Goal: Task Accomplishment & Management: Complete application form

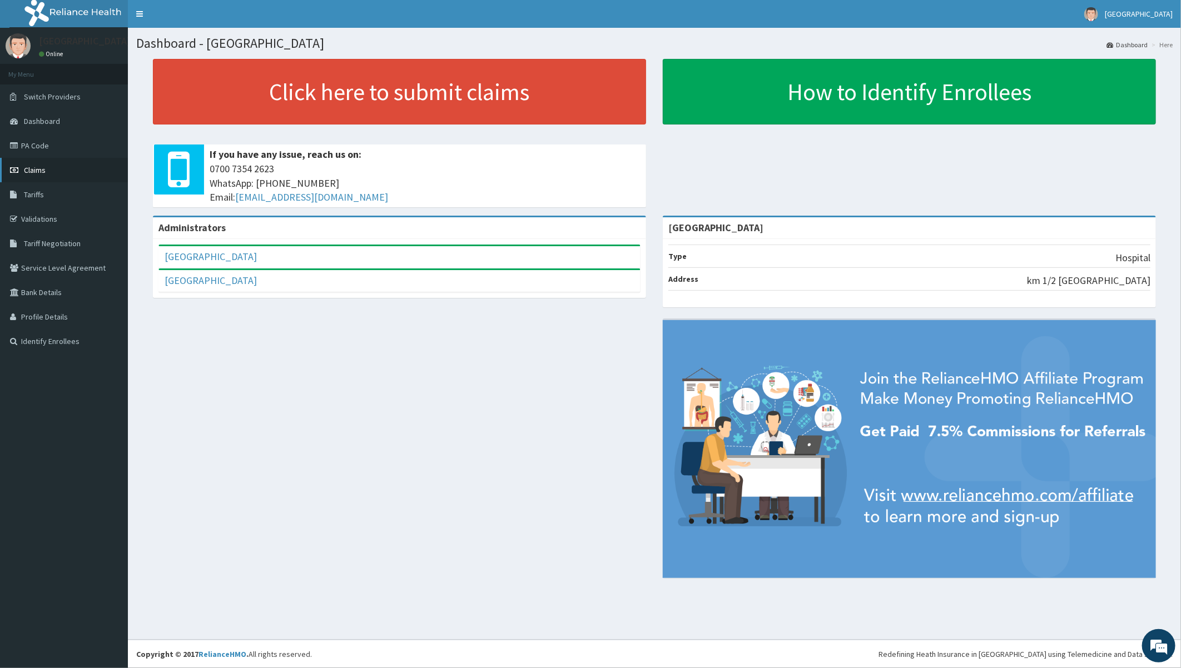
click at [31, 168] on span "Claims" at bounding box center [35, 170] width 22 height 10
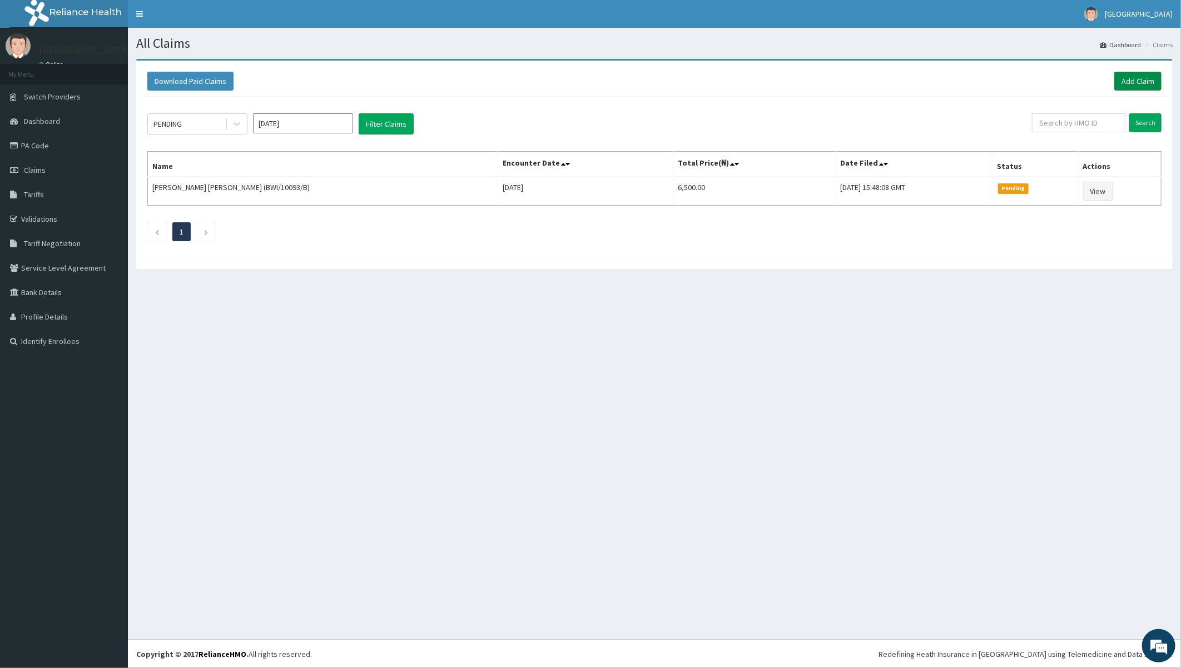
click at [1137, 76] on link "Add Claim" at bounding box center [1137, 81] width 47 height 19
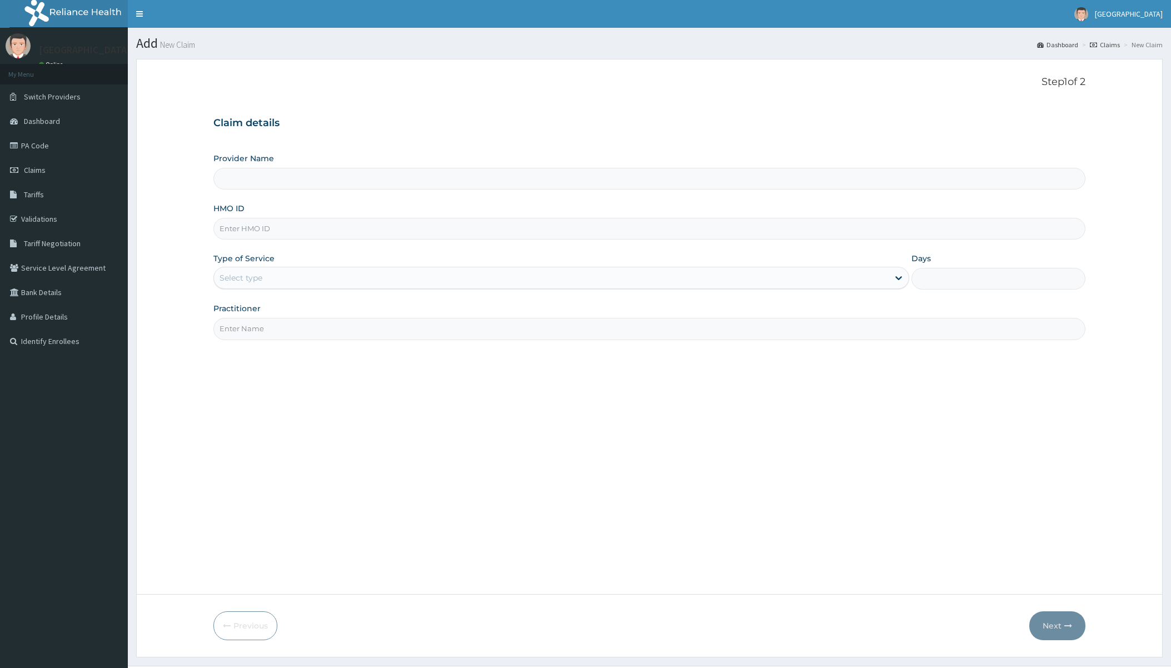
click at [340, 228] on input "HMO ID" at bounding box center [649, 229] width 872 height 22
type input "GSV/10871/A"
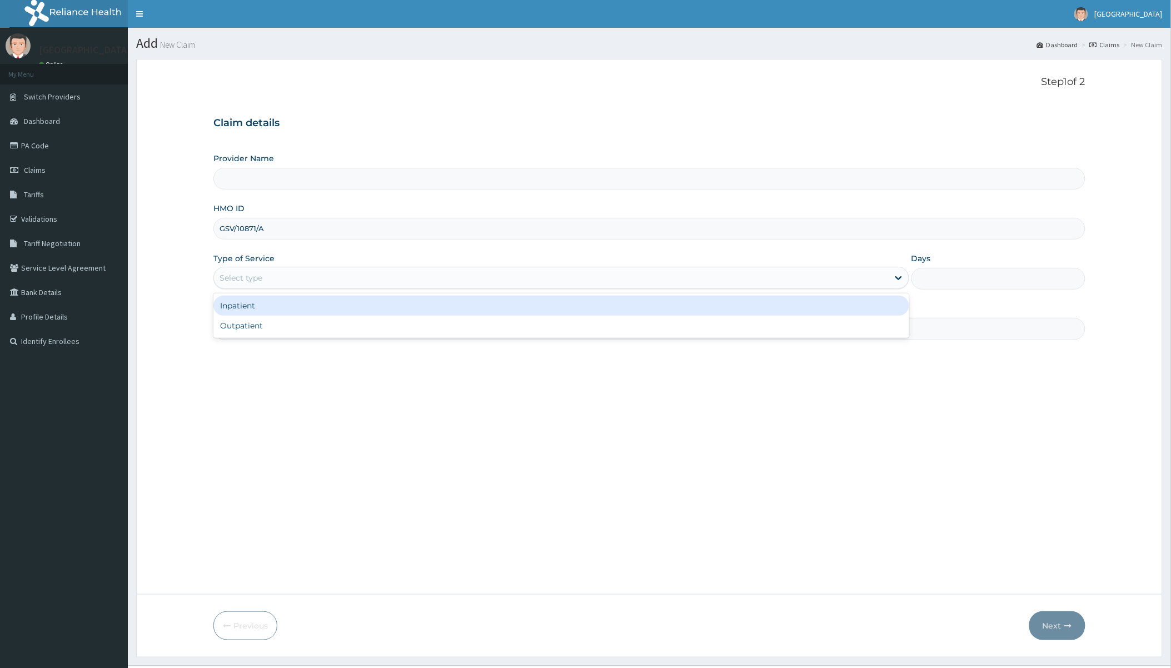
click at [310, 280] on div "Select type" at bounding box center [551, 278] width 674 height 18
type input "[GEOGRAPHIC_DATA]"
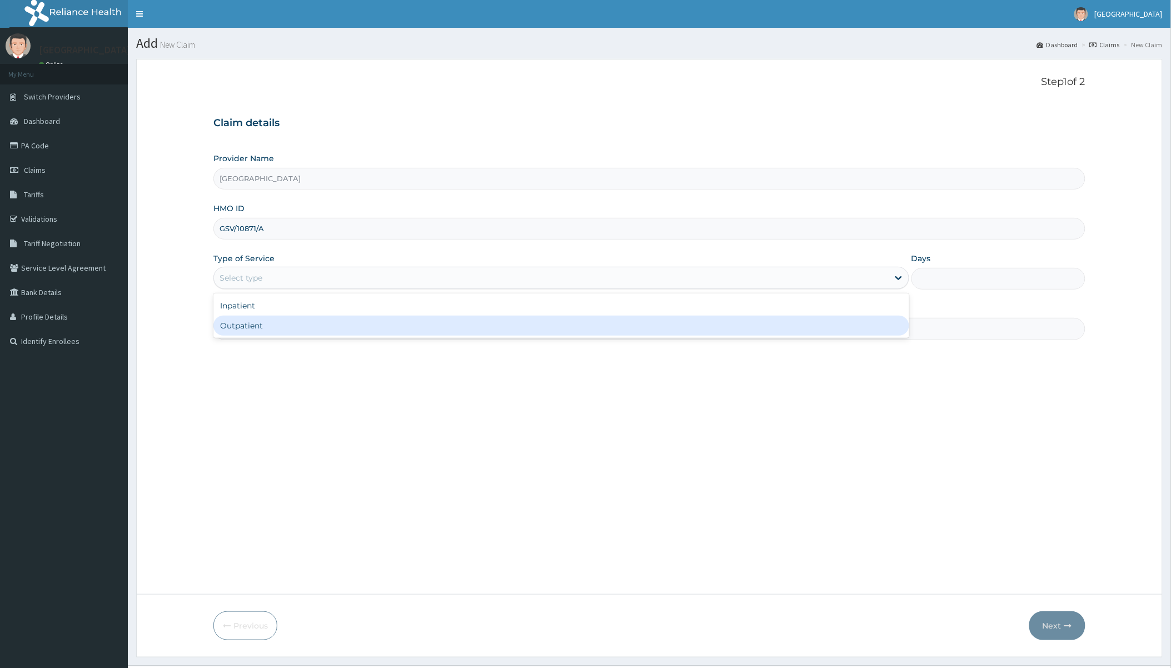
click at [274, 320] on div "Outpatient" at bounding box center [560, 326] width 695 height 20
type input "1"
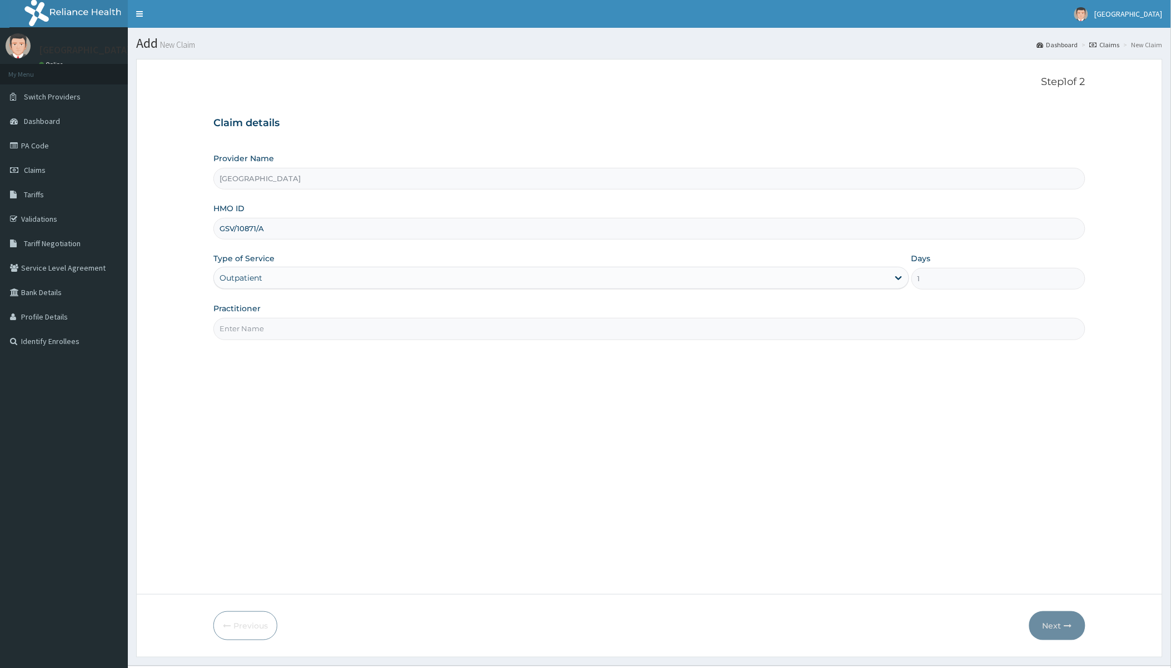
drag, startPoint x: 275, startPoint y: 332, endPoint x: 284, endPoint y: 335, distance: 9.5
click at [275, 334] on input "Practitioner" at bounding box center [649, 329] width 872 height 22
type input "[PERSON_NAME]"
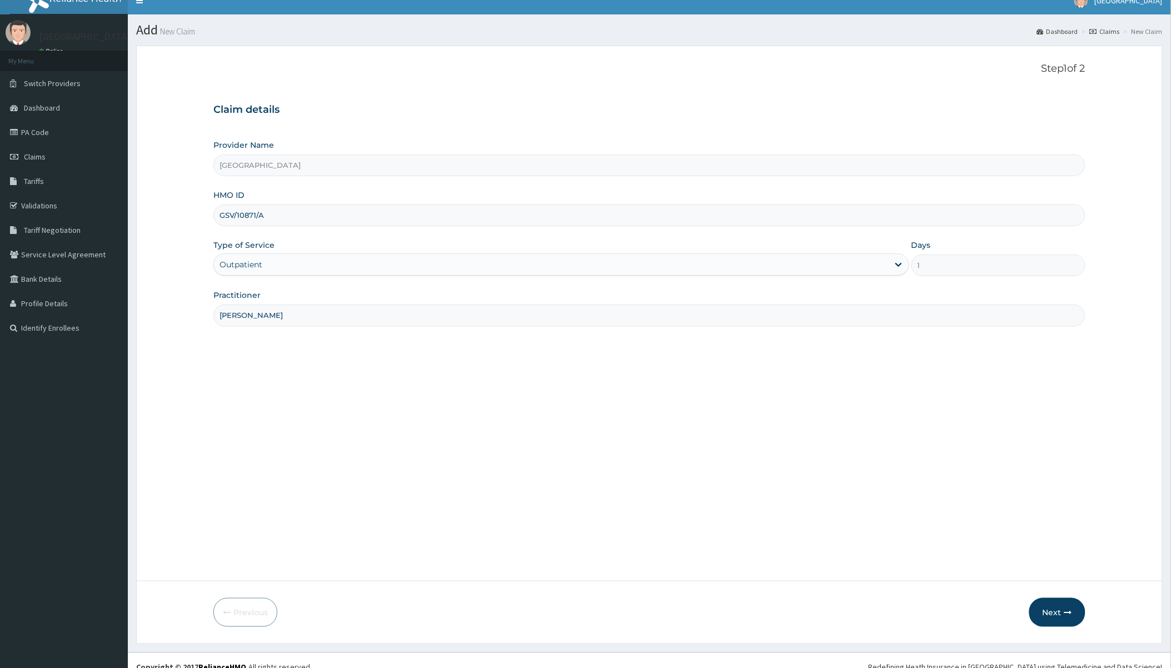
scroll to position [26, 0]
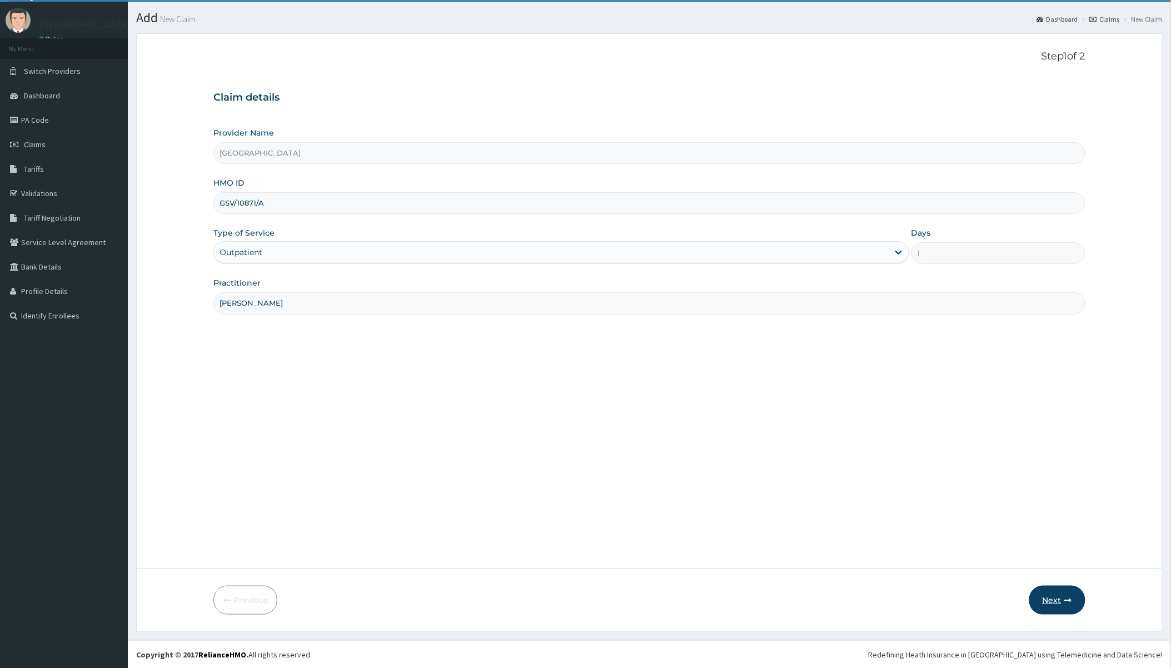
click at [1057, 601] on button "Next" at bounding box center [1057, 600] width 56 height 29
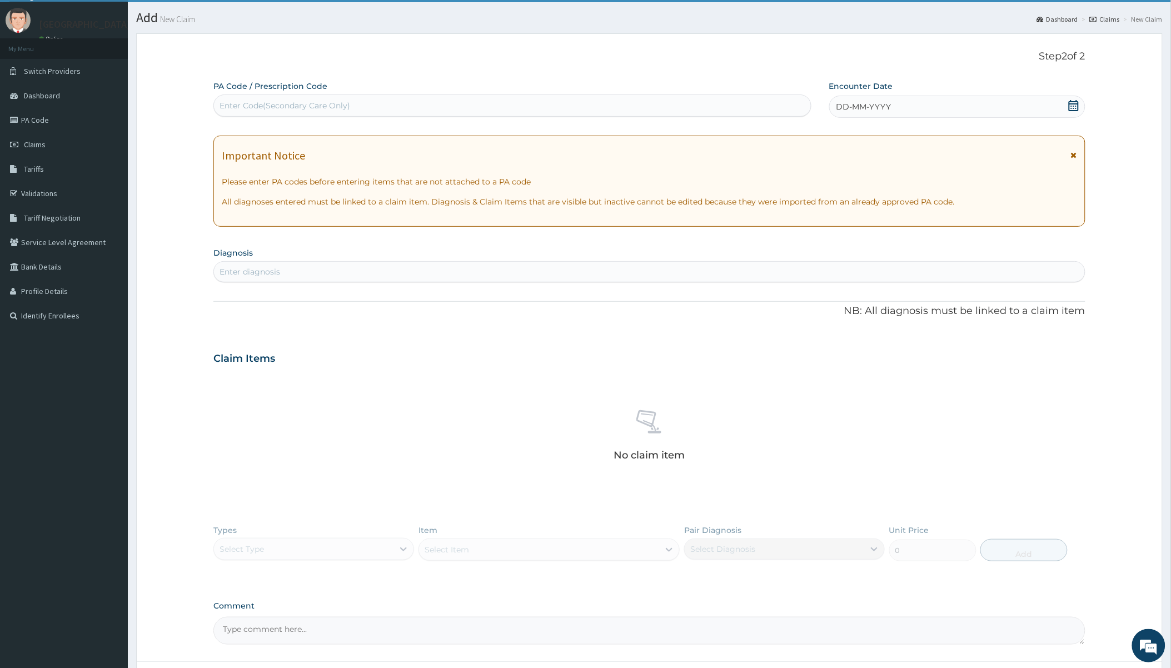
click at [1077, 102] on icon at bounding box center [1073, 105] width 11 height 11
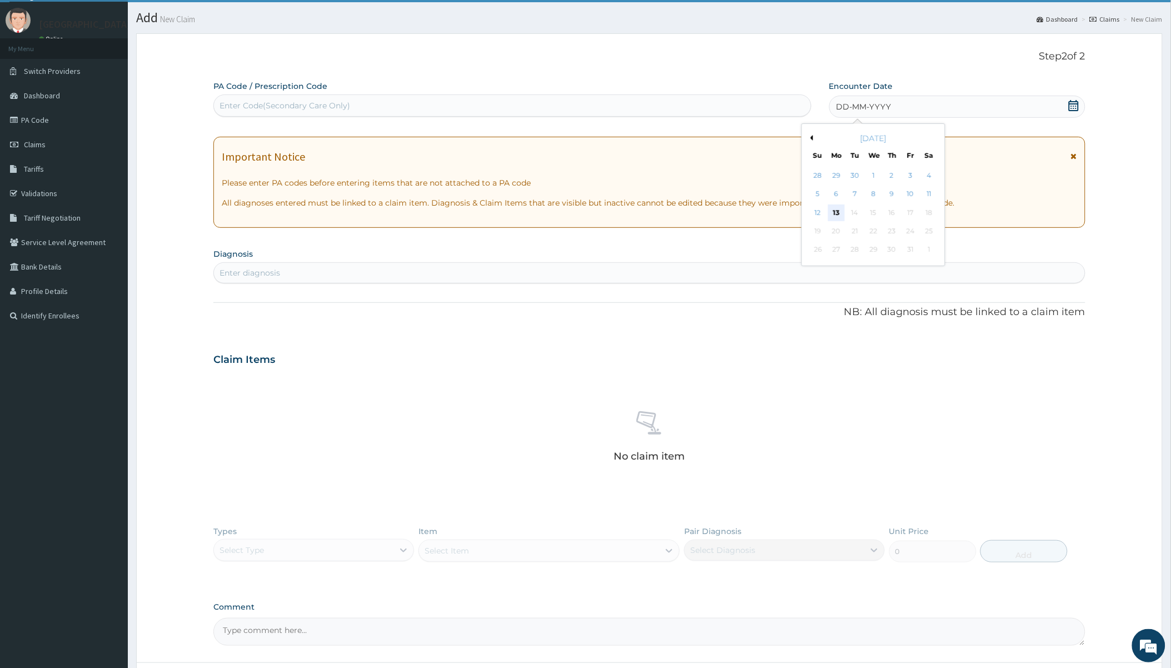
click at [835, 209] on div "13" at bounding box center [836, 213] width 17 height 17
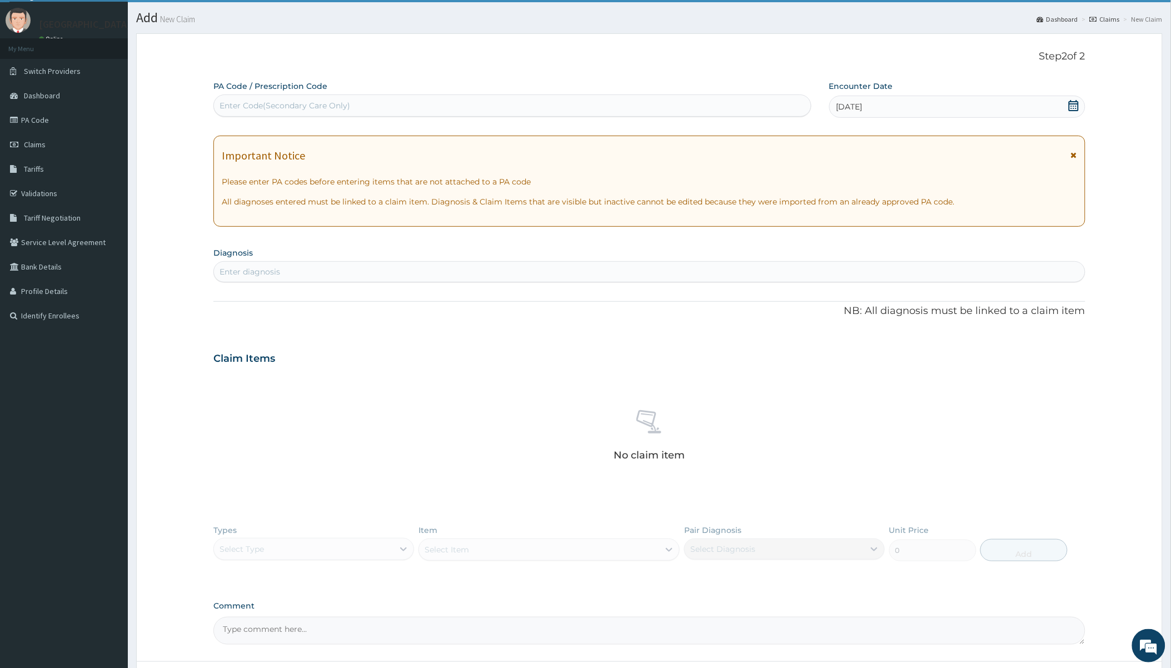
click at [366, 272] on div "Enter diagnosis" at bounding box center [649, 272] width 871 height 18
click at [690, 108] on div "Enter Code(Secondary Care Only)" at bounding box center [512, 106] width 596 height 18
paste input "PA/E840CE"
type input "PA/E840CE"
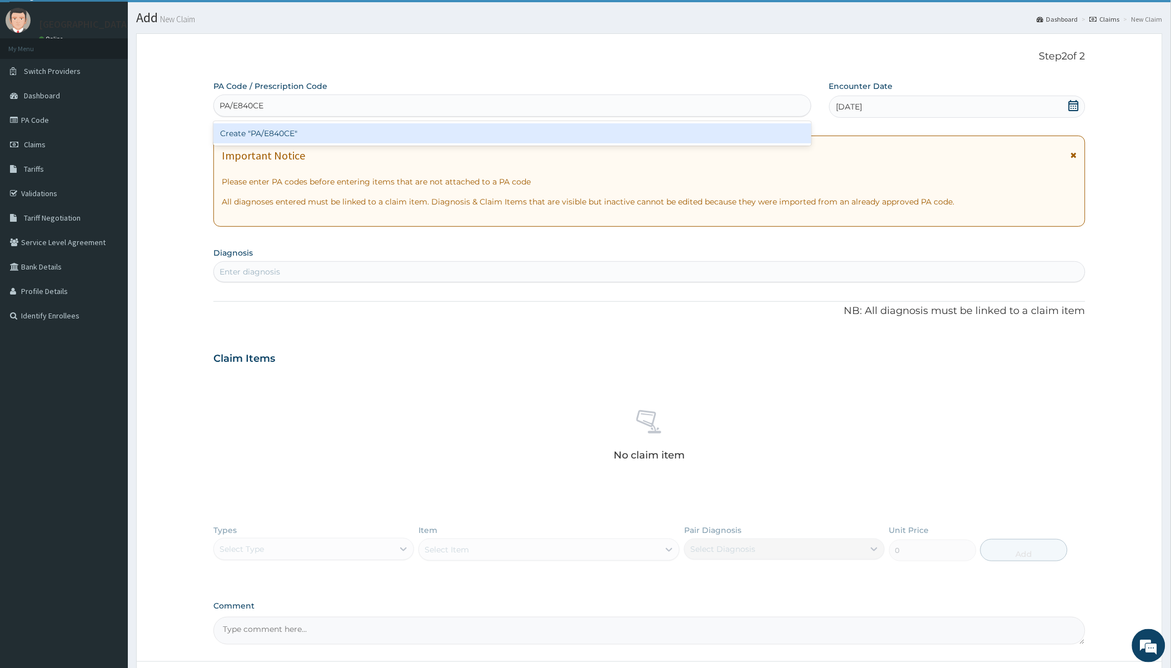
click at [608, 132] on div "Create "PA/E840CE"" at bounding box center [512, 133] width 598 height 20
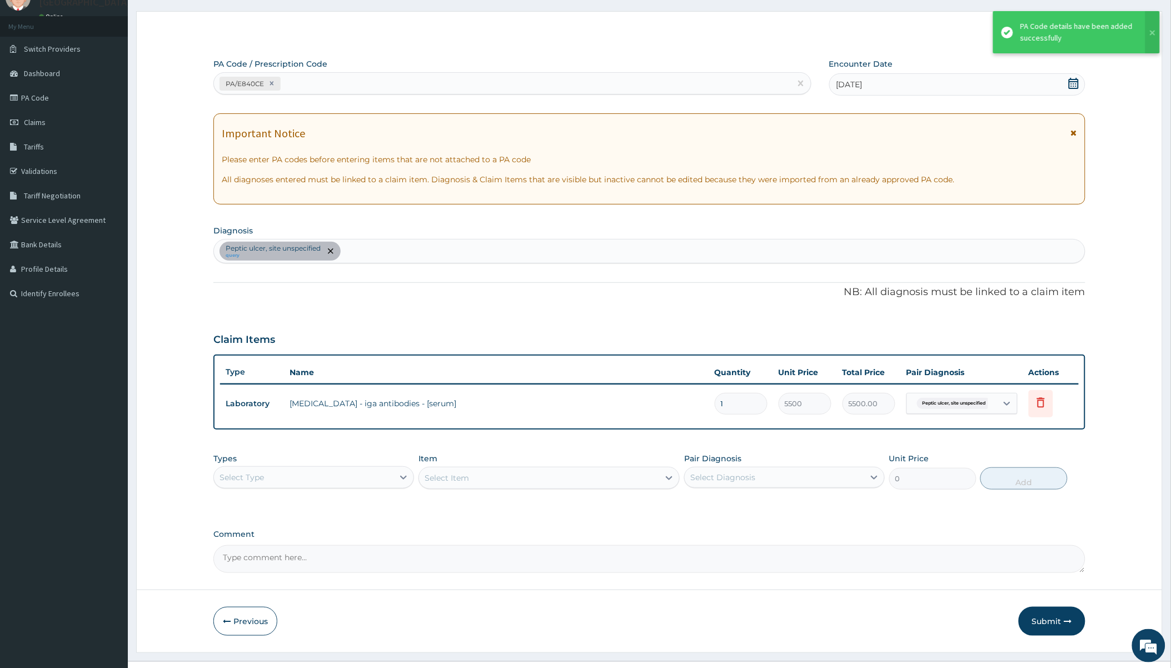
scroll to position [68, 0]
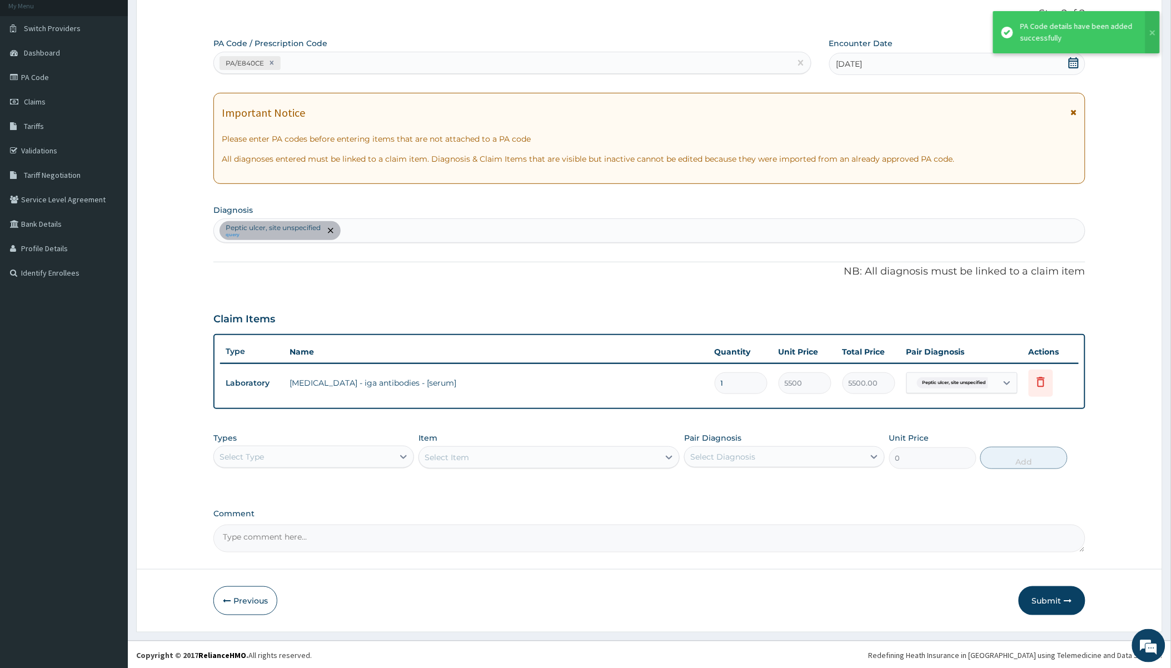
click at [319, 455] on div "Select Type" at bounding box center [304, 457] width 180 height 18
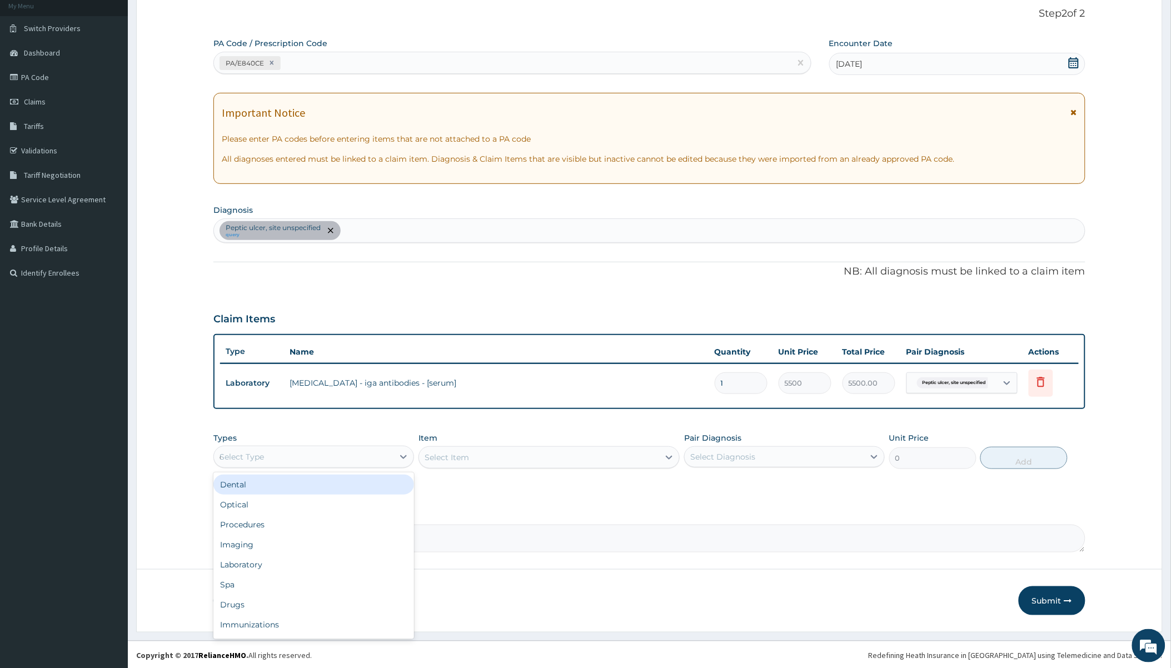
type input "dr"
click at [299, 486] on div "Drugs" at bounding box center [313, 485] width 201 height 20
click at [469, 456] on div "Select Item" at bounding box center [549, 457] width 261 height 22
click at [471, 454] on div "Select Item" at bounding box center [549, 457] width 261 height 22
click at [523, 457] on div "Select Item" at bounding box center [539, 458] width 240 height 18
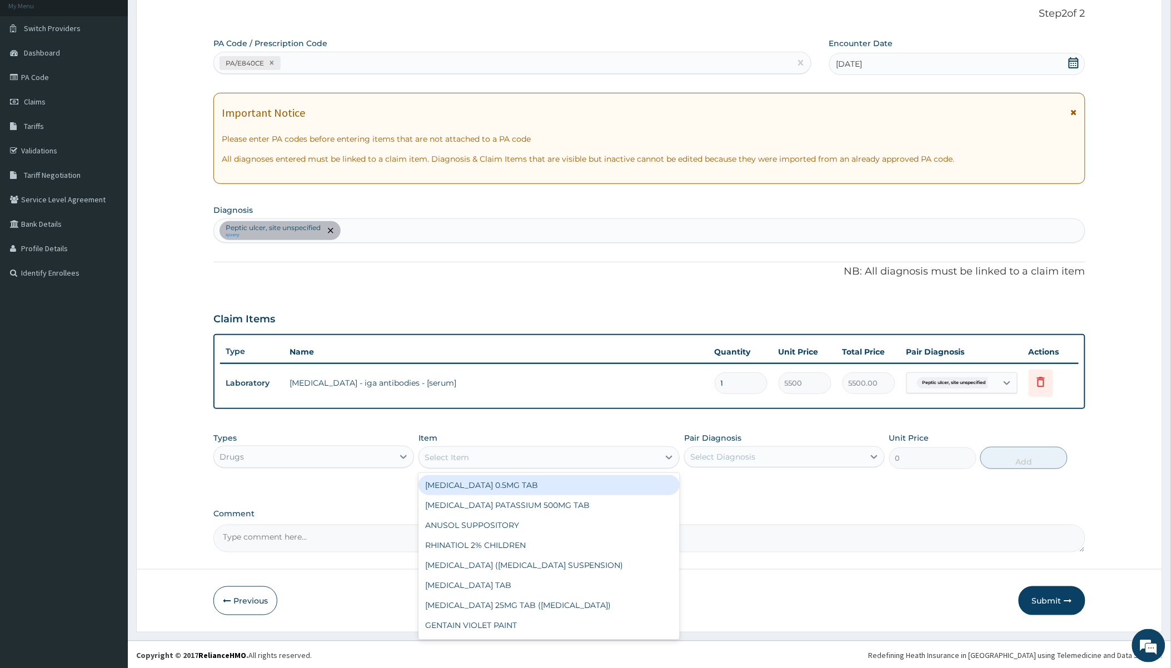
paste input "[MEDICAL_DATA]"
type input "[MEDICAL_DATA]"
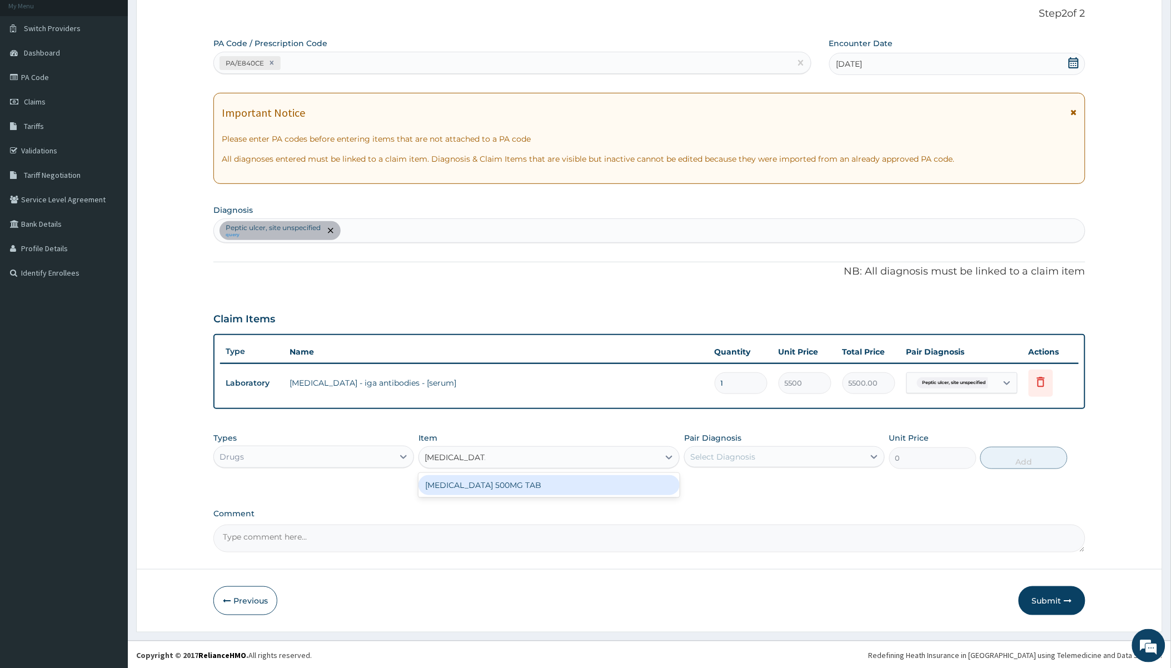
drag, startPoint x: 523, startPoint y: 484, endPoint x: 555, endPoint y: 480, distance: 32.5
click at [521, 485] on div "[MEDICAL_DATA] 500MG TAB" at bounding box center [549, 485] width 261 height 20
type input "416.25"
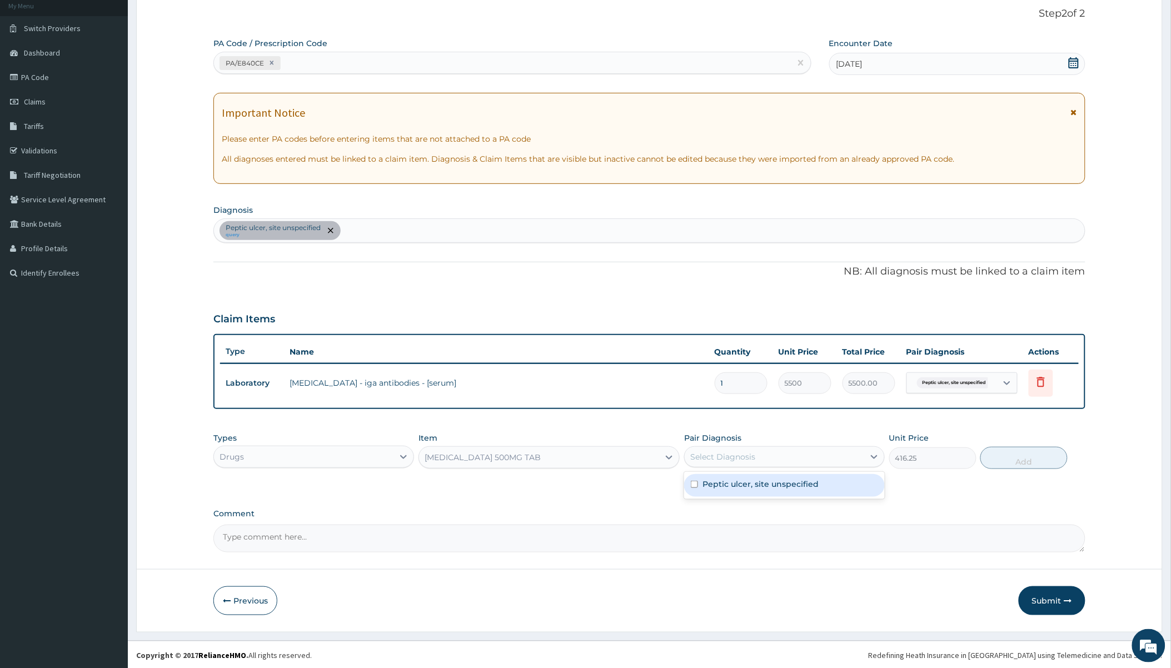
click at [733, 457] on div "Select Diagnosis" at bounding box center [722, 456] width 65 height 11
drag, startPoint x: 736, startPoint y: 481, endPoint x: 821, endPoint y: 481, distance: 85.1
click at [736, 482] on label "Peptic ulcer, site unspecified" at bounding box center [761, 484] width 116 height 11
checkbox input "true"
click at [1016, 458] on button "Add" at bounding box center [1024, 458] width 87 height 22
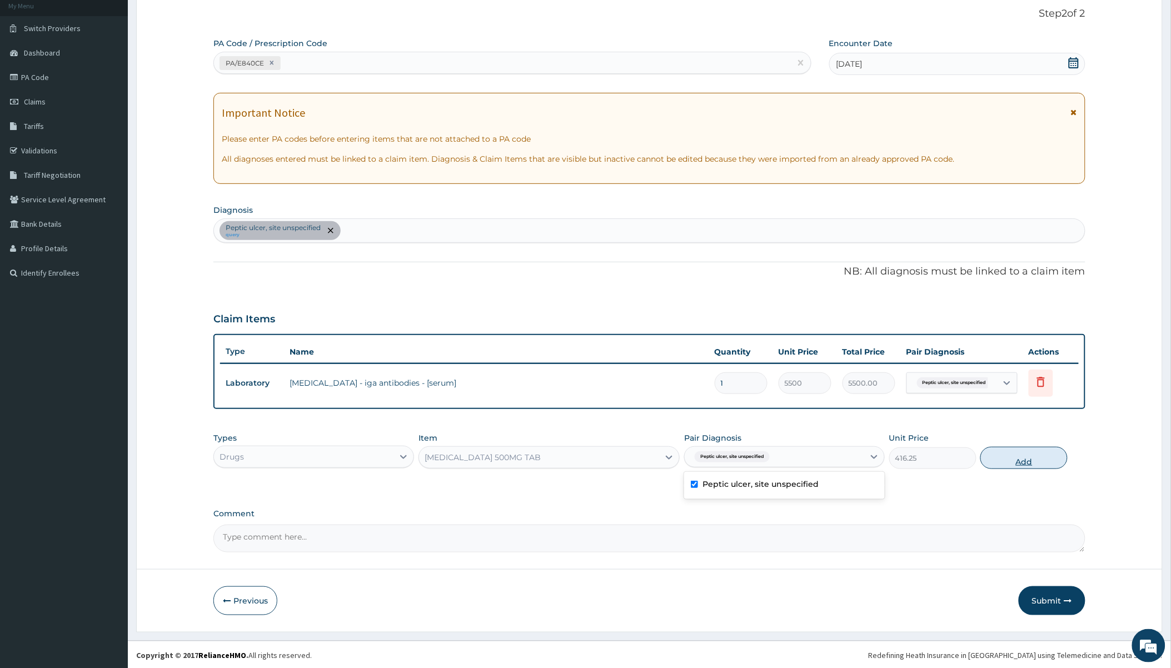
type input "0"
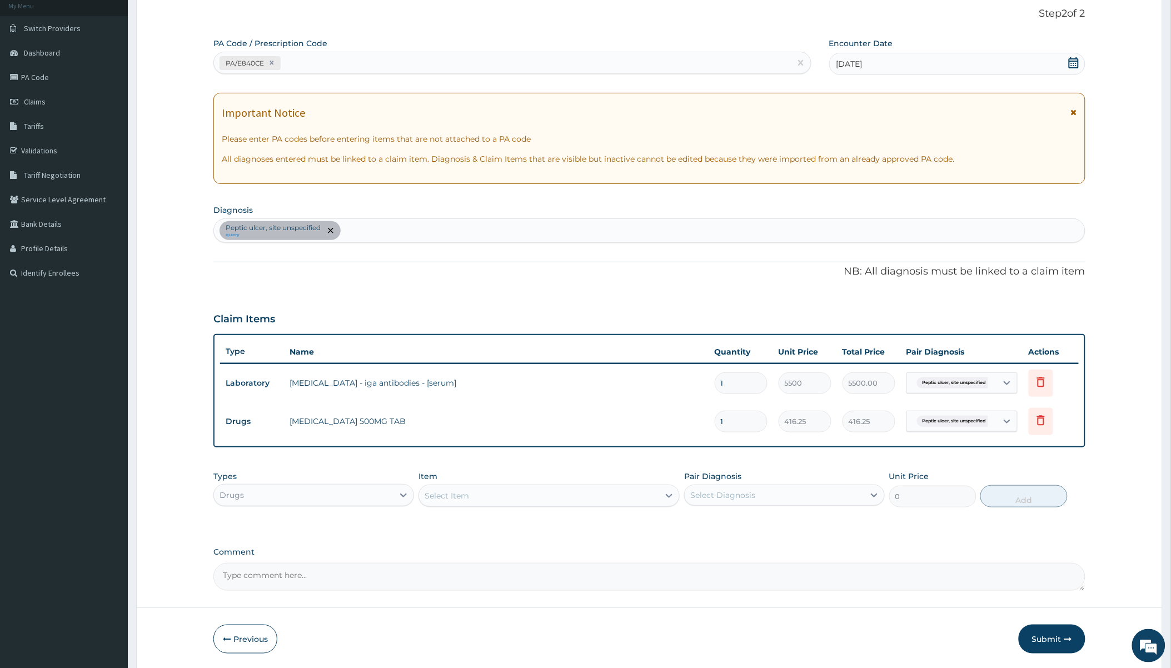
type input "0.00"
type input "2"
type input "832.50"
type input "28"
type input "11655.00"
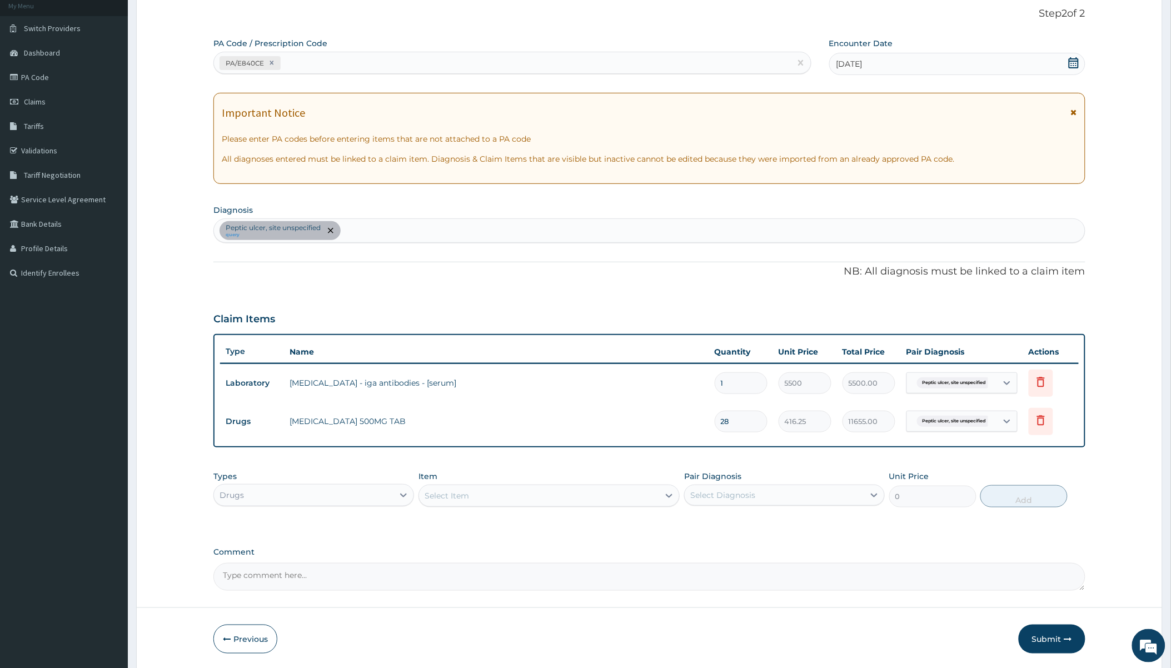
type input "28"
click at [456, 487] on div "Select Item" at bounding box center [539, 496] width 240 height 18
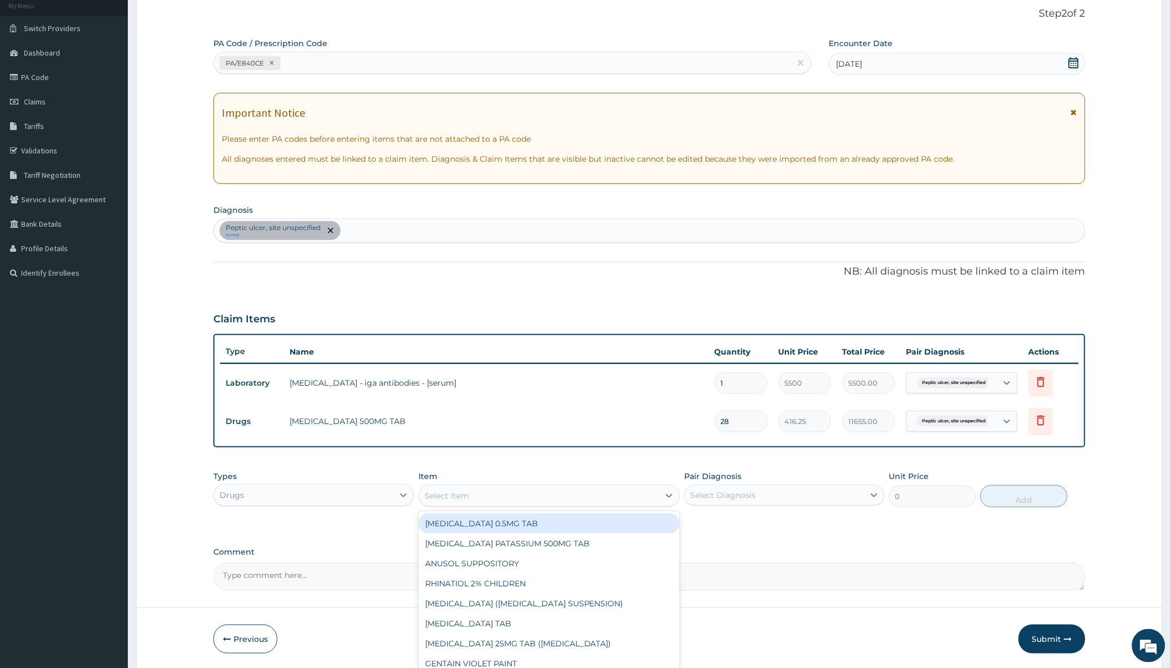
paste input "[MEDICAL_DATA]"
type input "[MEDICAL_DATA]"
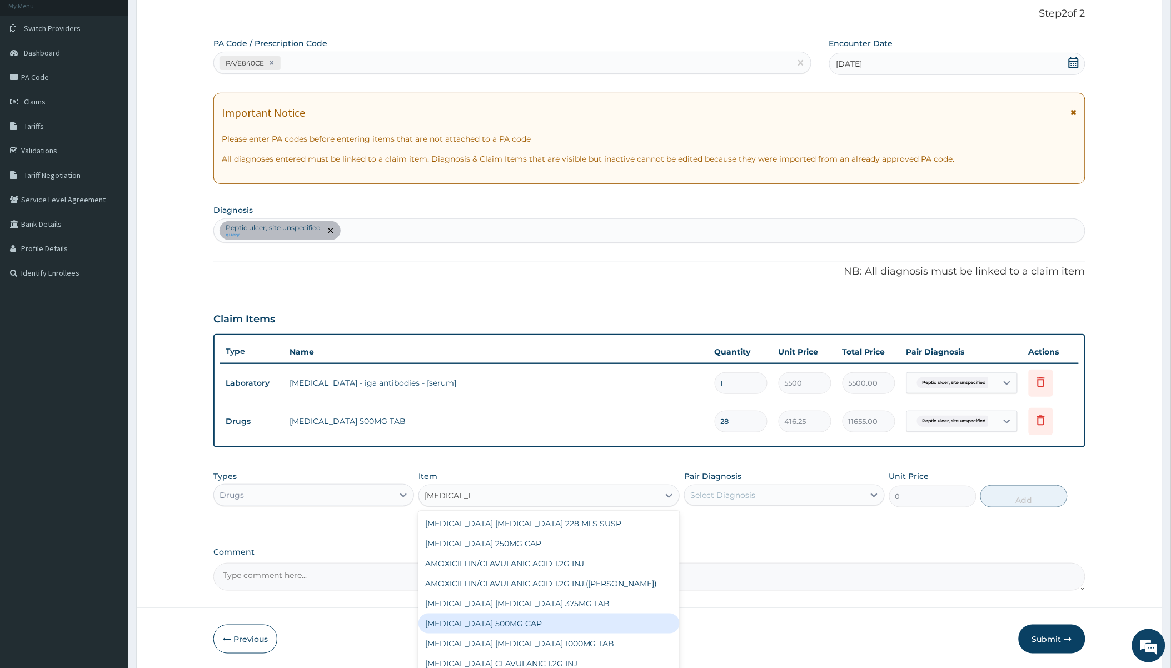
drag, startPoint x: 515, startPoint y: 616, endPoint x: 605, endPoint y: 604, distance: 90.3
click at [515, 616] on div "[MEDICAL_DATA] 500MG CAP" at bounding box center [549, 624] width 261 height 20
type input "50"
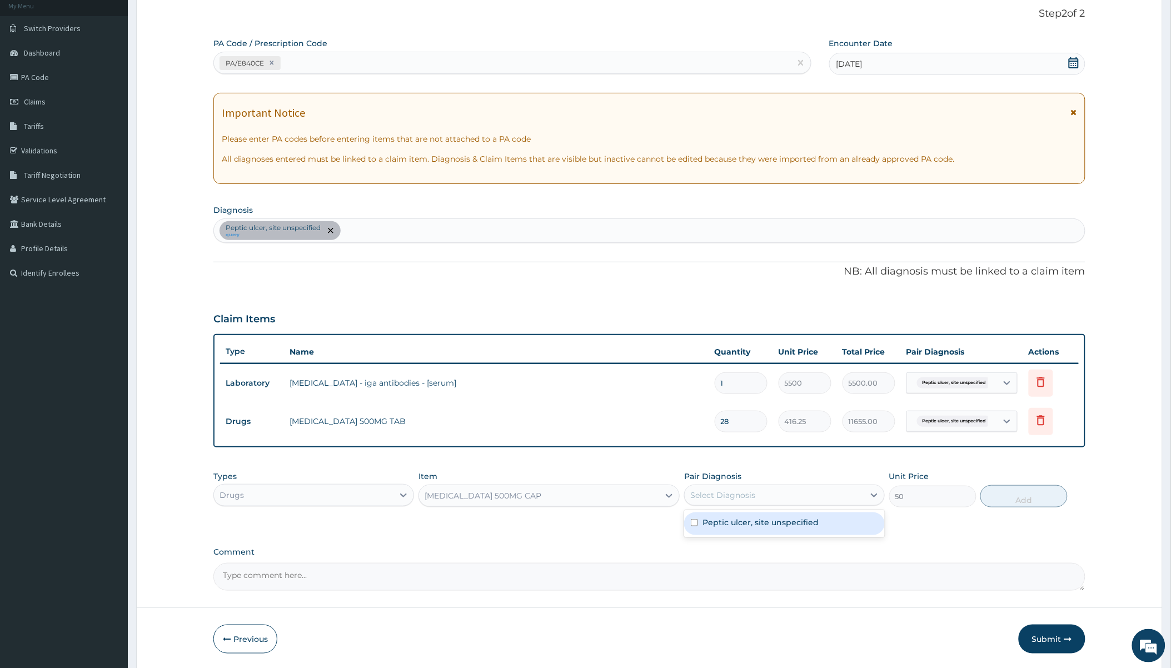
click at [755, 486] on div "Select Diagnosis" at bounding box center [775, 495] width 180 height 18
drag, startPoint x: 738, startPoint y: 531, endPoint x: 848, endPoint y: 514, distance: 111.3
click at [742, 531] on div "Peptic ulcer, site unspecified" at bounding box center [784, 524] width 201 height 23
checkbox input "true"
click at [1021, 496] on button "Add" at bounding box center [1024, 496] width 87 height 22
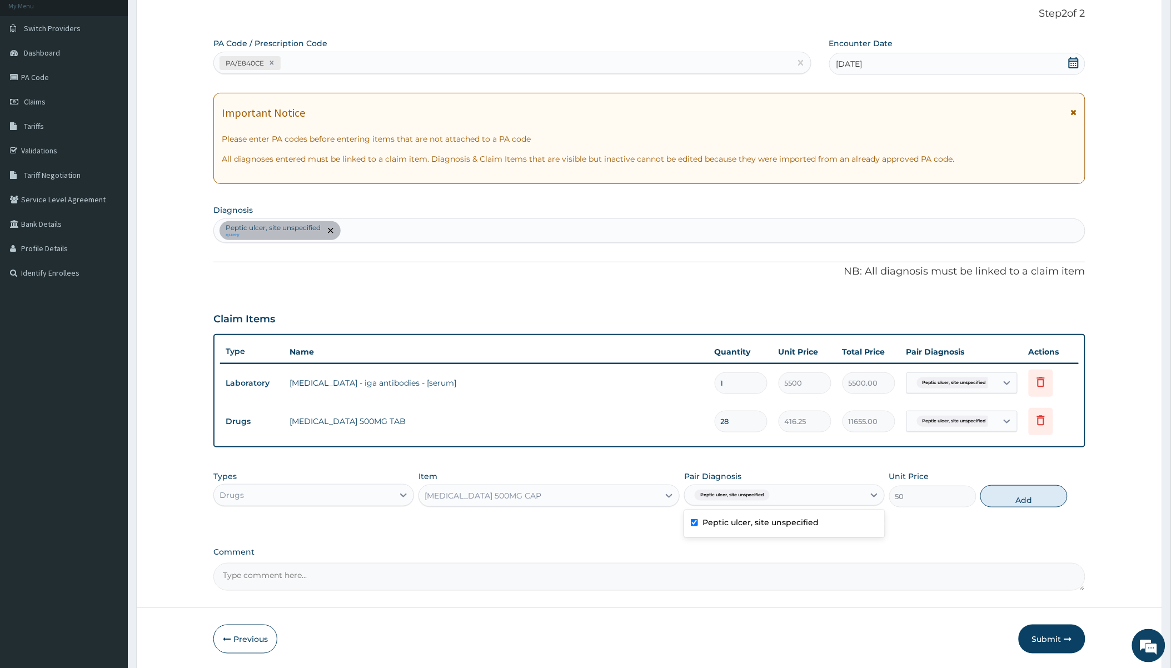
type input "0"
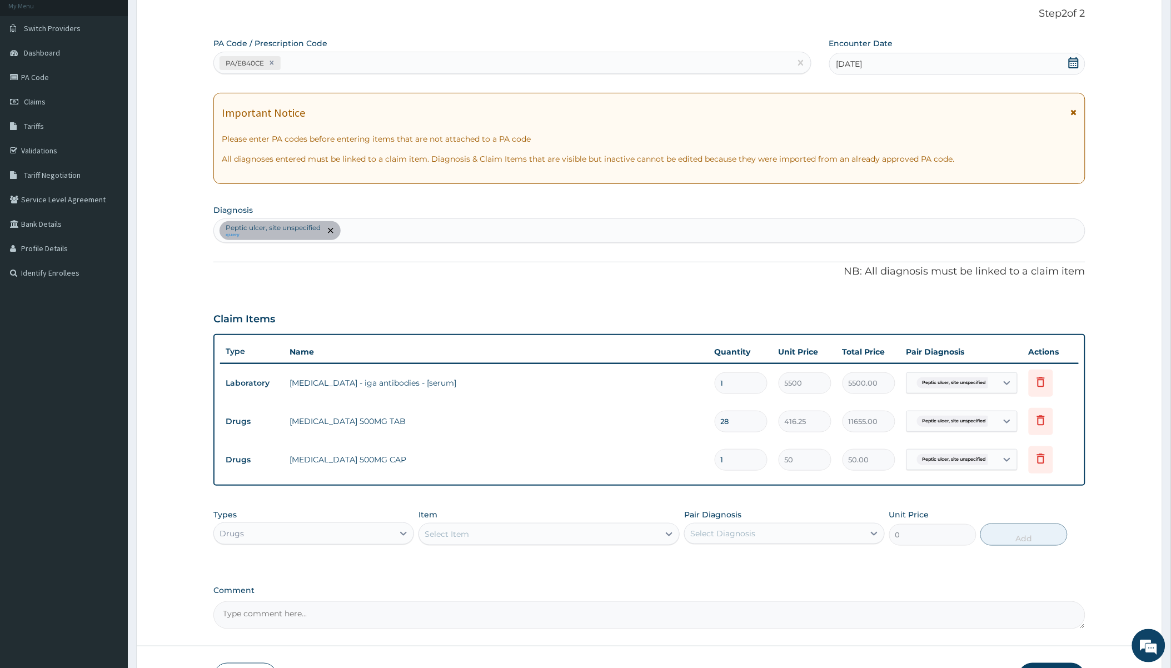
type input "0.00"
type input "2"
type input "100.00"
type input "28"
type input "1400.00"
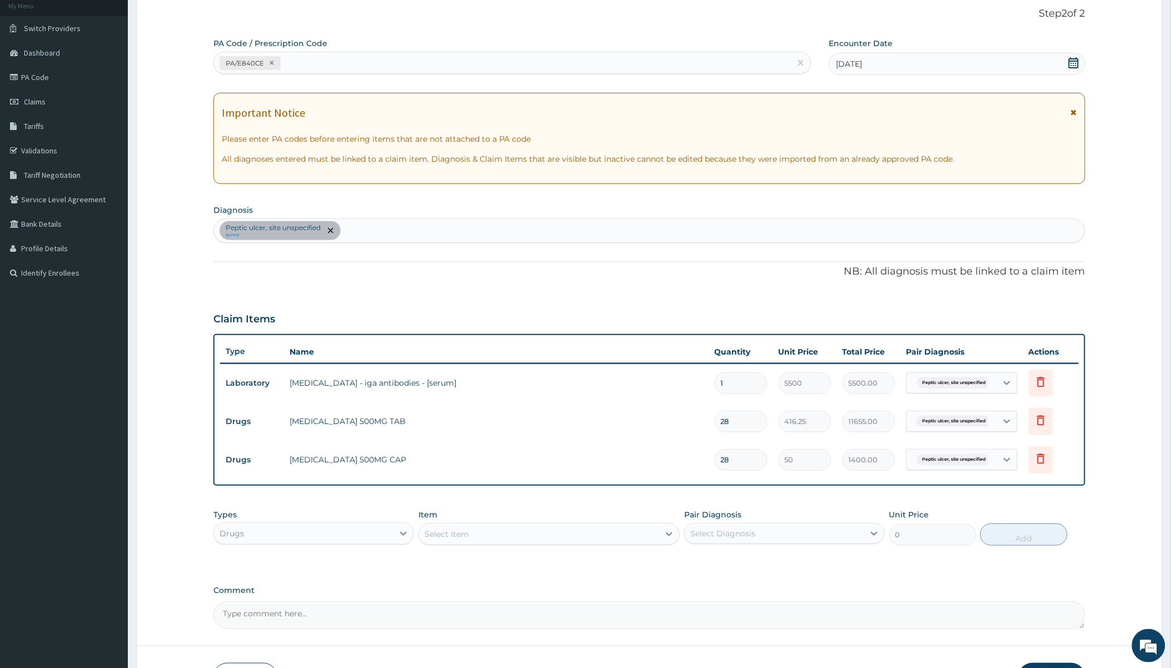
type input "28"
click at [760, 539] on div "Select Diagnosis" at bounding box center [775, 534] width 180 height 18
drag, startPoint x: 508, startPoint y: 535, endPoint x: 508, endPoint y: 526, distance: 8.4
click at [508, 534] on div "Select Item" at bounding box center [539, 534] width 240 height 18
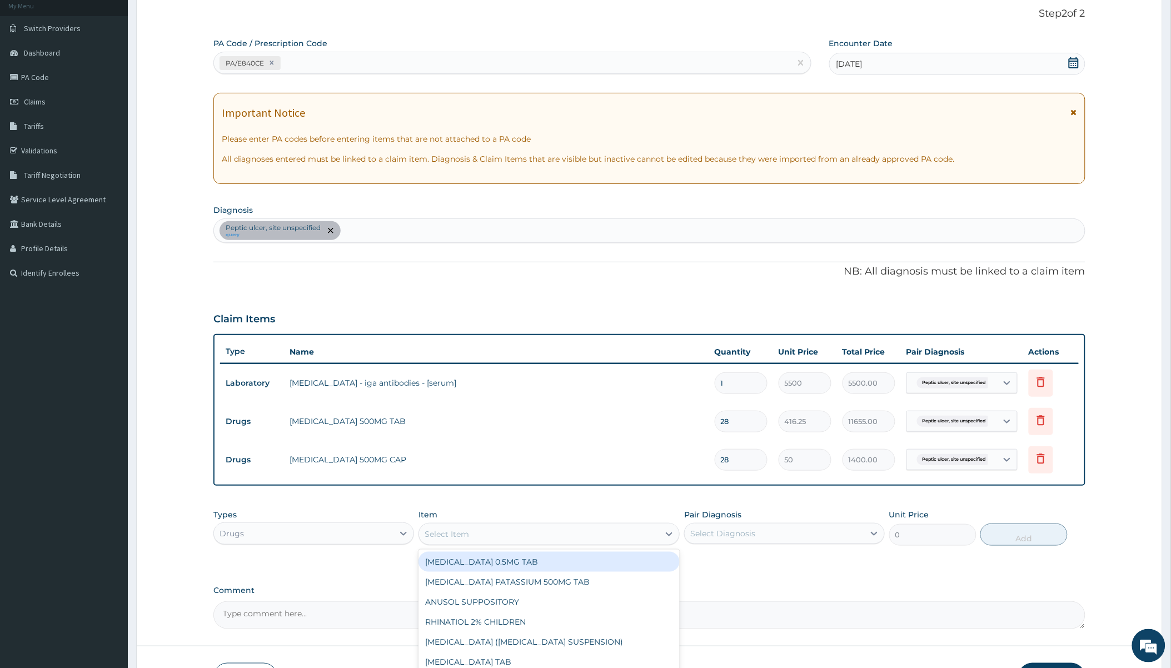
paste input "[MEDICAL_DATA]"
type input "[MEDICAL_DATA]"
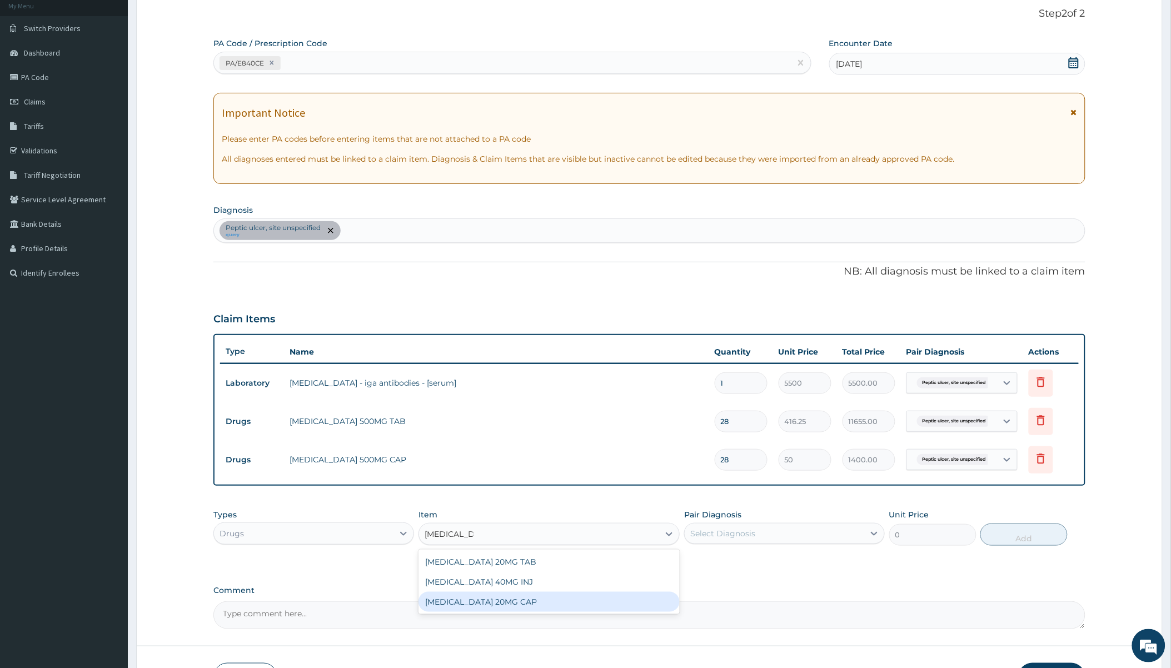
click at [495, 600] on div "[MEDICAL_DATA] 20MG CAP" at bounding box center [549, 602] width 261 height 20
type input "75"
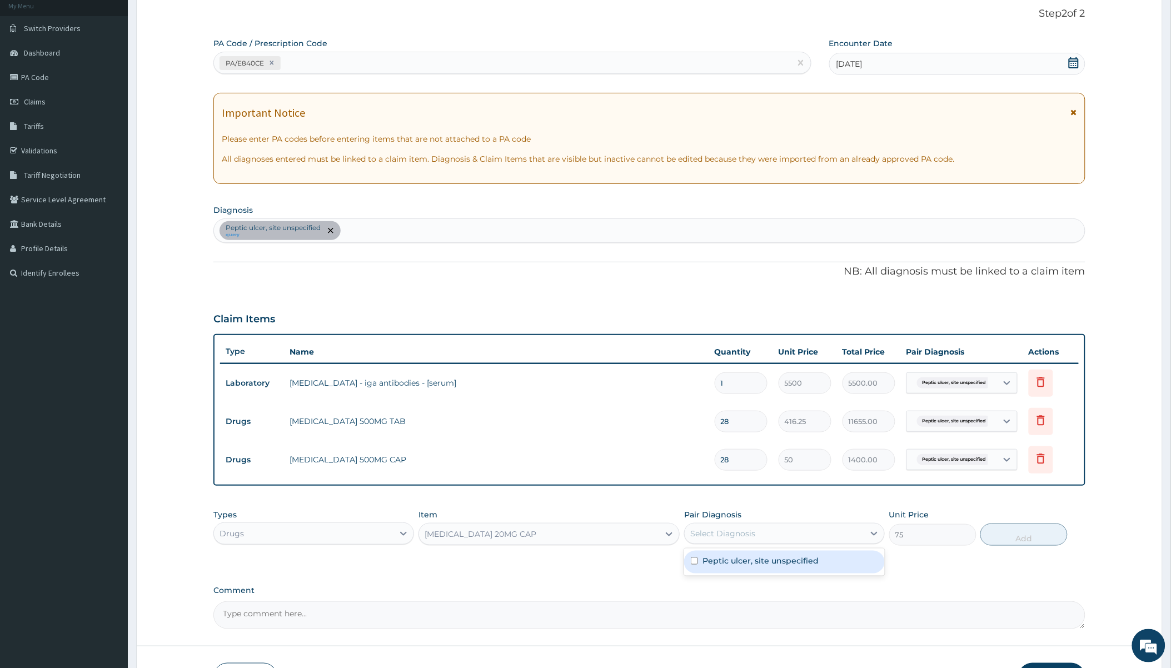
click at [749, 536] on div "Select Diagnosis" at bounding box center [722, 533] width 65 height 11
click at [748, 573] on div "Peptic ulcer, site unspecified" at bounding box center [784, 562] width 201 height 23
checkbox input "true"
click at [1031, 534] on button "Add" at bounding box center [1024, 535] width 87 height 22
type input "0"
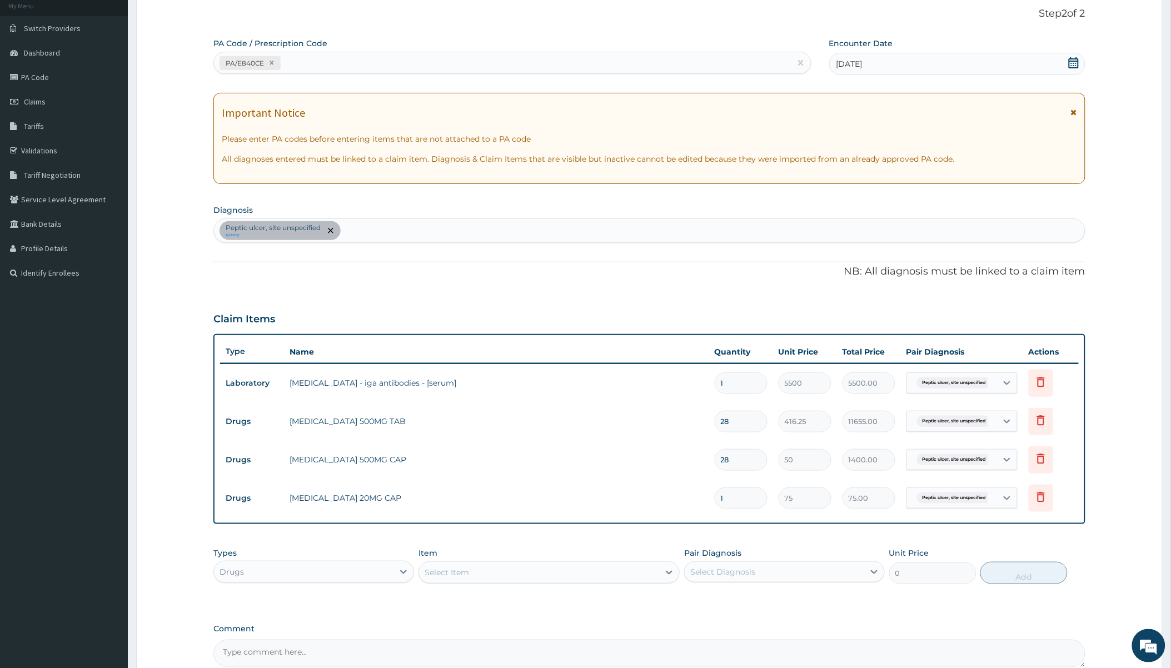
type input "0.00"
type input "2"
type input "150.00"
type input "28"
type input "2100.00"
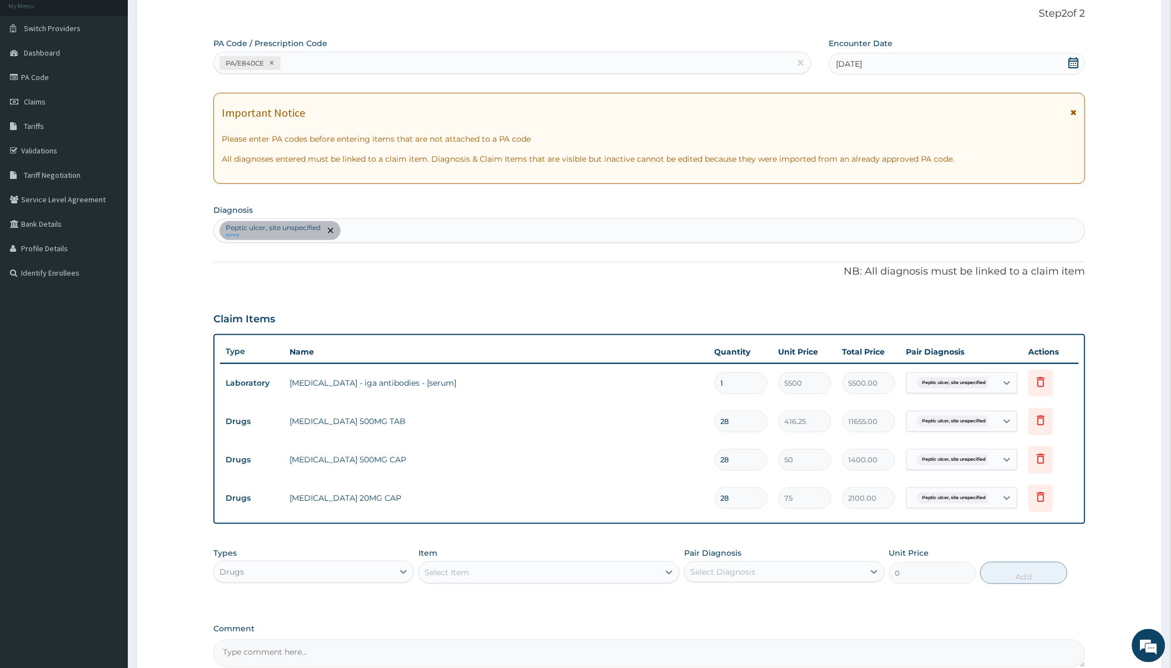
type input "28"
click at [533, 241] on div "[MEDICAL_DATA], site unspecified query" at bounding box center [649, 230] width 871 height 23
type input "[MEDICAL_DATA]"
click at [269, 254] on h4 "[MEDICAL_DATA], unspecified" at bounding box center [280, 258] width 120 height 8
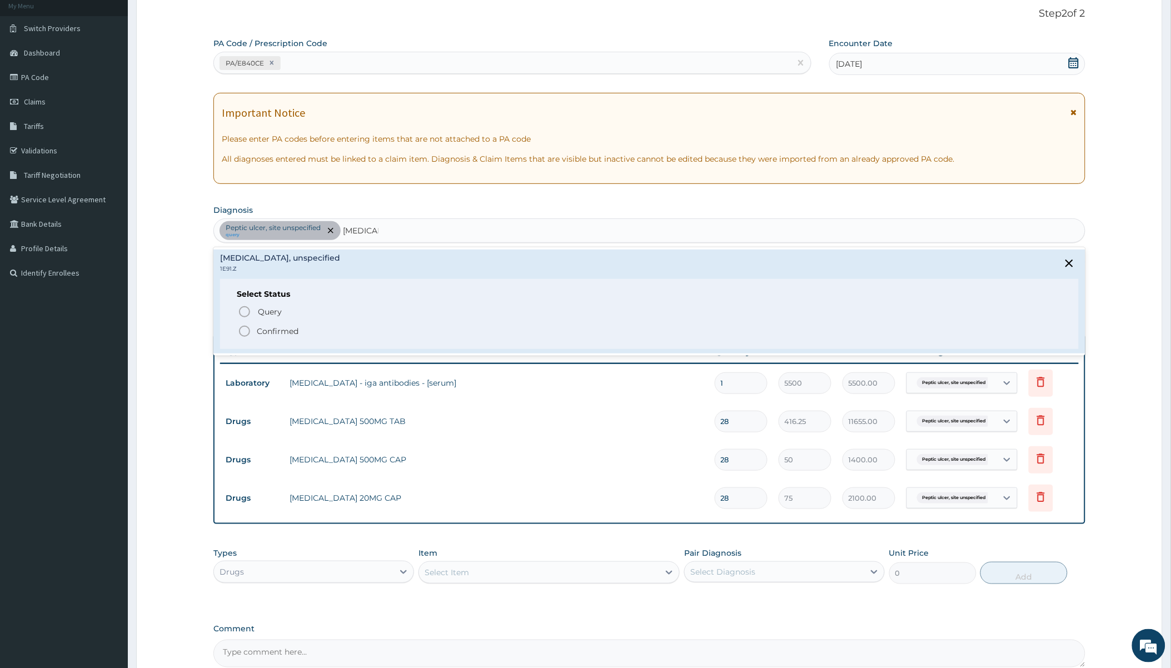
click at [279, 330] on p "Confirmed" at bounding box center [278, 331] width 42 height 11
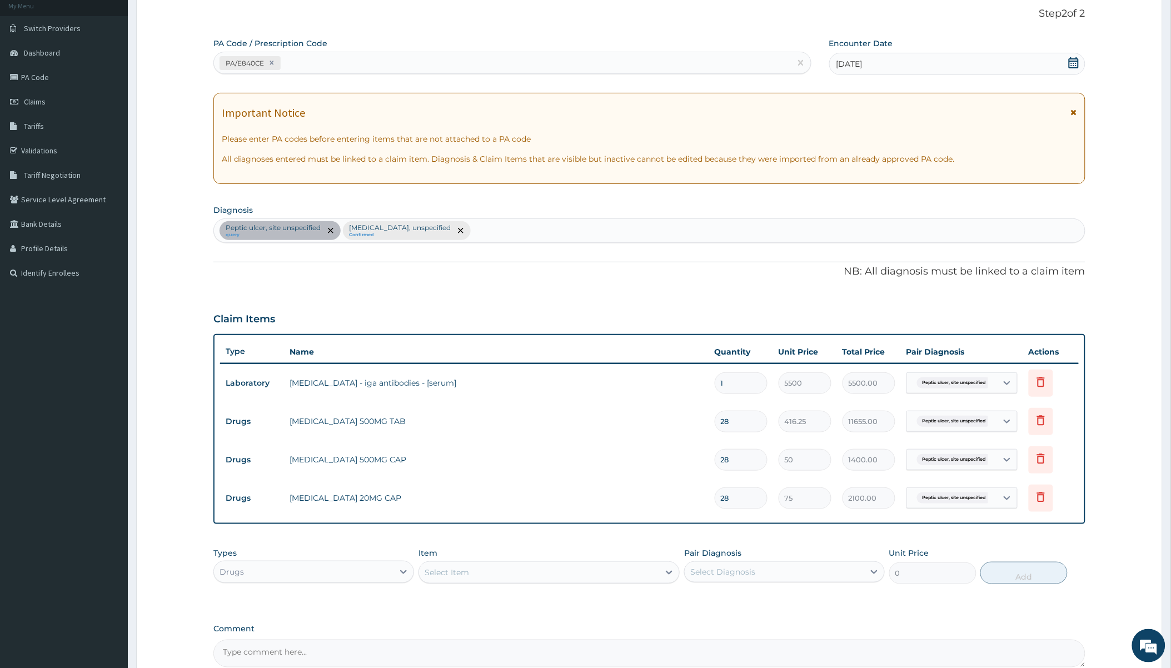
drag, startPoint x: 470, startPoint y: 573, endPoint x: 473, endPoint y: 568, distance: 6.2
click at [471, 573] on div "Select Item" at bounding box center [539, 573] width 240 height 18
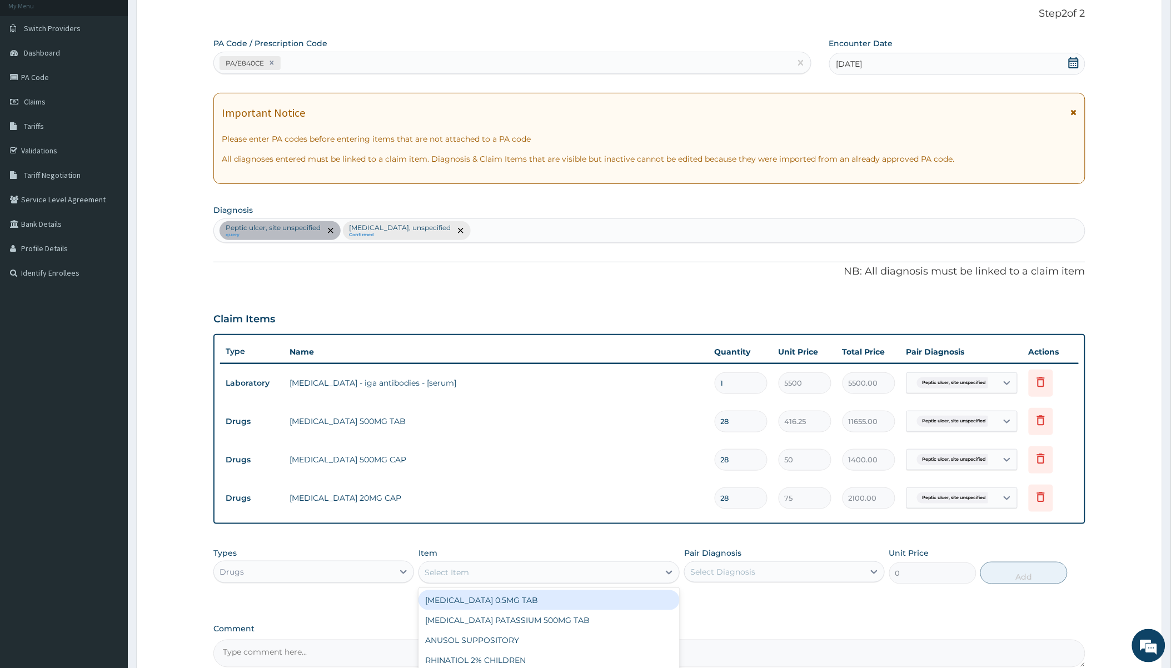
paste input "[MEDICAL_DATA]"
type input "[MEDICAL_DATA]"
click at [501, 598] on div "[MEDICAL_DATA] 75MG/28 CAPS ([MEDICAL_DATA])" at bounding box center [549, 600] width 261 height 20
type input "692.3565063476562"
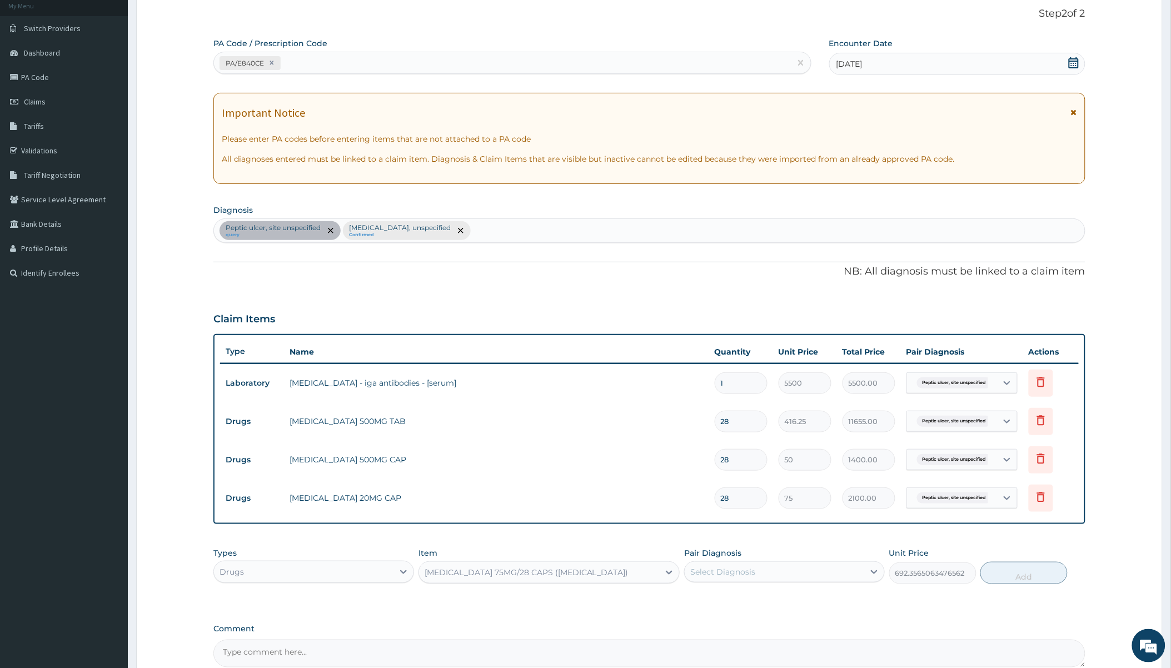
click at [510, 573] on div "[MEDICAL_DATA] 75MG/28 CAPS ([MEDICAL_DATA])" at bounding box center [527, 572] width 204 height 11
paste input "[MEDICAL_DATA]"
type input "[MEDICAL_DATA]"
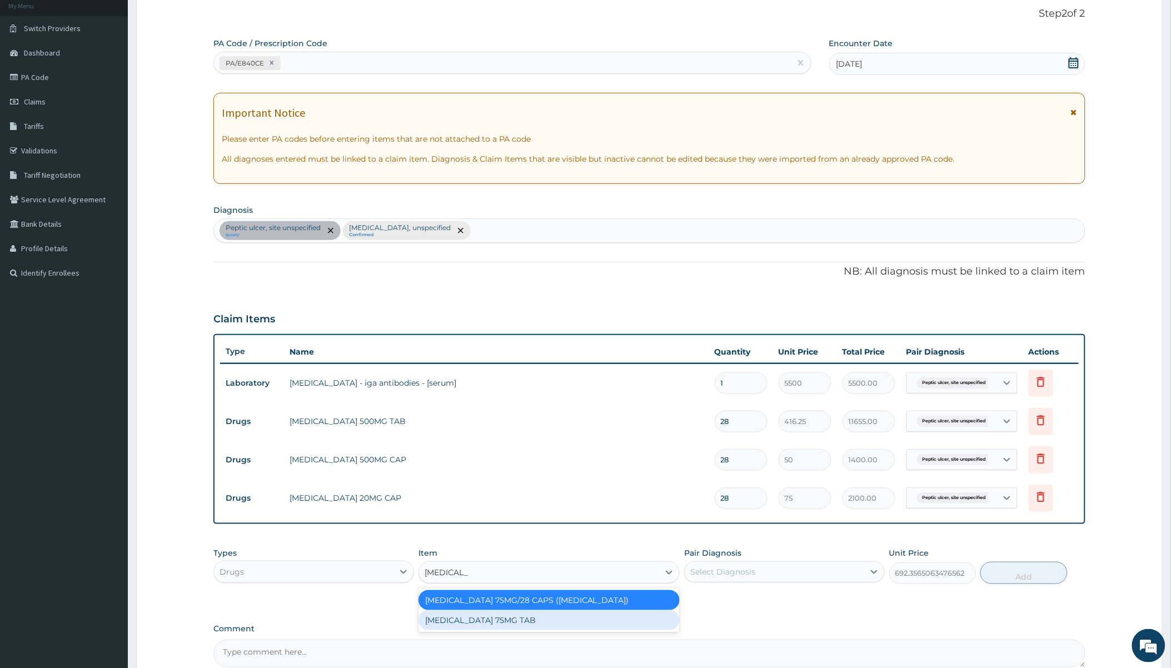
click at [504, 619] on div "[MEDICAL_DATA] 75MG TAB" at bounding box center [549, 620] width 261 height 20
type input "165"
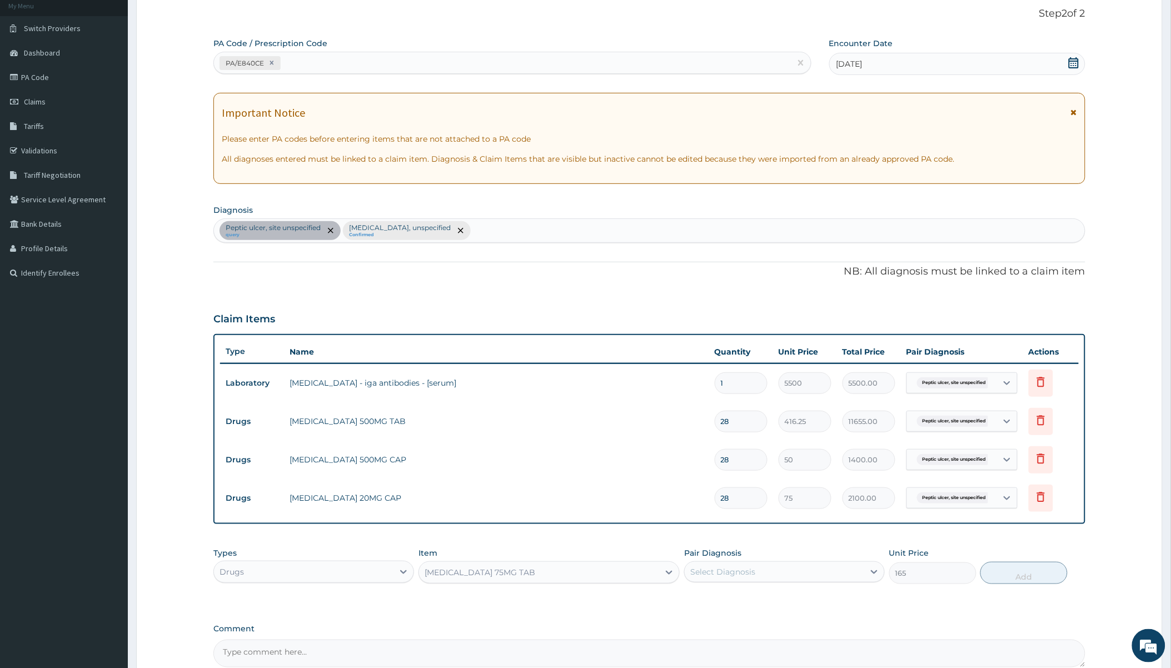
click at [513, 570] on div "[MEDICAL_DATA] 75MG TAB" at bounding box center [480, 572] width 111 height 11
paste input "[MEDICAL_DATA]"
type input "[MEDICAL_DATA]"
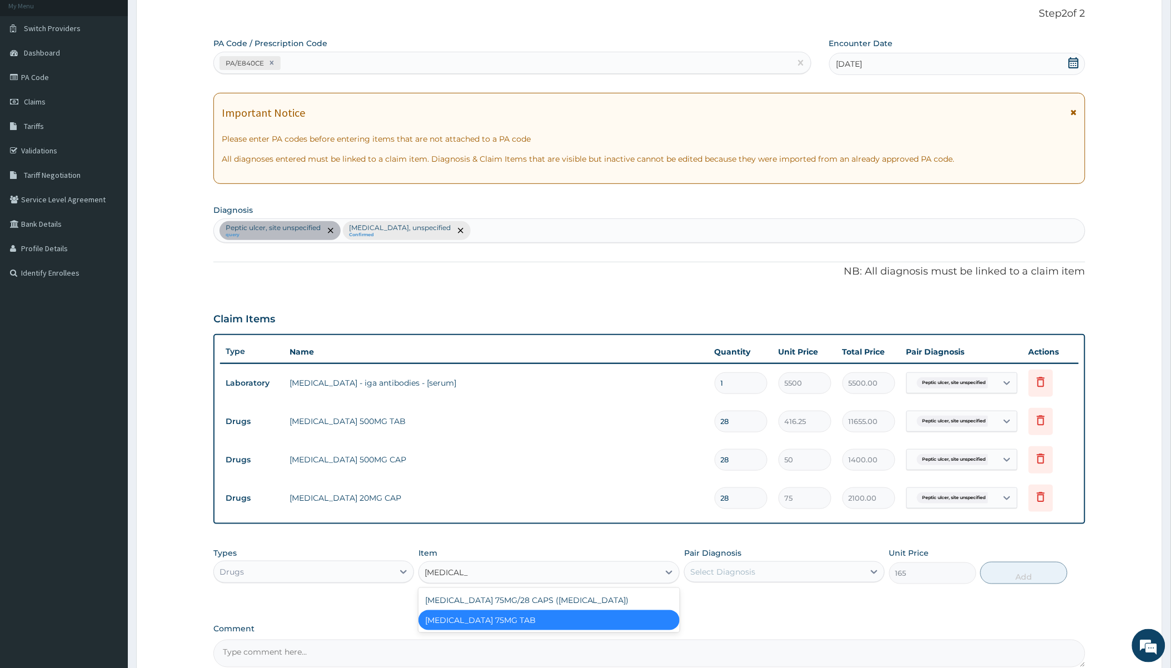
scroll to position [0, 0]
click at [513, 594] on div "[MEDICAL_DATA] 75MG/28 CAPS ([MEDICAL_DATA])" at bounding box center [549, 600] width 261 height 20
type input "692.3565063476562"
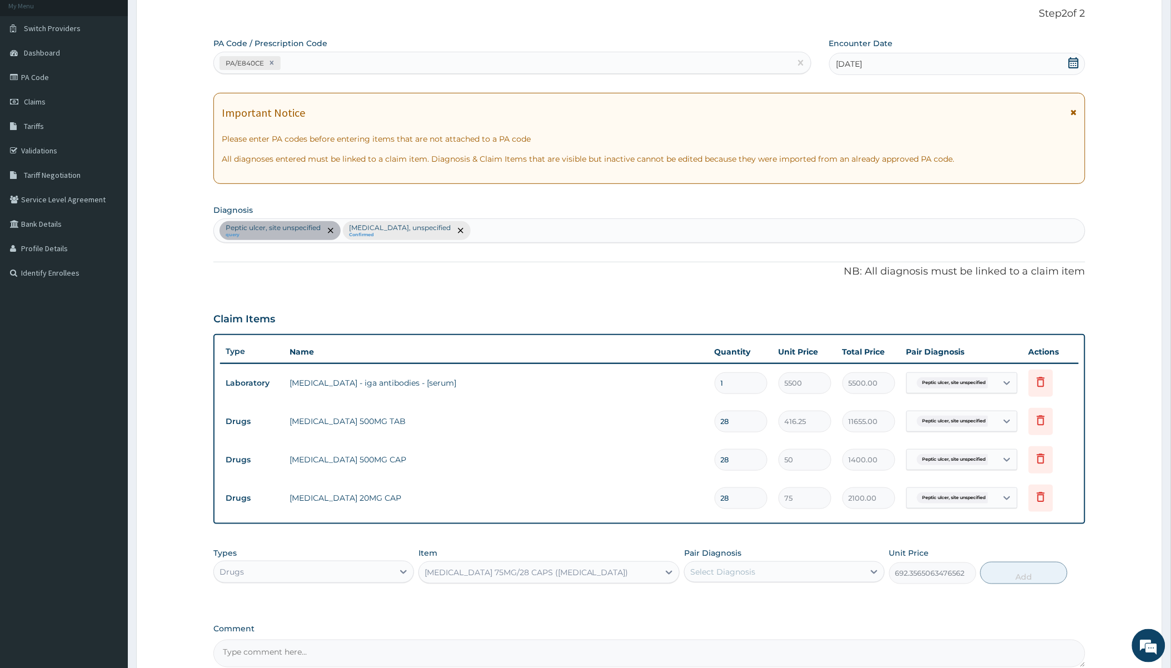
click at [779, 574] on div "Select Diagnosis" at bounding box center [775, 572] width 180 height 18
click at [737, 620] on label "[MEDICAL_DATA], unspecified" at bounding box center [763, 621] width 120 height 11
checkbox input "true"
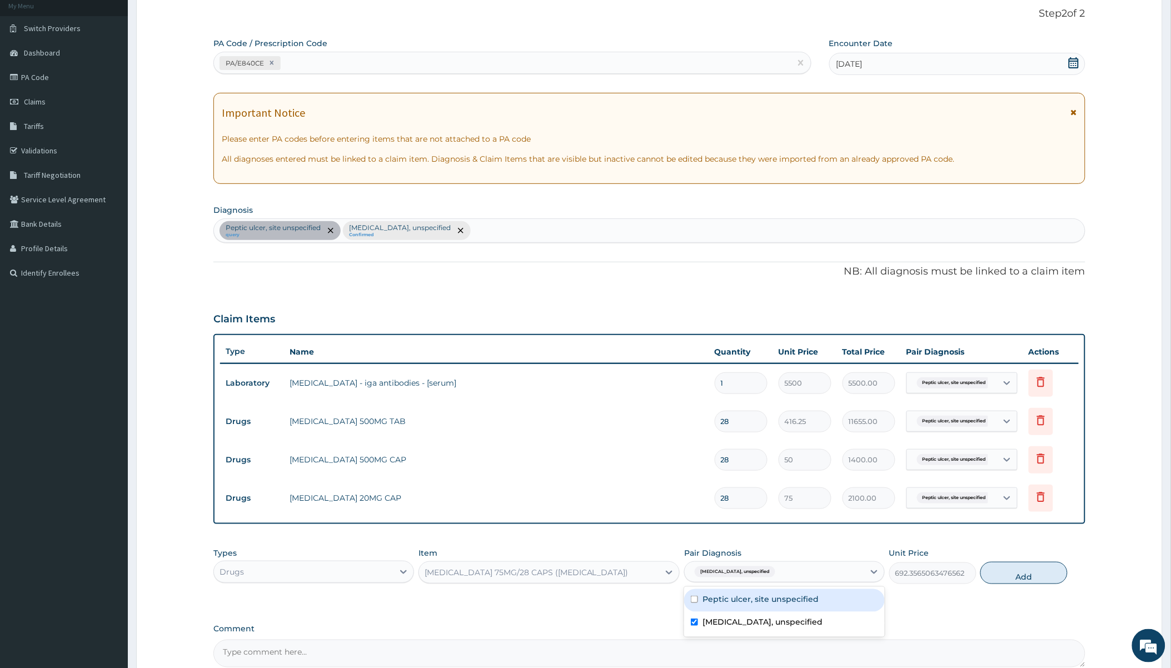
drag, startPoint x: 1014, startPoint y: 573, endPoint x: 955, endPoint y: 569, distance: 59.6
click at [1012, 571] on button "Add" at bounding box center [1024, 573] width 87 height 22
type input "0"
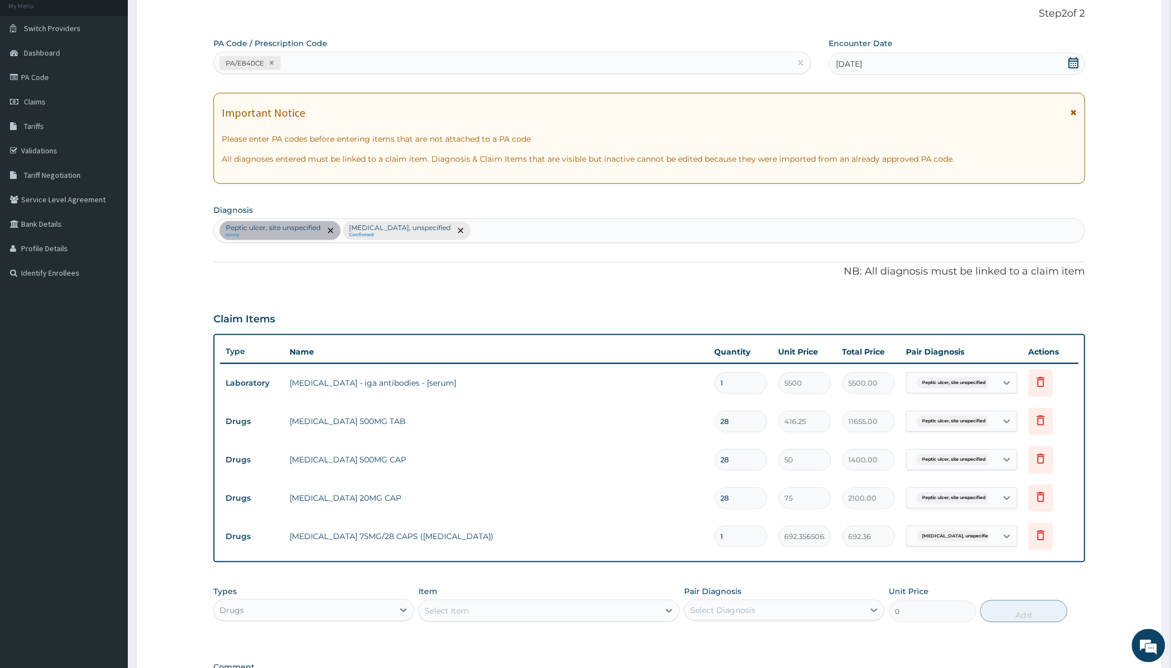
type input "10"
type input "6923.57"
type input "10"
click at [536, 610] on div "Select Item" at bounding box center [539, 611] width 240 height 18
paste input "[MEDICAL_DATA]"
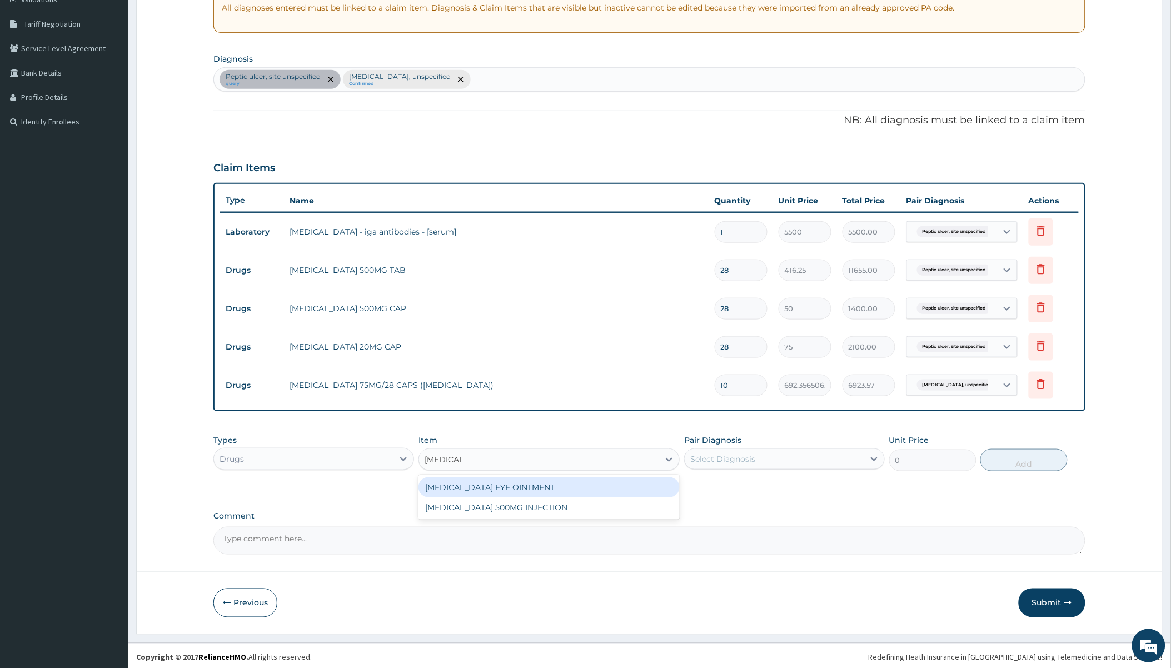
scroll to position [223, 0]
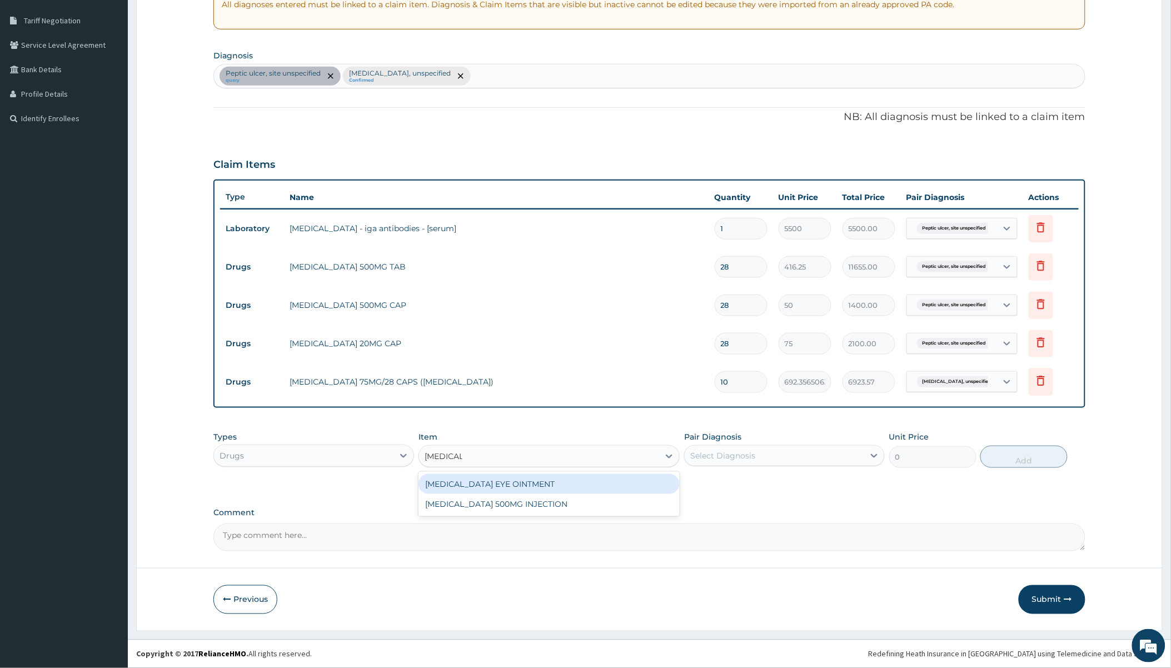
type input "[MEDICAL_DATA]"
click at [464, 457] on div "Select Item" at bounding box center [447, 456] width 44 height 11
paste input "[MEDICAL_DATA]"
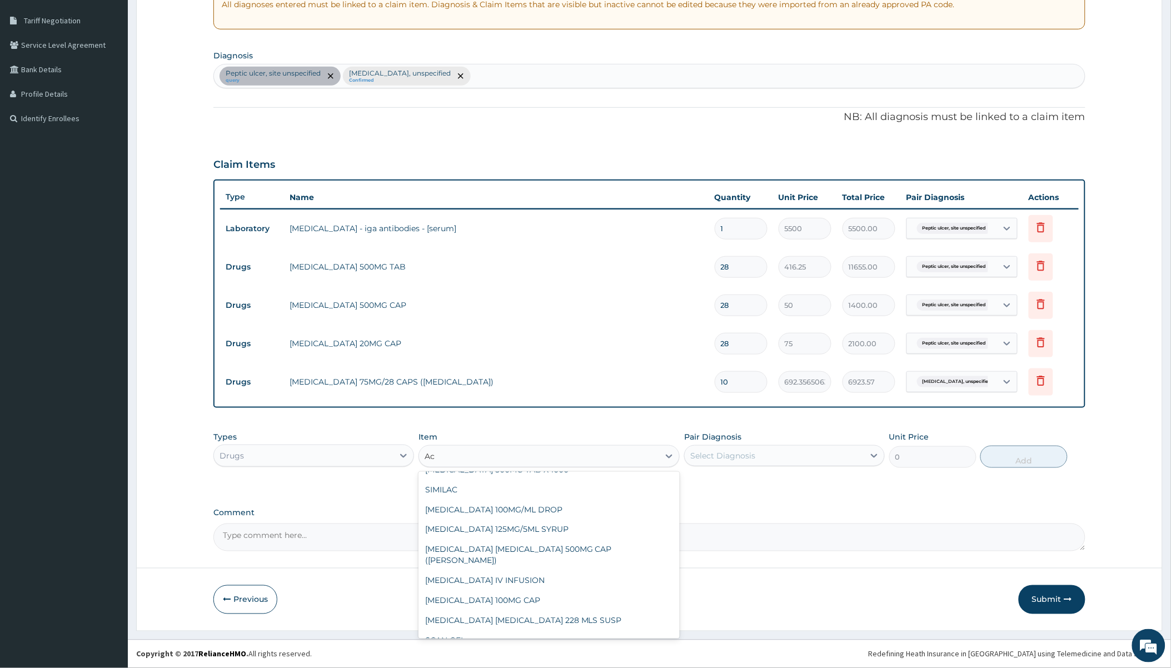
scroll to position [247, 0]
type input "A"
paste input "[MEDICAL_DATA]"
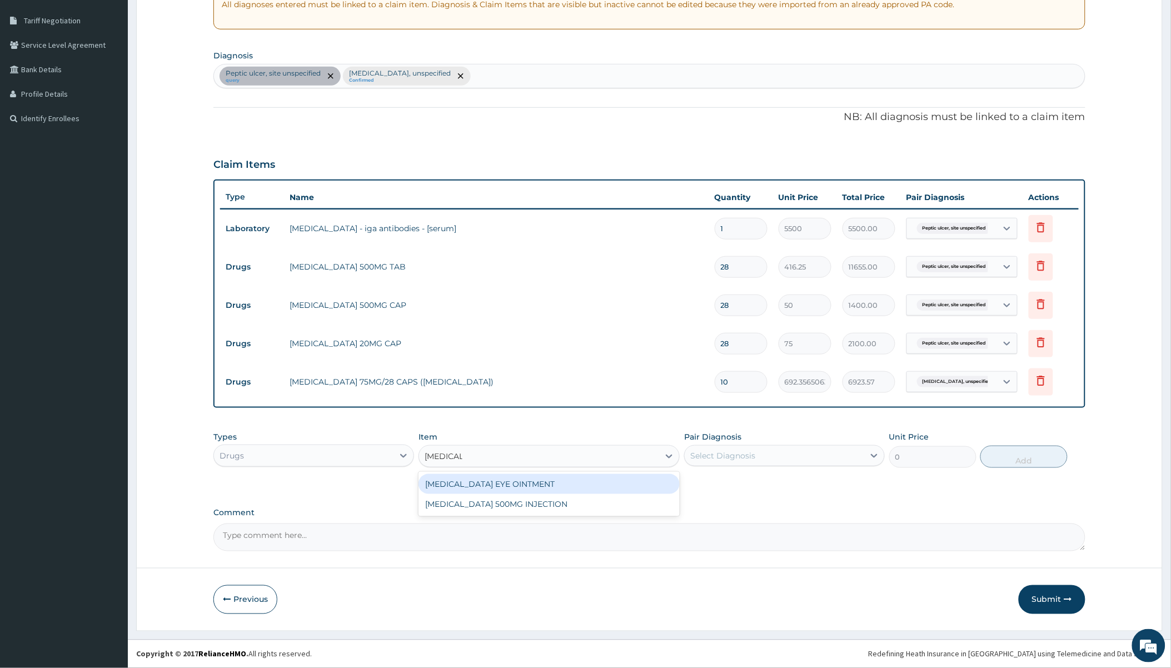
scroll to position [0, 0]
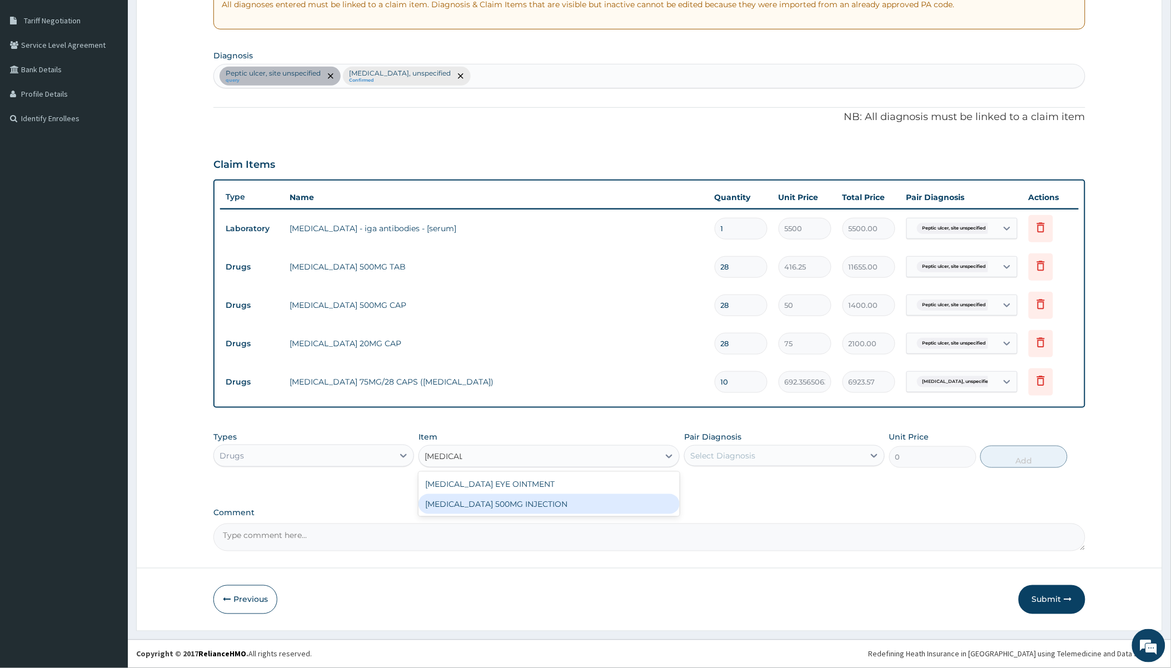
type input "[MEDICAL_DATA]"
click at [737, 504] on div "PA Code / Prescription Code PA/E840CE Encounter Date [DATE] Important Notice Pl…" at bounding box center [649, 217] width 872 height 668
click at [476, 455] on div "Select Item" at bounding box center [539, 456] width 240 height 18
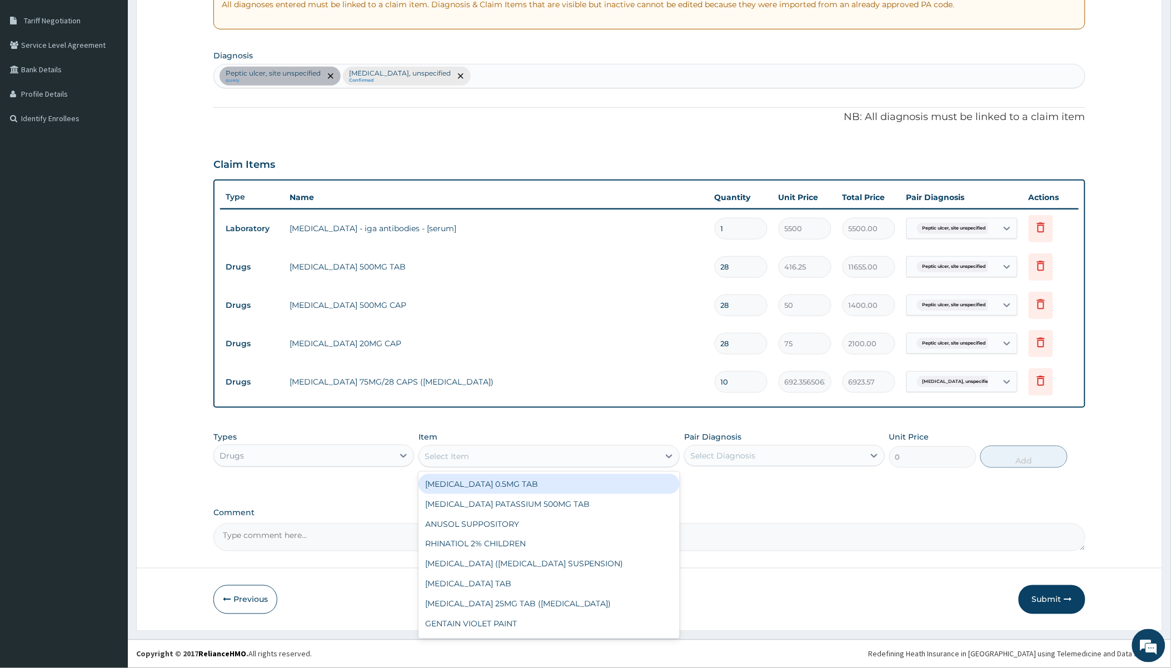
paste input "[MEDICAL_DATA]"
click at [438, 459] on input "[MEDICAL_DATA]" at bounding box center [444, 456] width 38 height 11
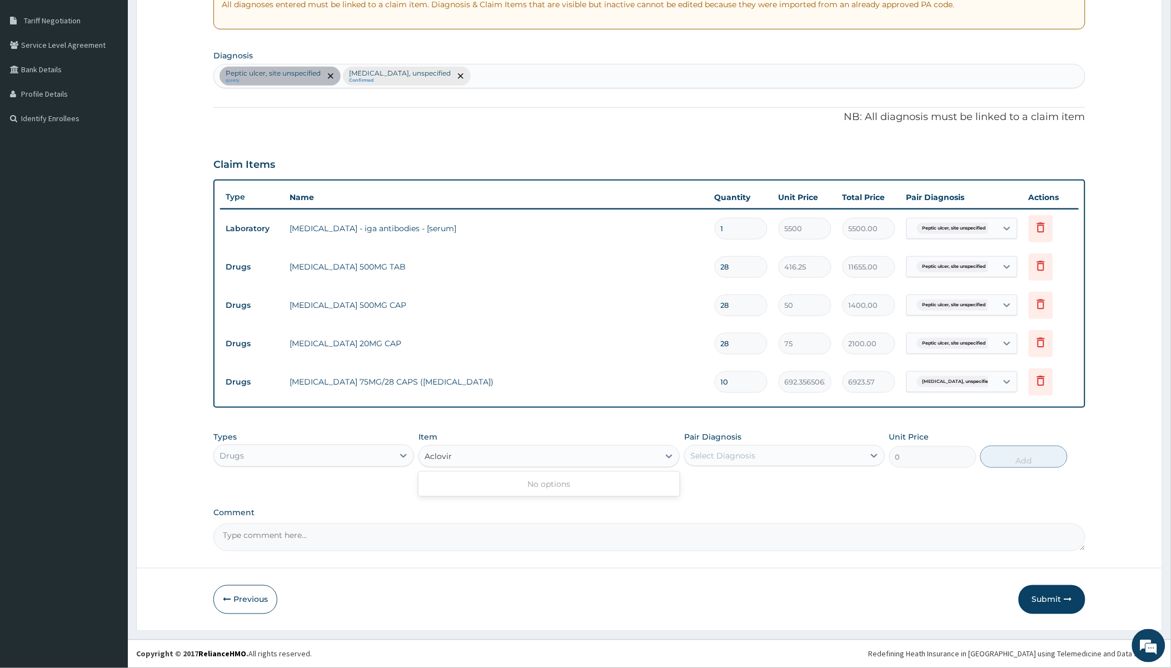
type input "clovir"
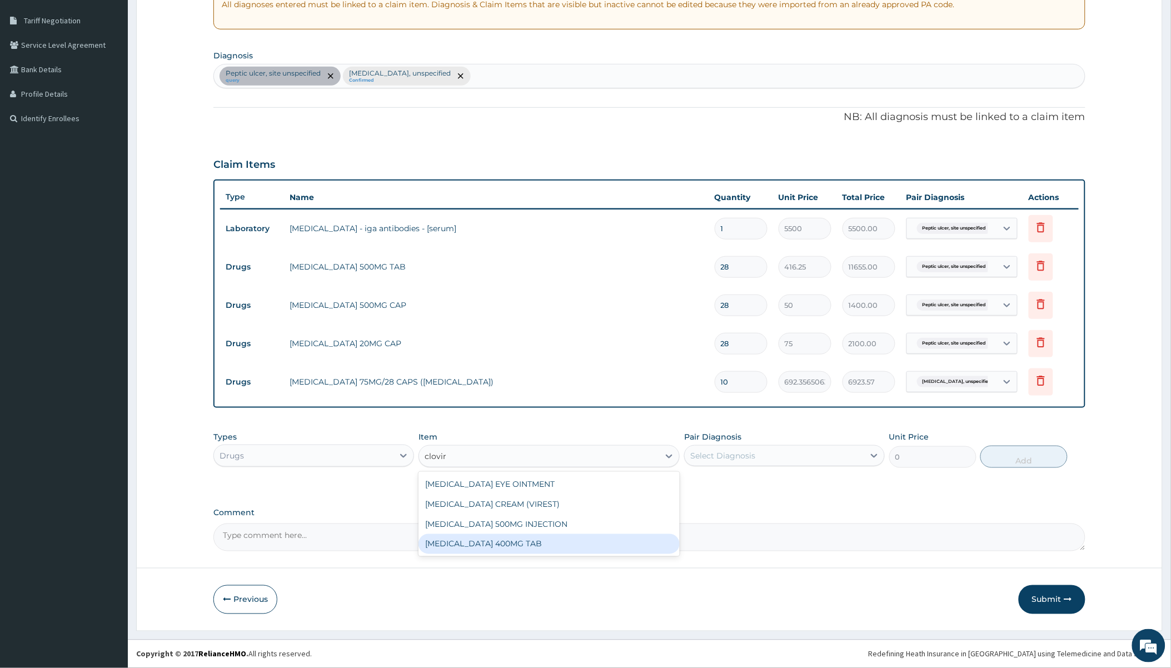
click at [476, 541] on div "[MEDICAL_DATA] 400MG TAB" at bounding box center [549, 544] width 261 height 20
type input "614.0700073242188"
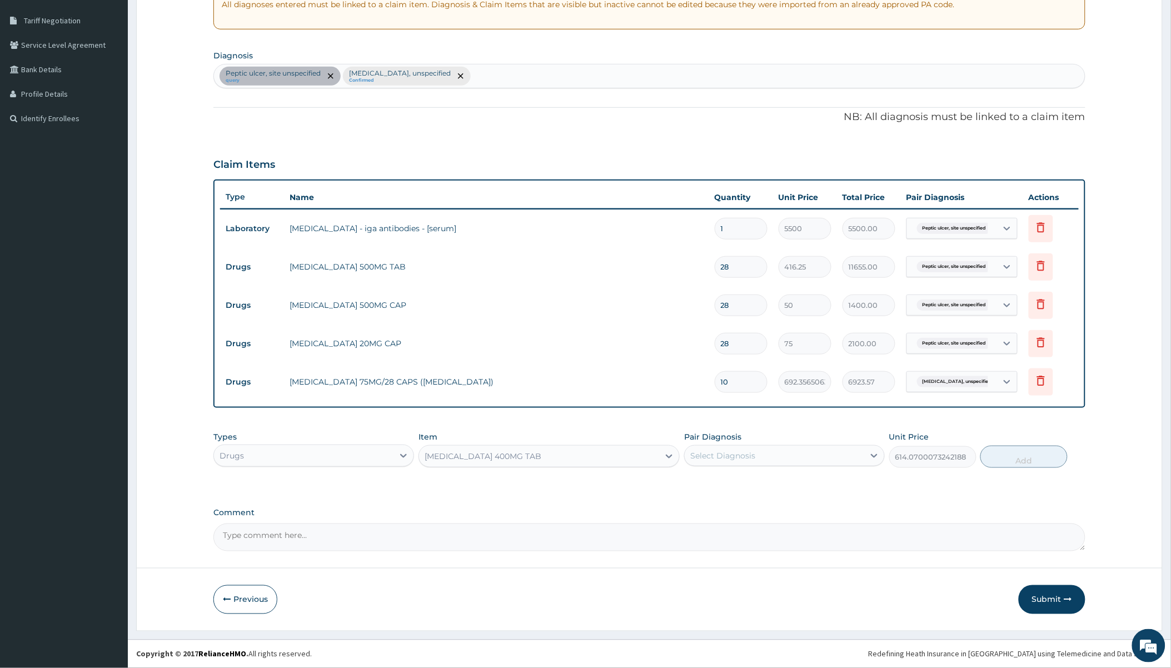
drag, startPoint x: 749, startPoint y: 457, endPoint x: 747, endPoint y: 449, distance: 8.0
click at [749, 456] on div "Select Diagnosis" at bounding box center [722, 455] width 65 height 11
click at [743, 507] on label "[MEDICAL_DATA], unspecified" at bounding box center [763, 505] width 120 height 11
checkbox input "true"
click at [1023, 452] on button "Add" at bounding box center [1024, 457] width 87 height 22
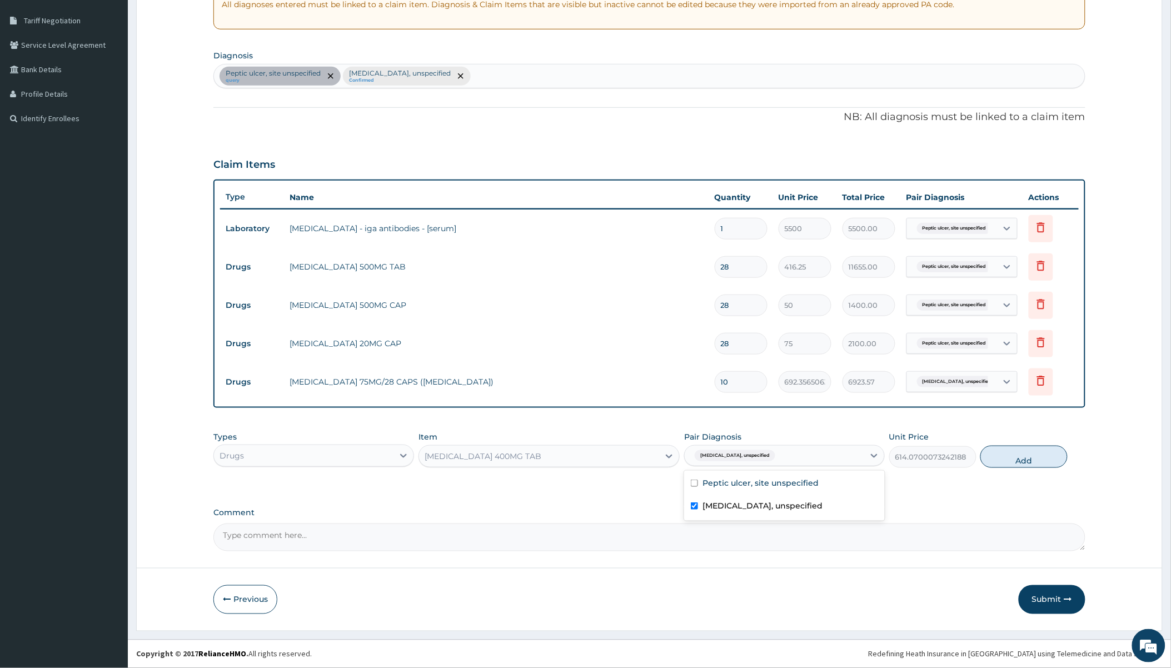
type input "0"
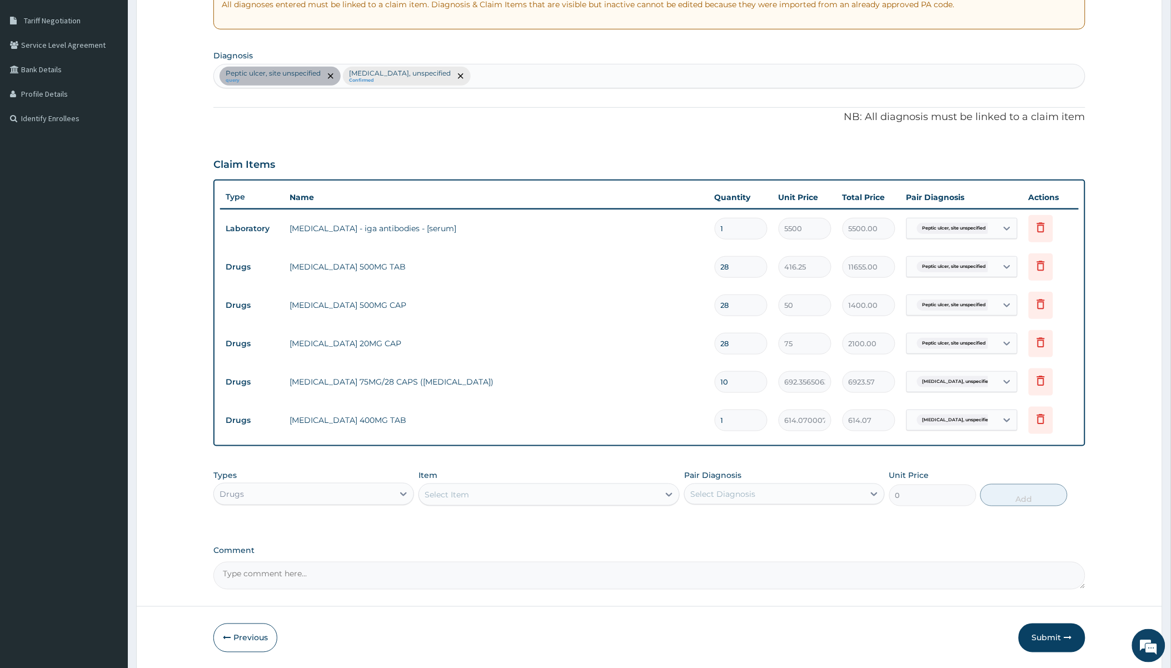
type input "0.00"
type input "2"
type input "1228.14"
type input "21"
type input "12895.47"
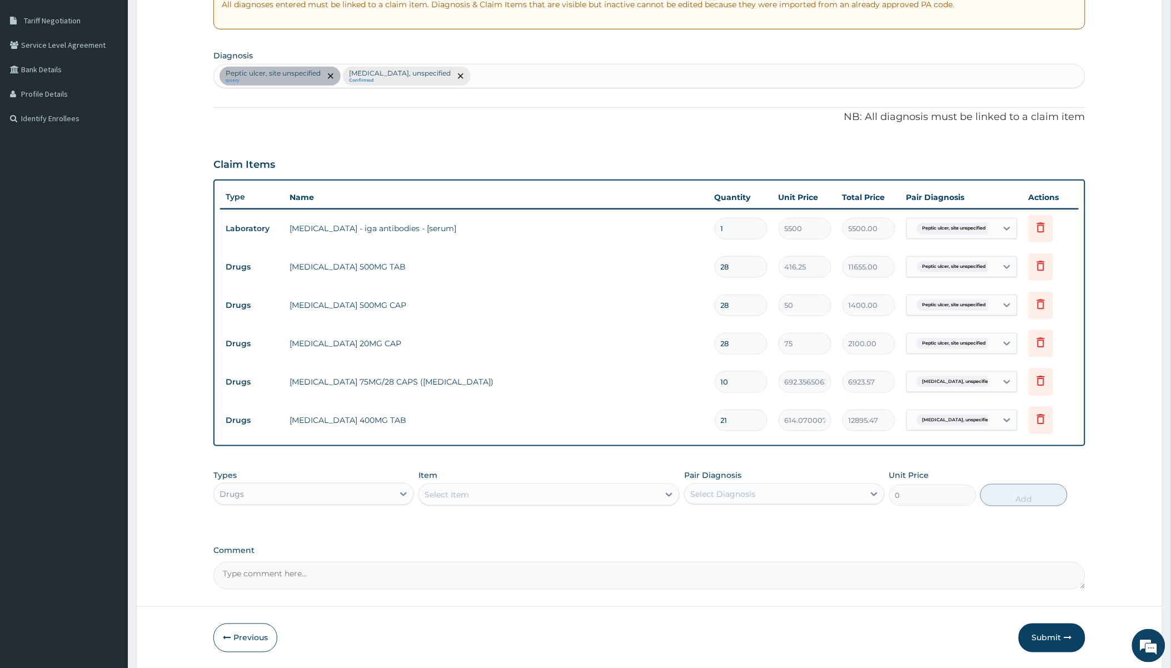
type input "21"
click at [467, 501] on div "Select Item" at bounding box center [539, 495] width 240 height 18
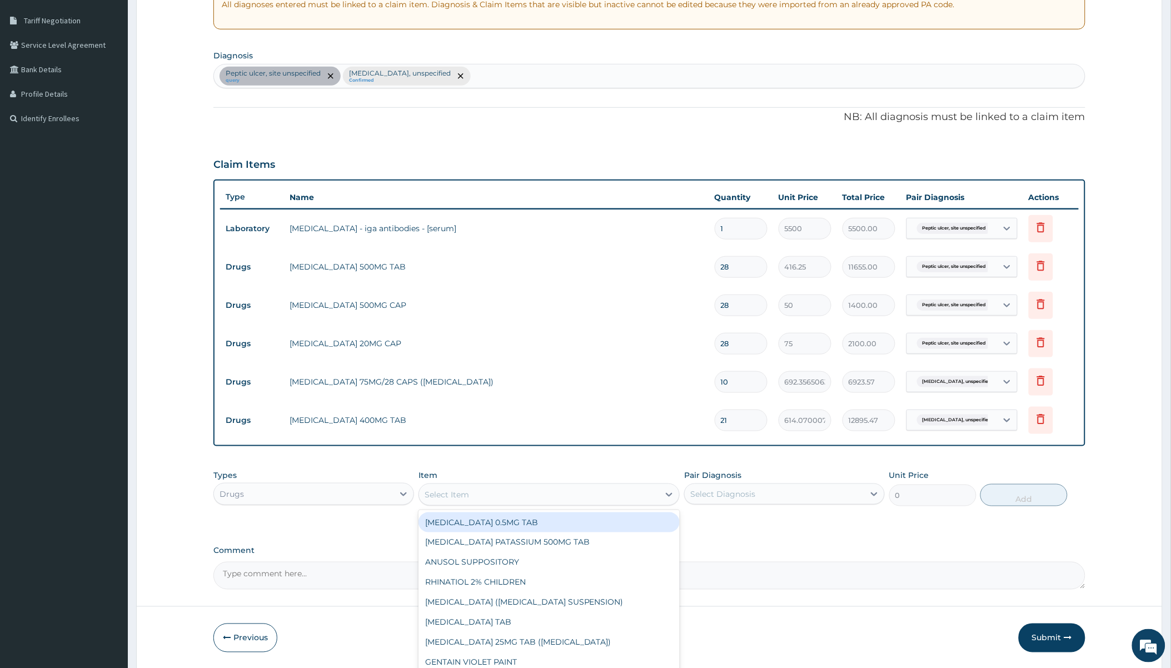
type input "d"
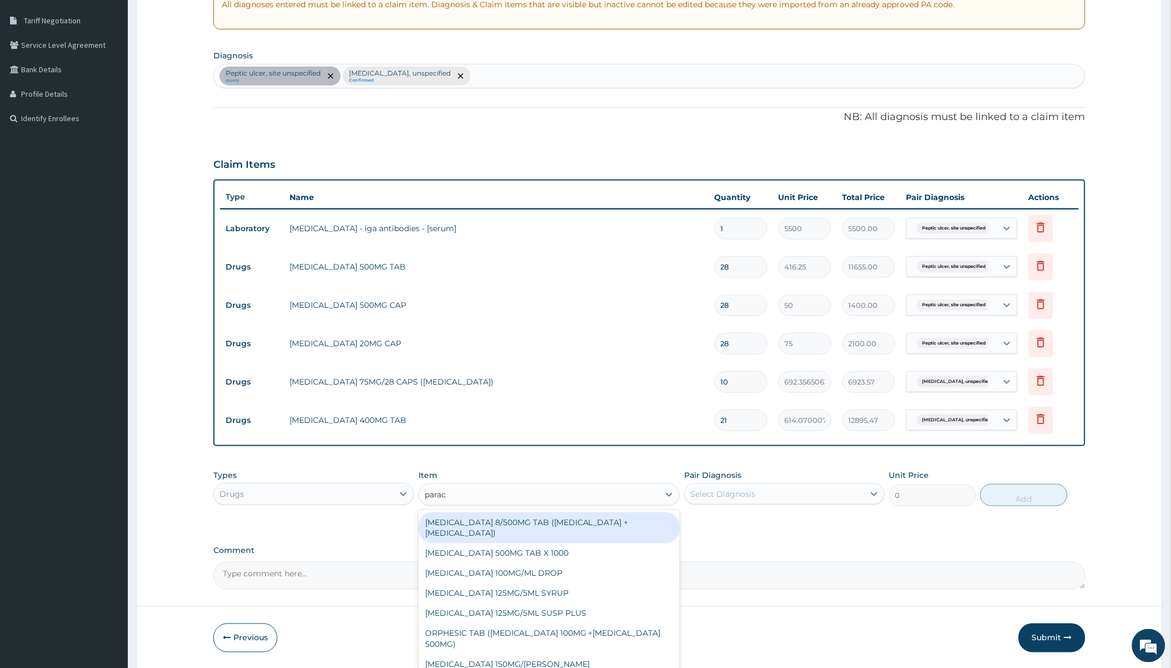
type input "parace"
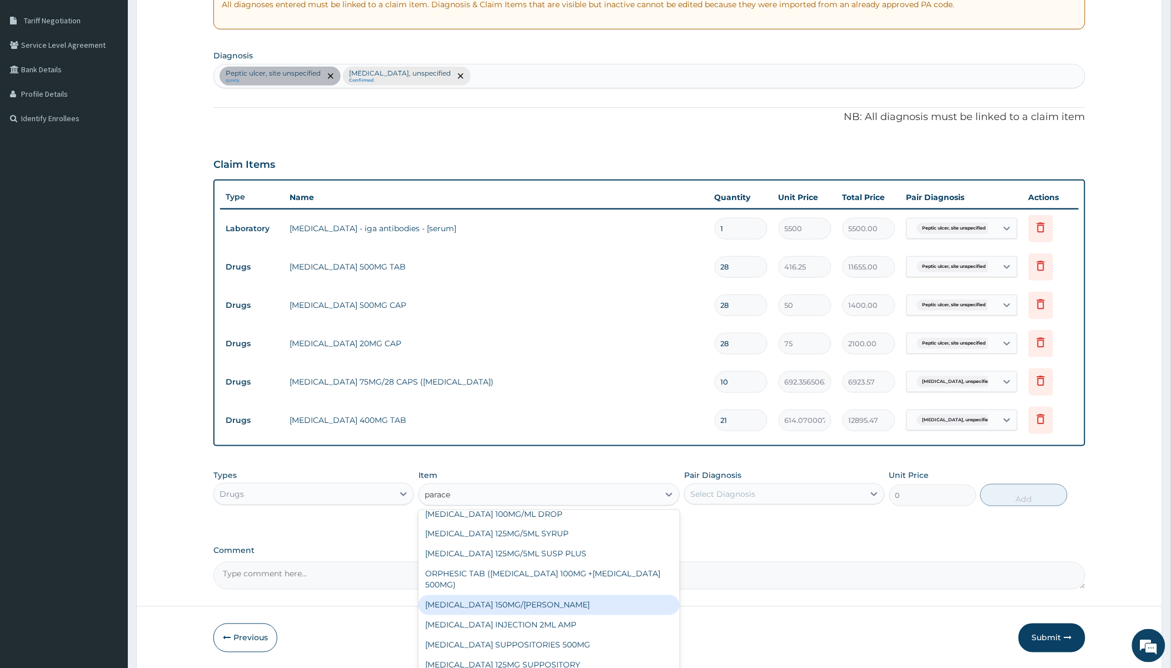
click at [518, 599] on div "[MEDICAL_DATA] 150MG/[PERSON_NAME]" at bounding box center [549, 605] width 261 height 20
type input "1035"
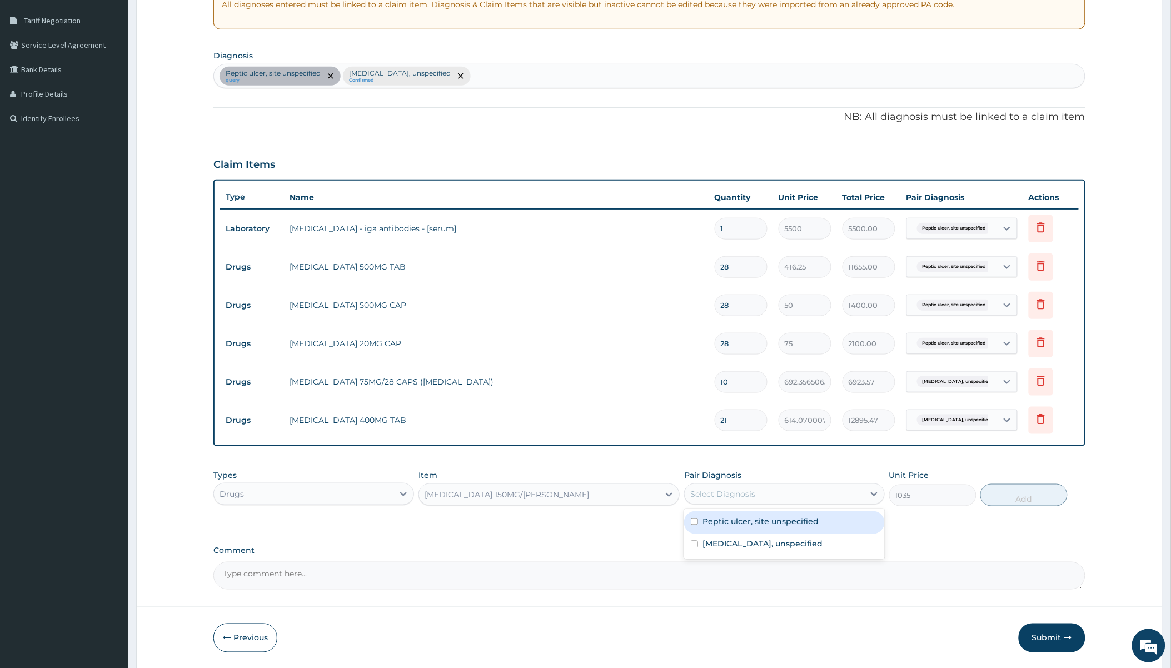
click at [735, 489] on div "Select Diagnosis" at bounding box center [722, 494] width 65 height 11
click at [736, 521] on label "Peptic ulcer, site unspecified" at bounding box center [761, 521] width 116 height 11
checkbox input "true"
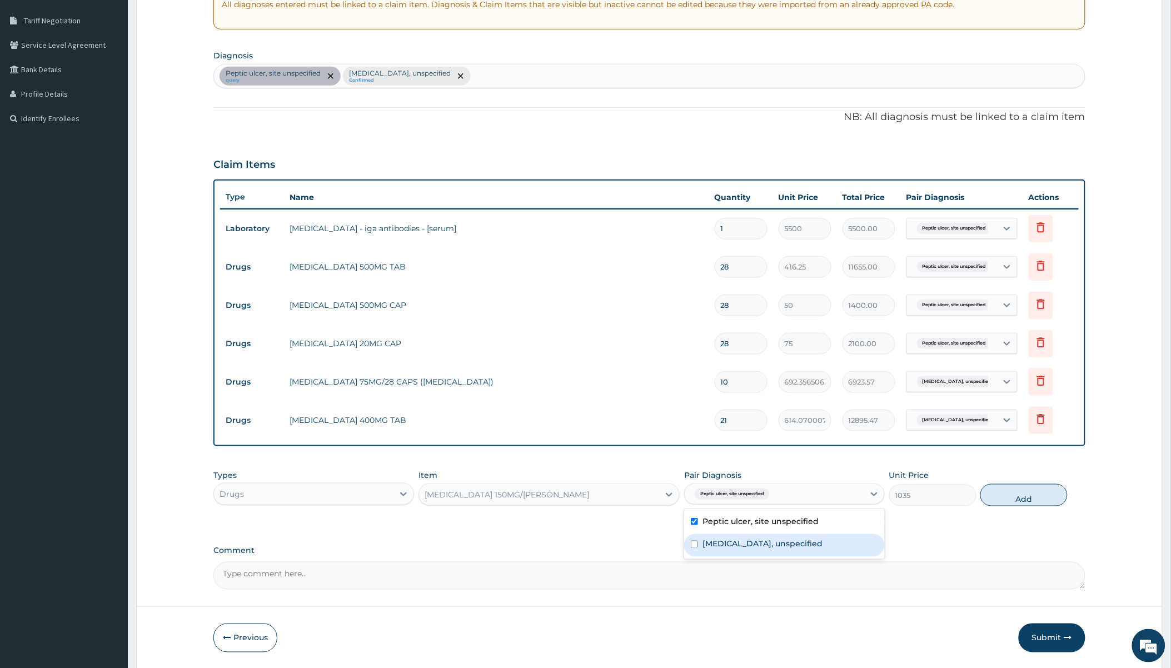
click at [770, 541] on label "[MEDICAL_DATA], unspecified" at bounding box center [763, 544] width 120 height 11
checkbox input "true"
click at [1016, 495] on button "Add" at bounding box center [1024, 495] width 87 height 22
type input "0"
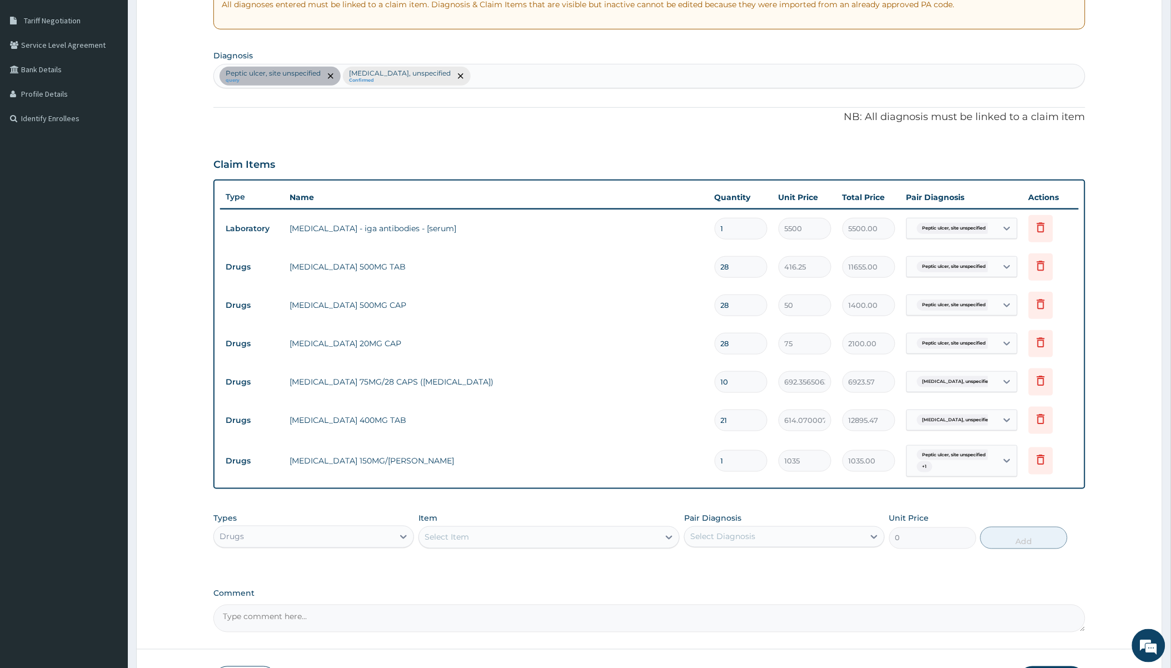
type input "0.00"
type input "6"
type input "6210.00"
type input "60"
type input "62100.00"
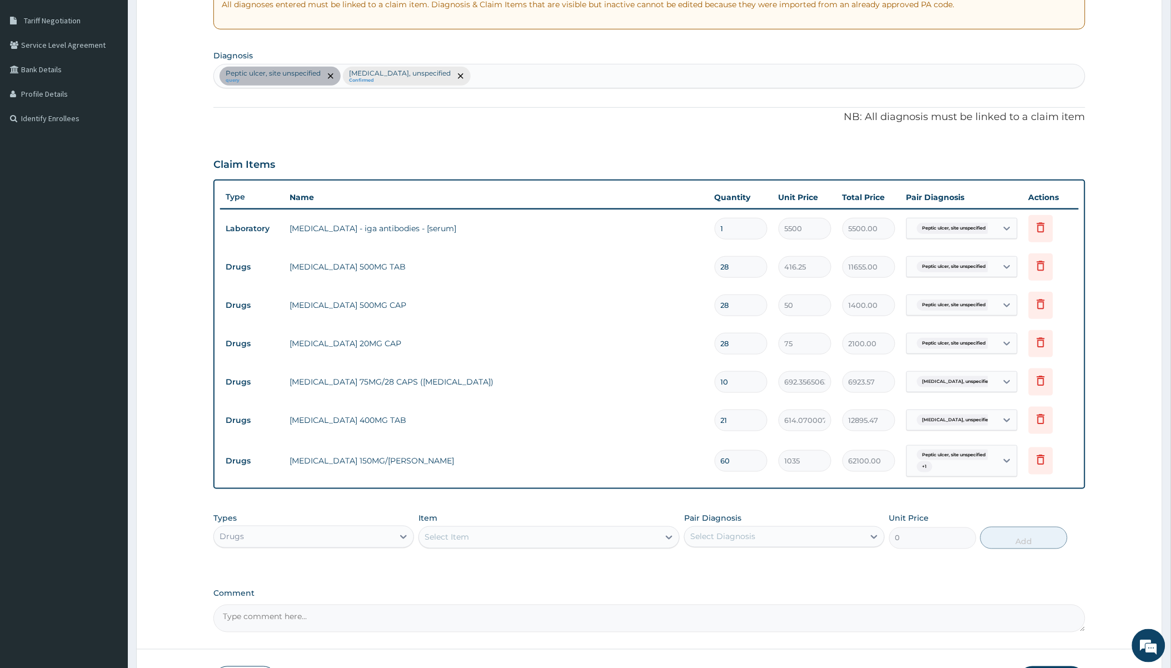
type input "6"
type input "6210.00"
type input "6"
click at [610, 504] on div "PA Code / Prescription Code PA/E840CE Encounter Date [DATE] Important Notice Pl…" at bounding box center [649, 257] width 872 height 749
click at [314, 539] on div "Drugs" at bounding box center [304, 537] width 180 height 18
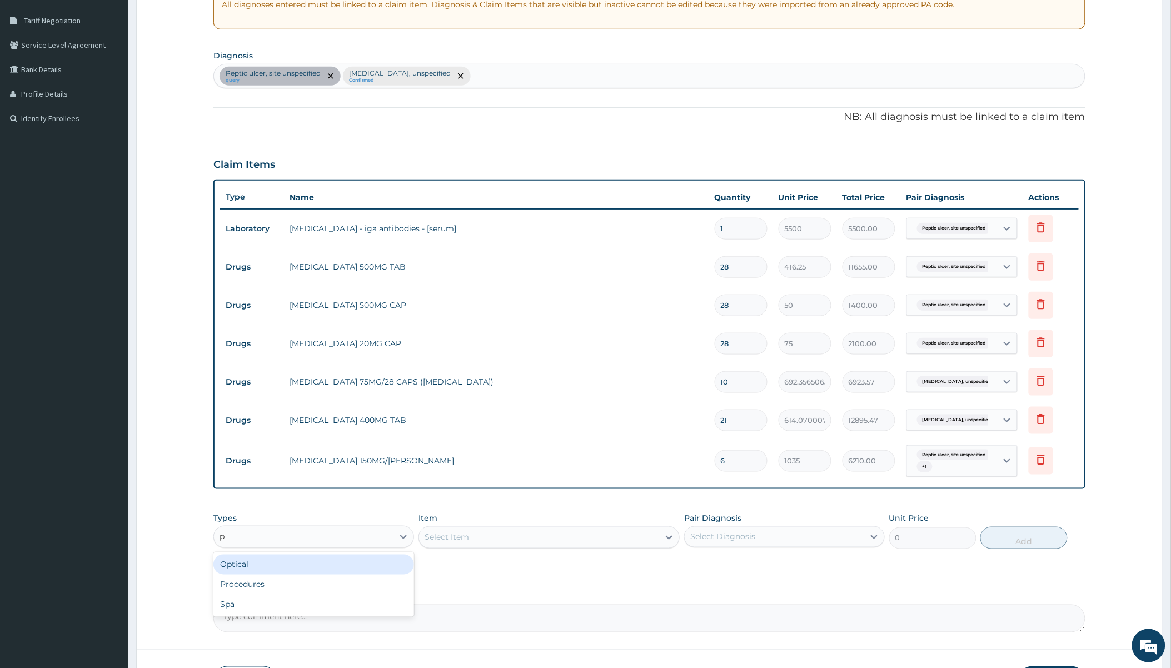
type input "pr"
click at [535, 540] on div "Select Item" at bounding box center [549, 537] width 261 height 22
click at [535, 539] on div "Select Item" at bounding box center [549, 537] width 261 height 22
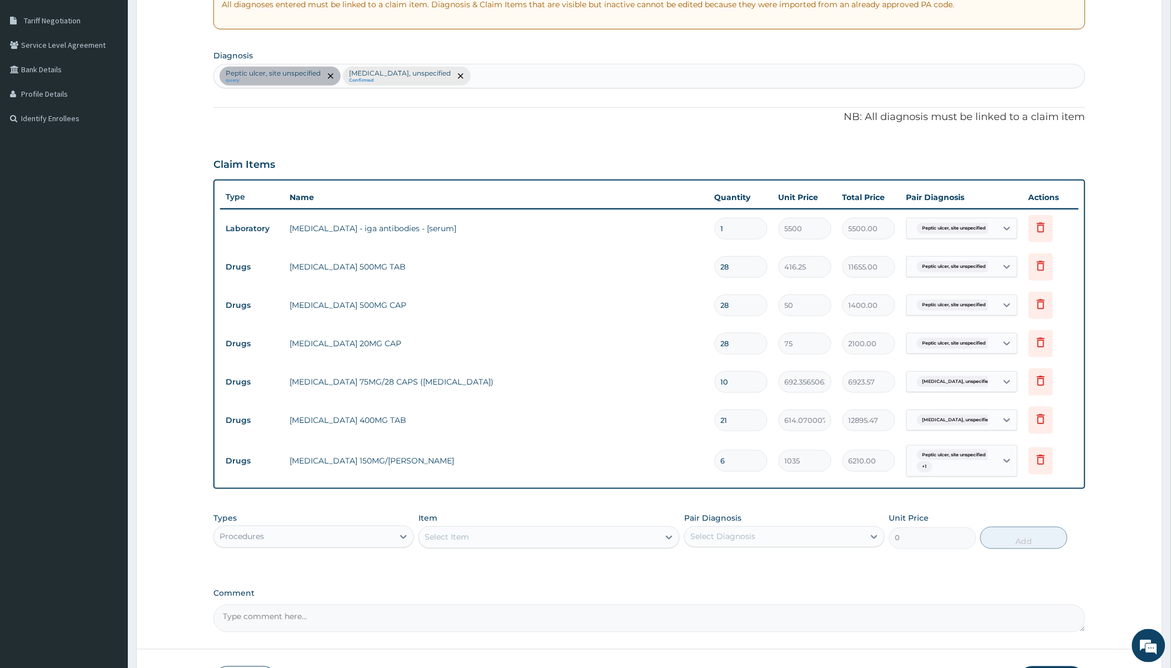
click at [535, 539] on div "Select Item" at bounding box center [539, 538] width 240 height 18
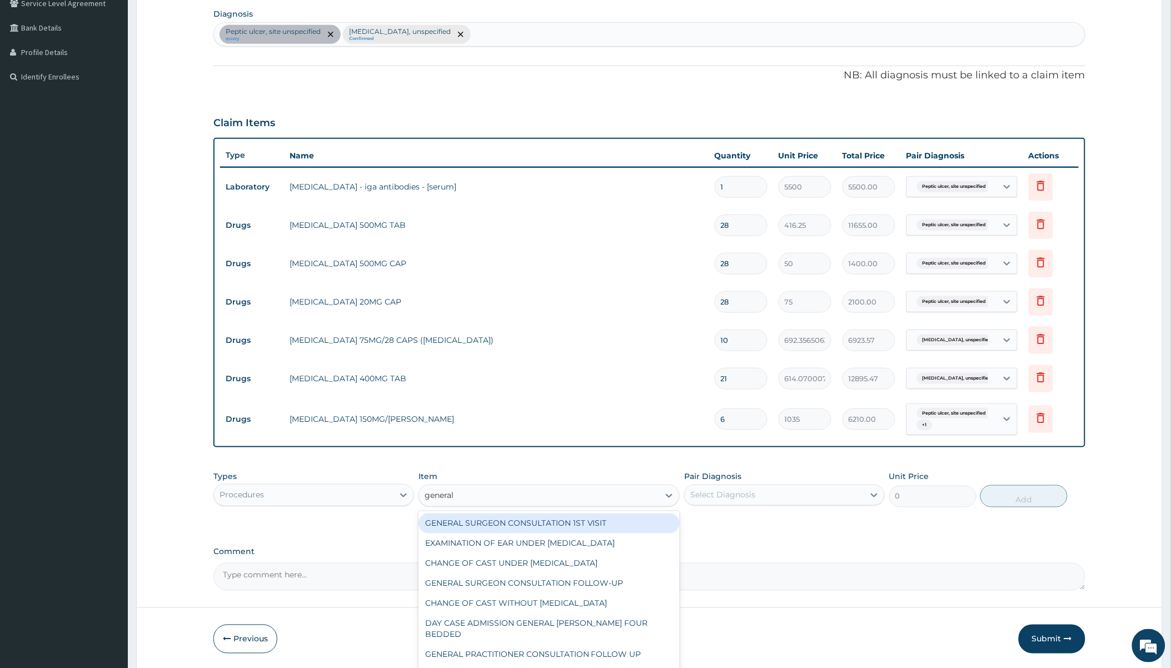
scroll to position [305, 0]
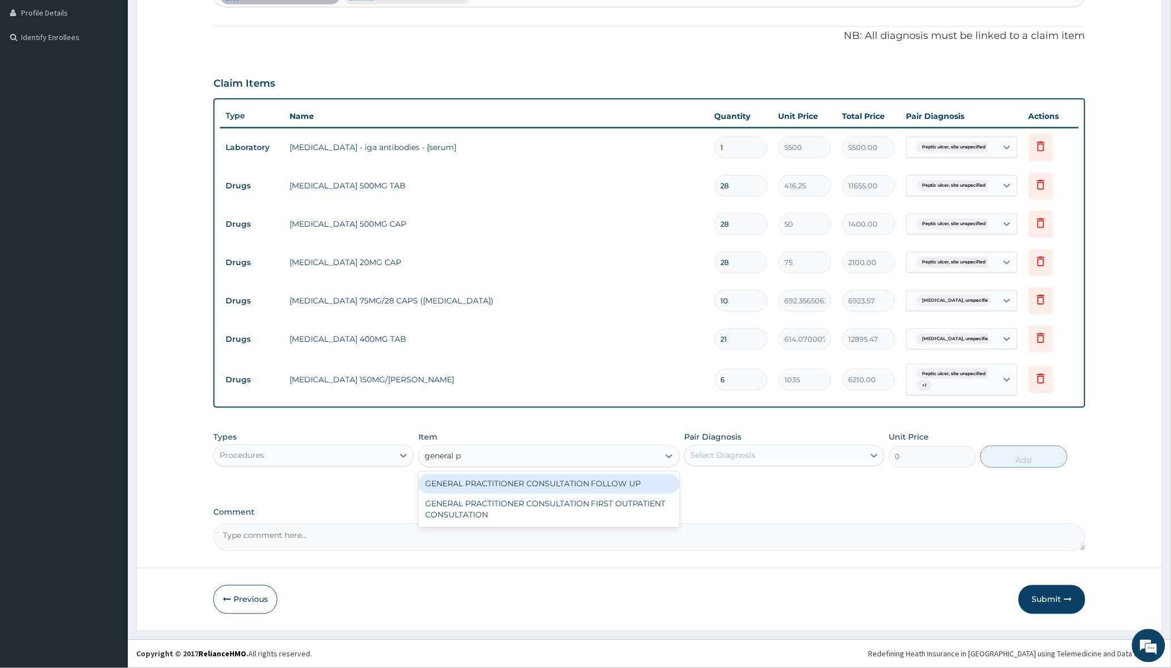
type input "general pr"
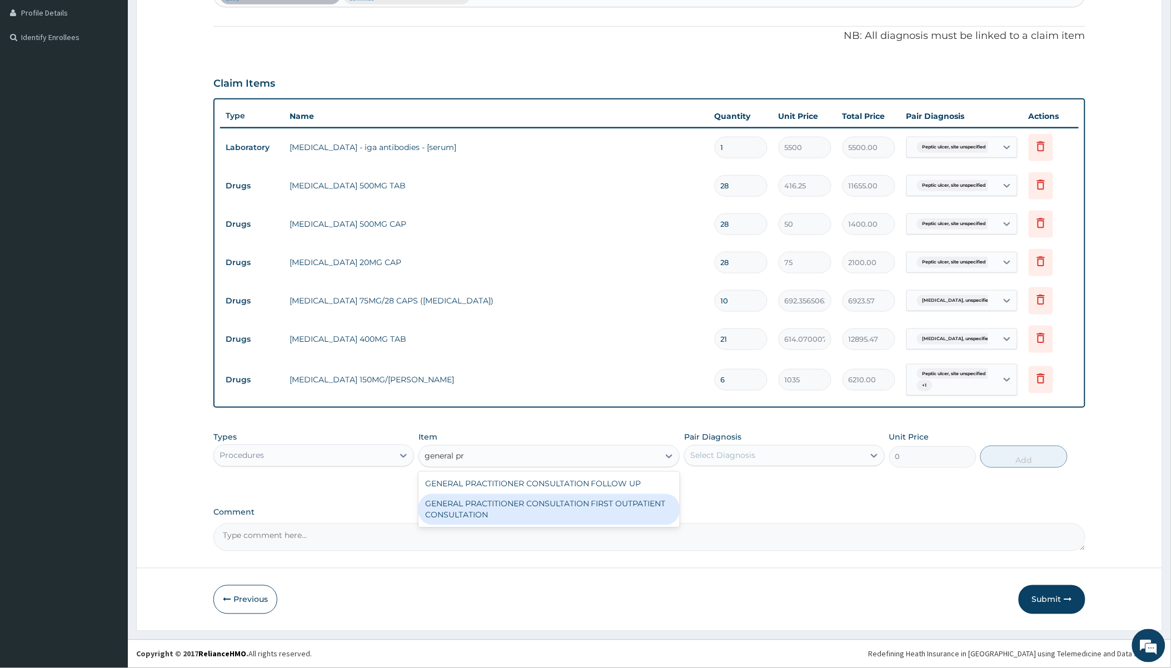
drag, startPoint x: 544, startPoint y: 508, endPoint x: 679, endPoint y: 495, distance: 135.6
click at [547, 509] on div "GENERAL PRACTITIONER CONSULTATION FIRST OUTPATIENT CONSULTATION" at bounding box center [549, 509] width 261 height 31
type input "2400"
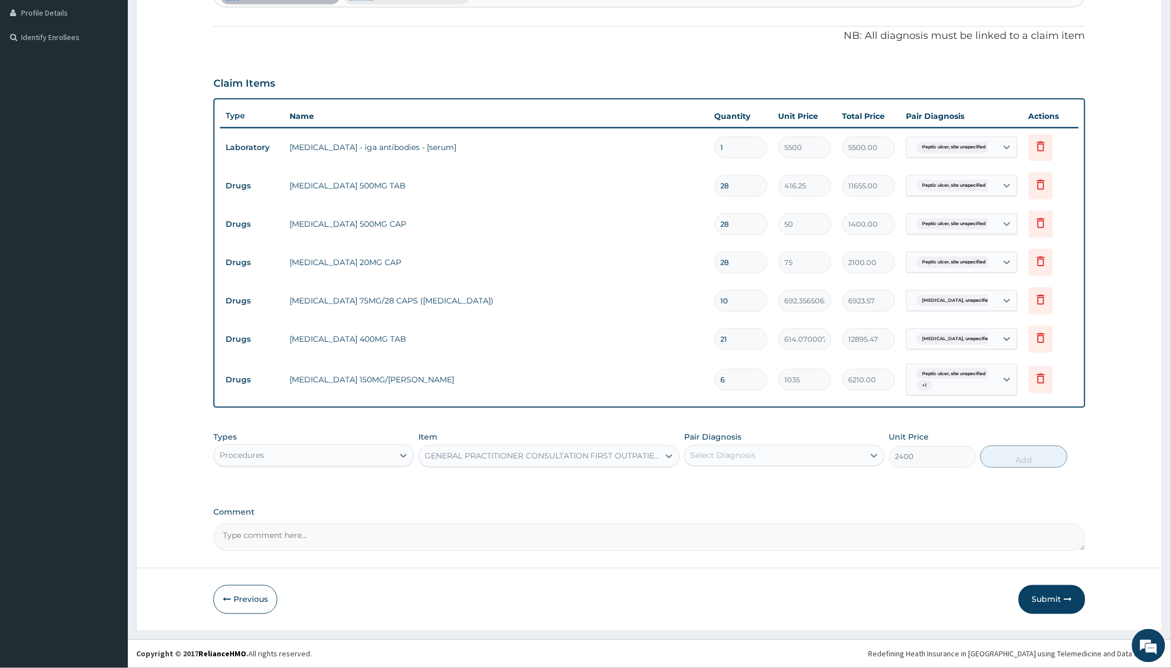
click at [738, 456] on div "Select Diagnosis" at bounding box center [722, 455] width 65 height 11
click at [738, 485] on label "Peptic ulcer, site unspecified" at bounding box center [761, 483] width 116 height 11
checkbox input "true"
click at [736, 508] on label "[MEDICAL_DATA], unspecified" at bounding box center [763, 505] width 120 height 11
checkbox input "true"
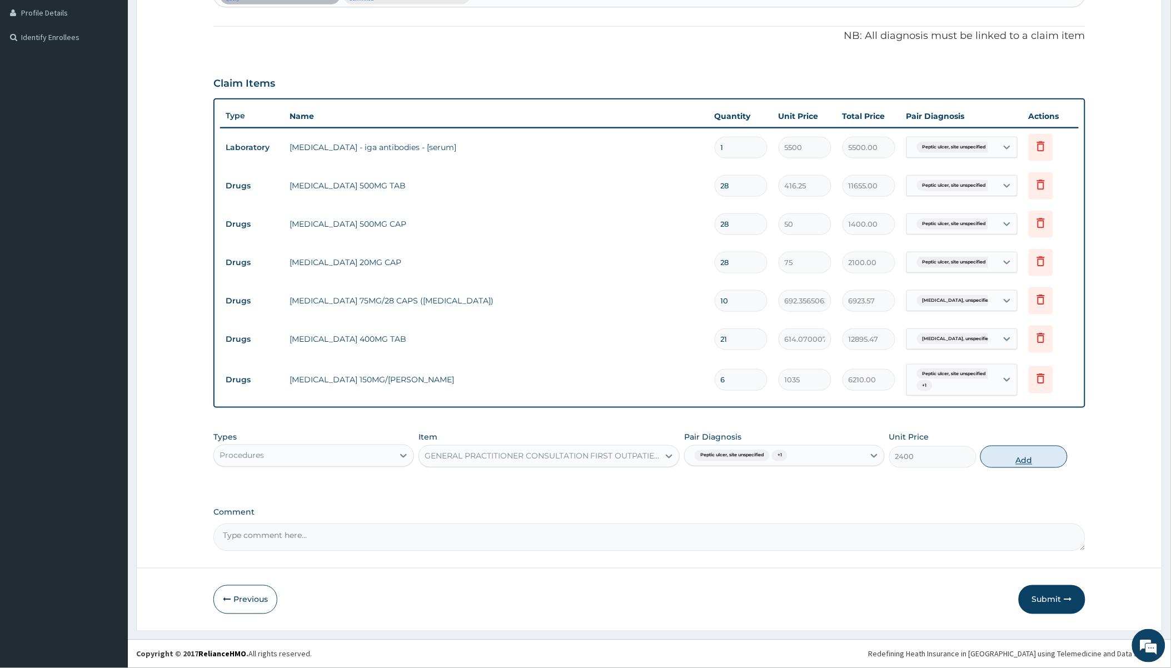
click at [1009, 457] on button "Add" at bounding box center [1024, 457] width 87 height 22
type input "0"
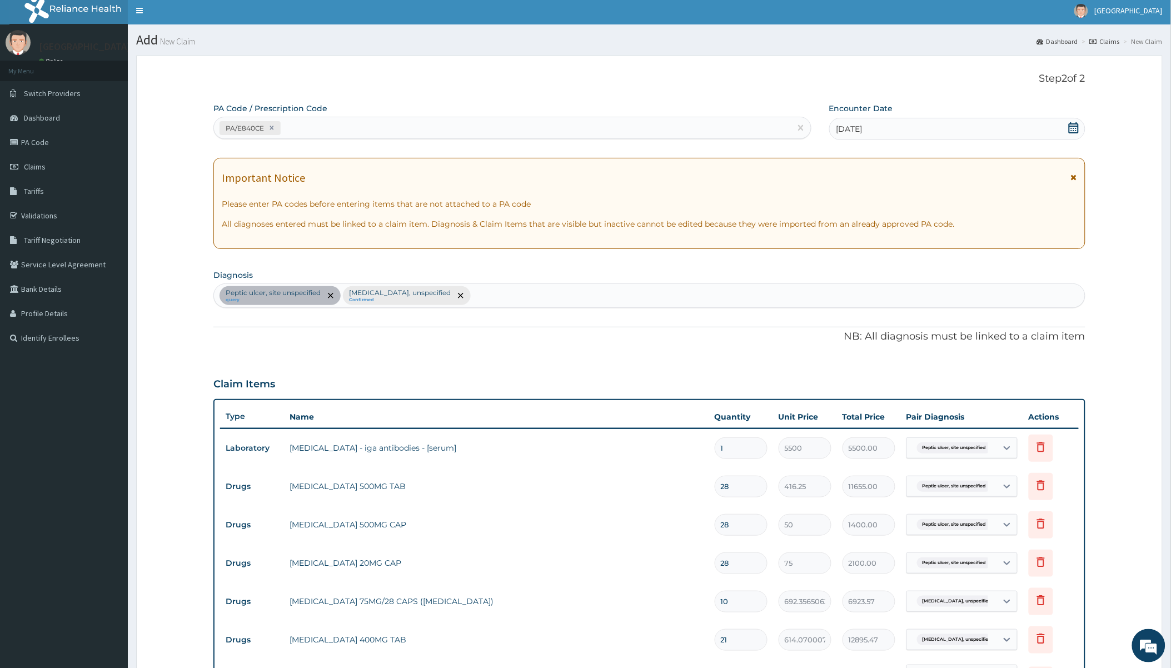
scroll to position [0, 0]
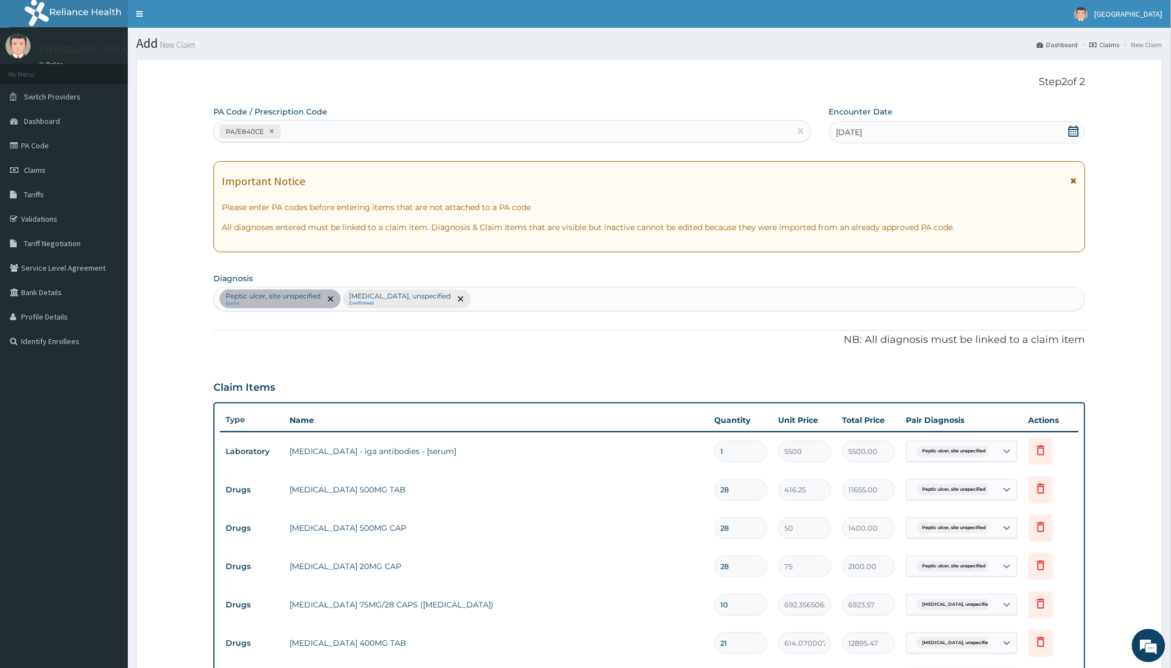
click at [495, 294] on div "[MEDICAL_DATA], site unspecified query [MEDICAL_DATA], unspecified Confirmed" at bounding box center [649, 298] width 871 height 23
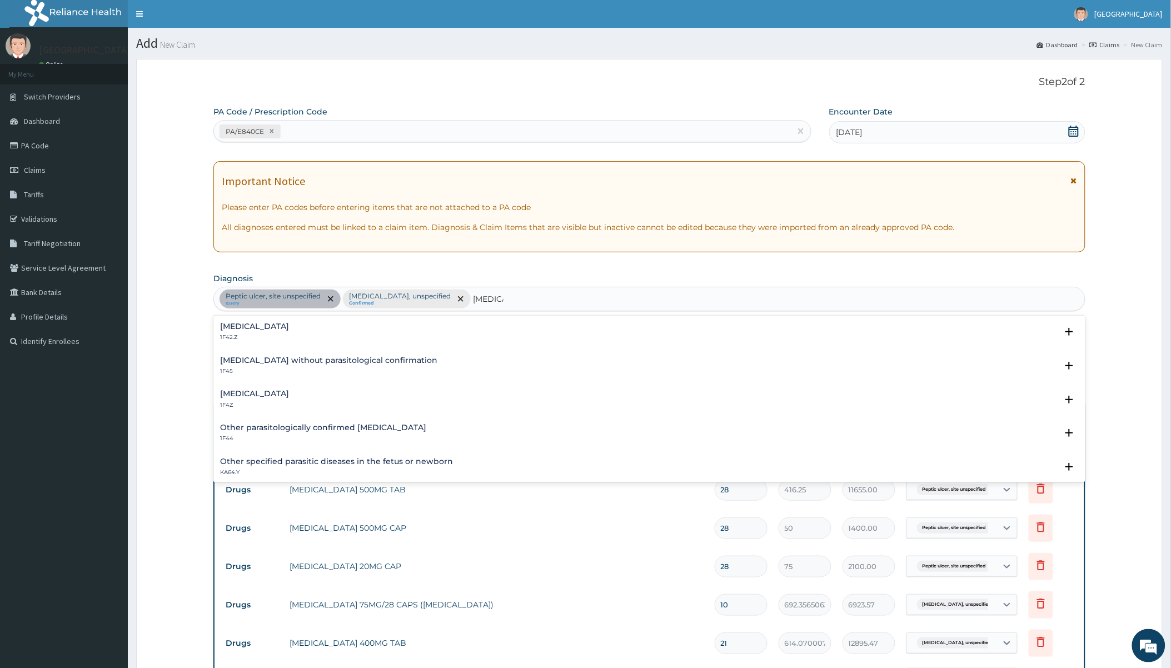
type input "[MEDICAL_DATA]"
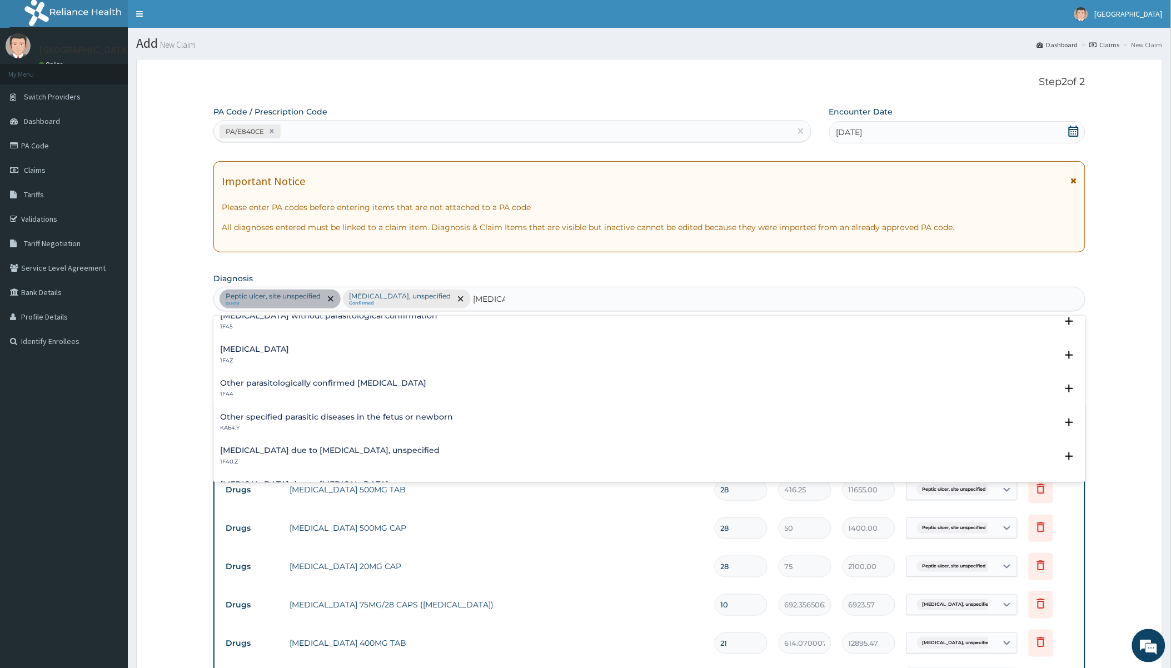
scroll to position [62, 0]
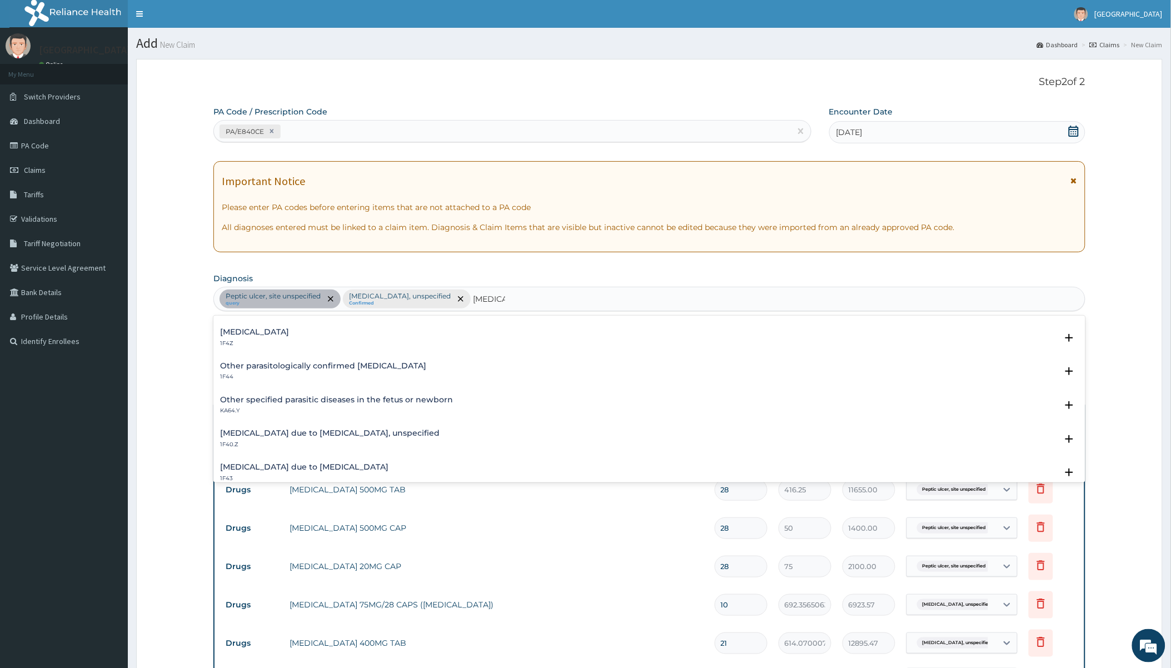
click at [363, 434] on h4 "[MEDICAL_DATA] due to [MEDICAL_DATA], unspecified" at bounding box center [330, 433] width 220 height 8
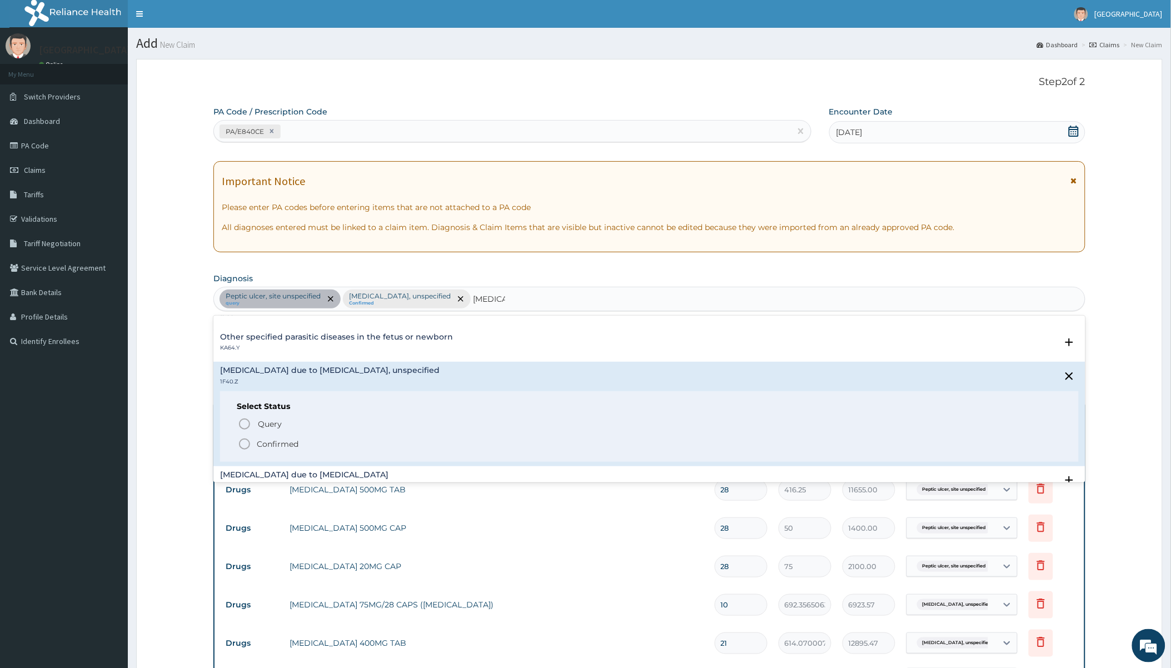
scroll to position [185, 0]
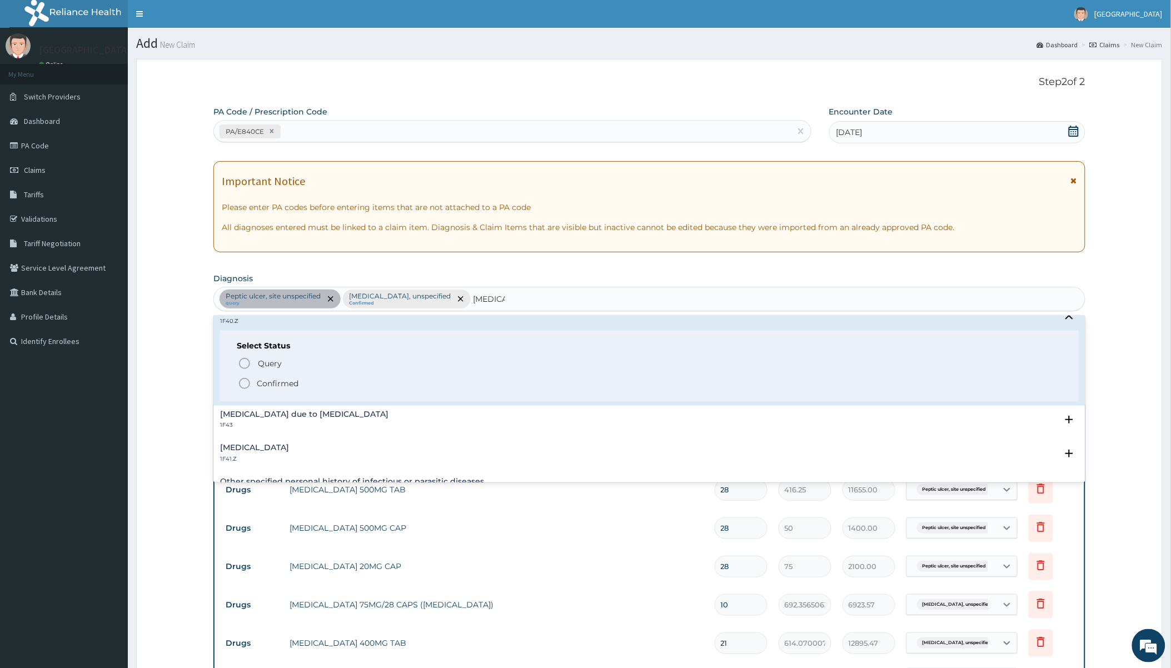
click at [282, 378] on p "Confirmed" at bounding box center [278, 383] width 42 height 11
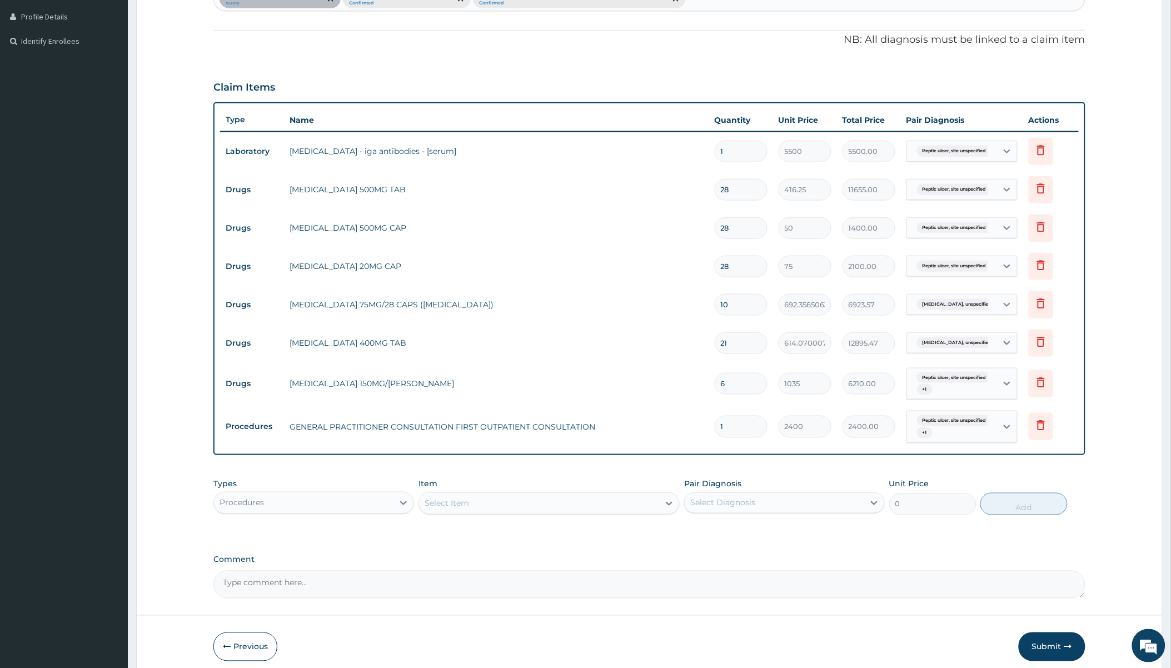
scroll to position [309, 0]
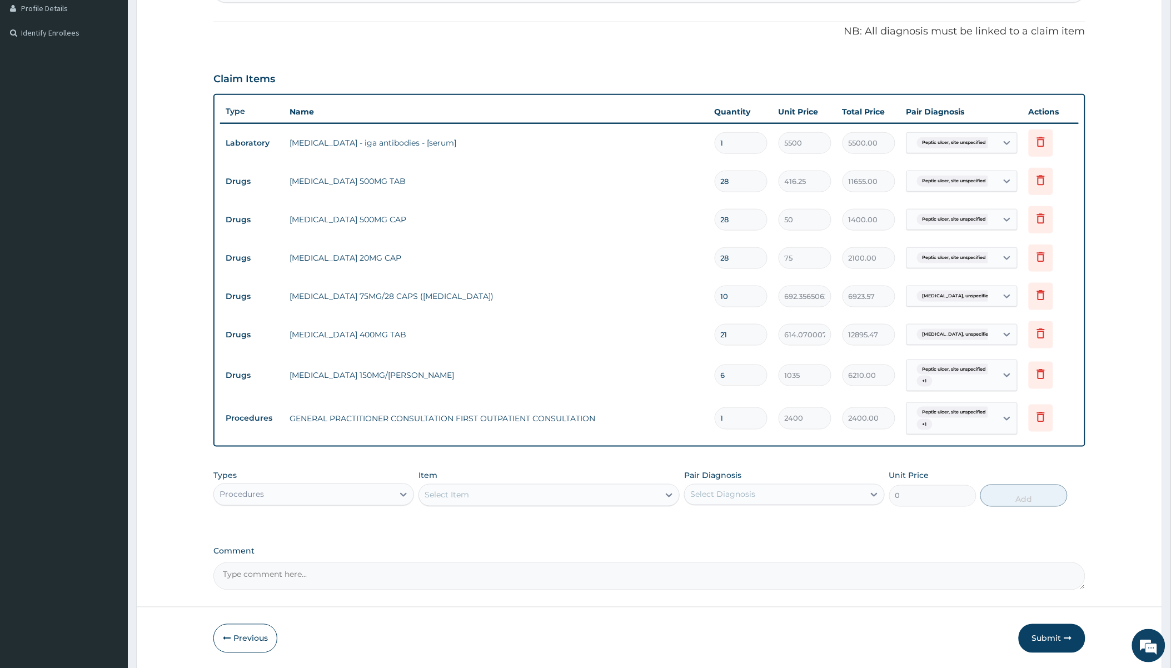
click at [471, 498] on div "Select Item" at bounding box center [539, 495] width 240 height 18
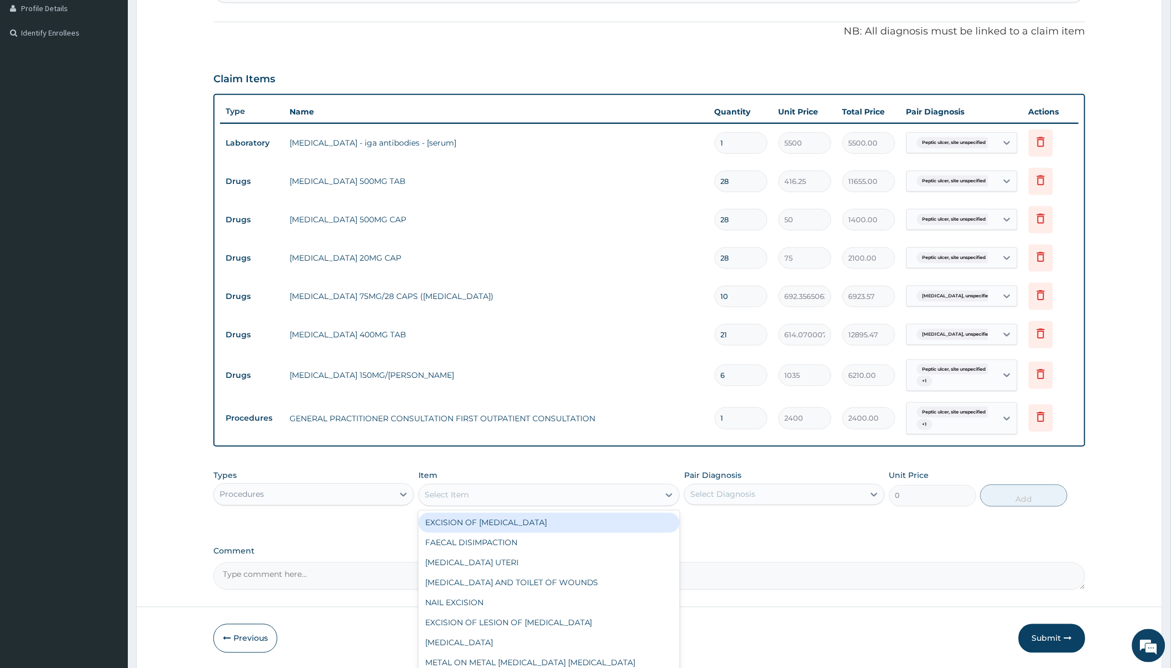
paste input "[MEDICAL_DATA]"
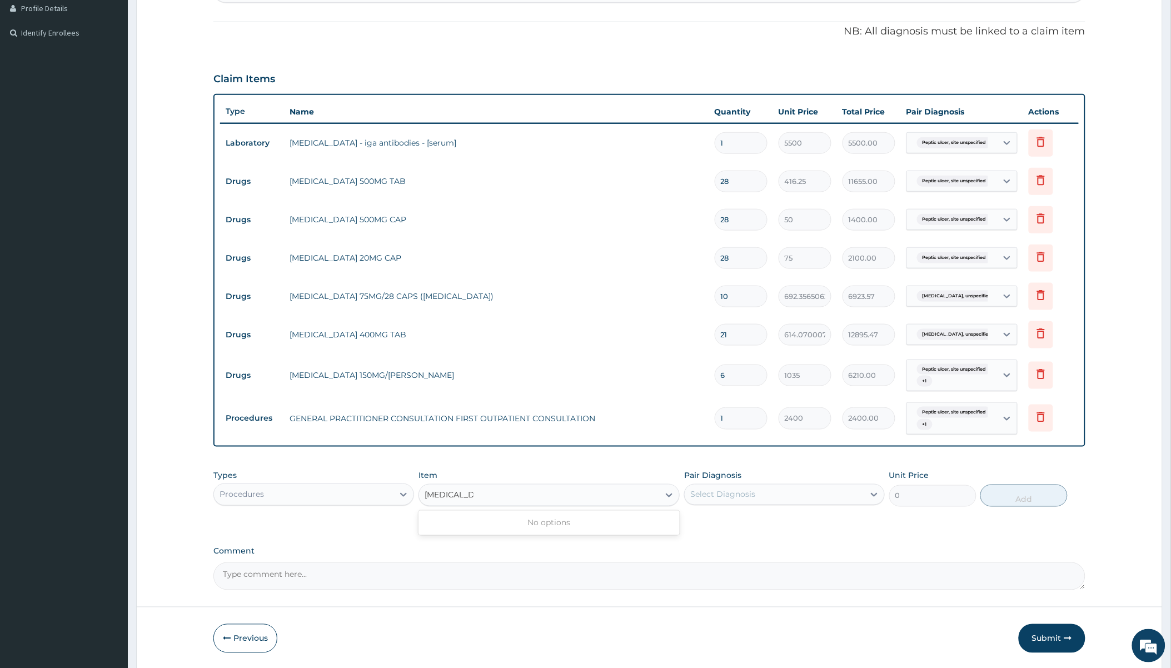
type input "[MEDICAL_DATA]"
click at [310, 495] on div "Procedures" at bounding box center [304, 495] width 180 height 18
type input "la"
click at [587, 498] on div "Select Item" at bounding box center [539, 495] width 240 height 18
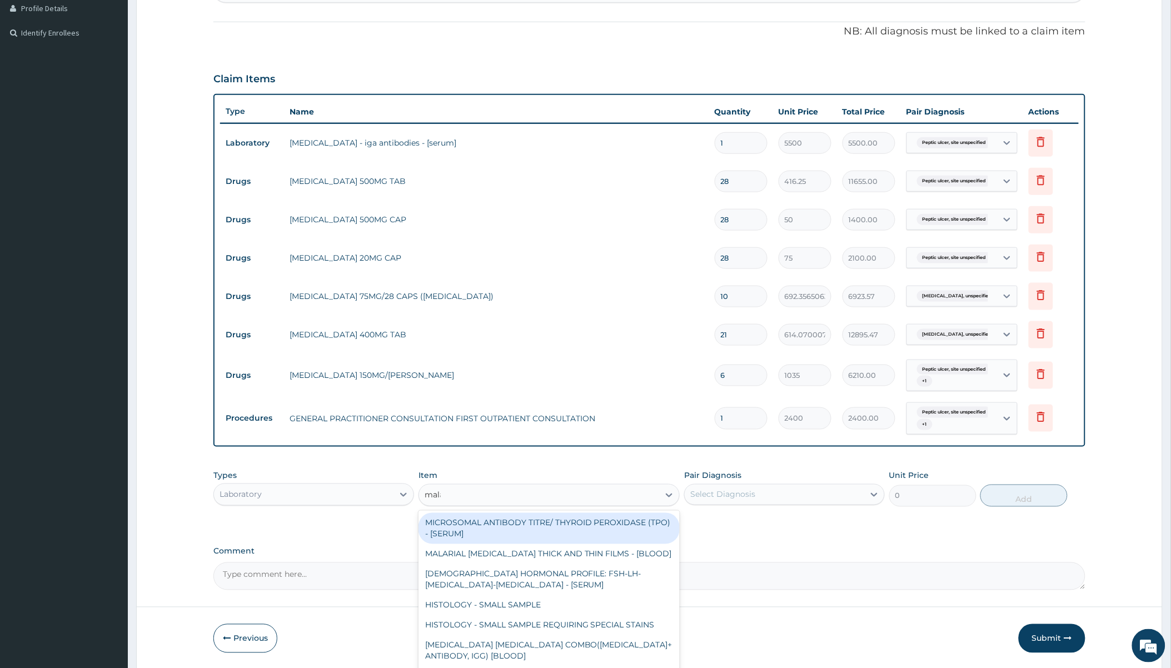
type input "malar"
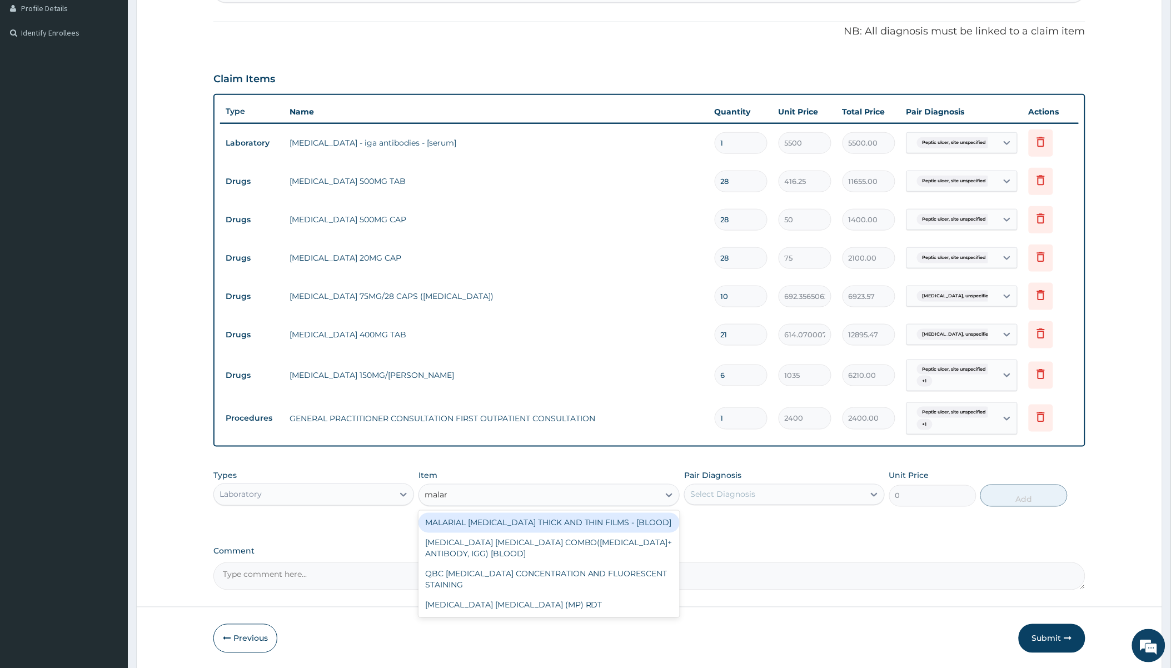
click at [568, 526] on div "MALARIAL [MEDICAL_DATA] THICK AND THIN FILMS - [BLOOD]" at bounding box center [549, 523] width 261 height 20
type input "1500"
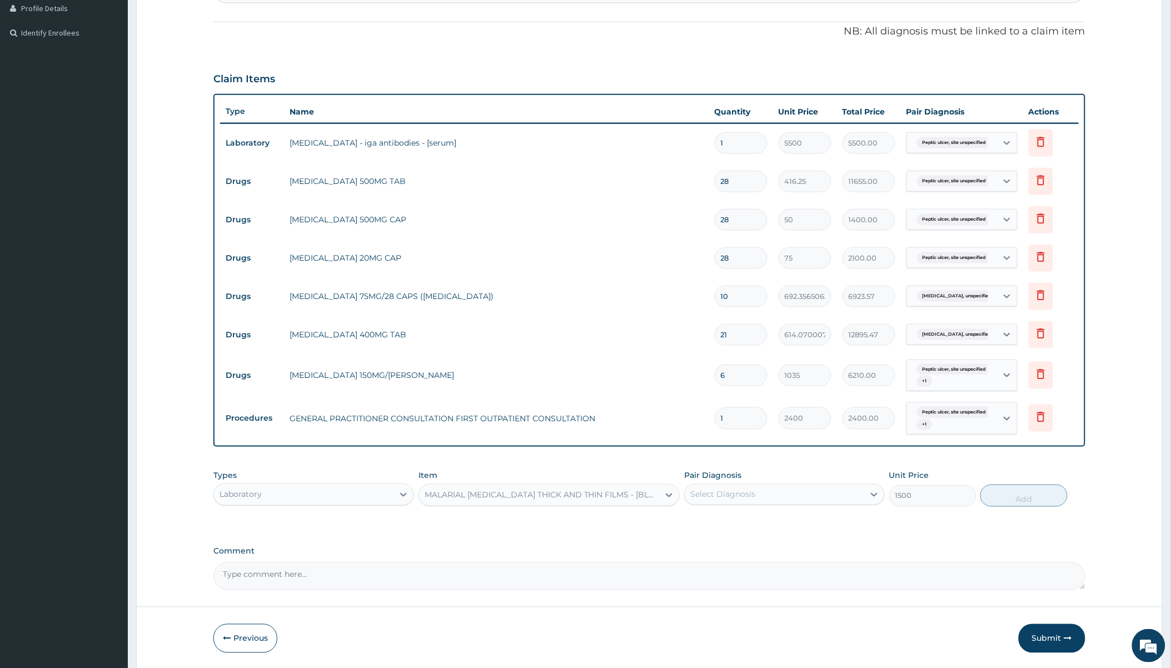
drag, startPoint x: 731, startPoint y: 488, endPoint x: 754, endPoint y: 488, distance: 23.4
click at [732, 488] on div "Select Diagnosis" at bounding box center [775, 495] width 180 height 18
click at [736, 526] on label "Peptic ulcer, site unspecified" at bounding box center [761, 521] width 116 height 11
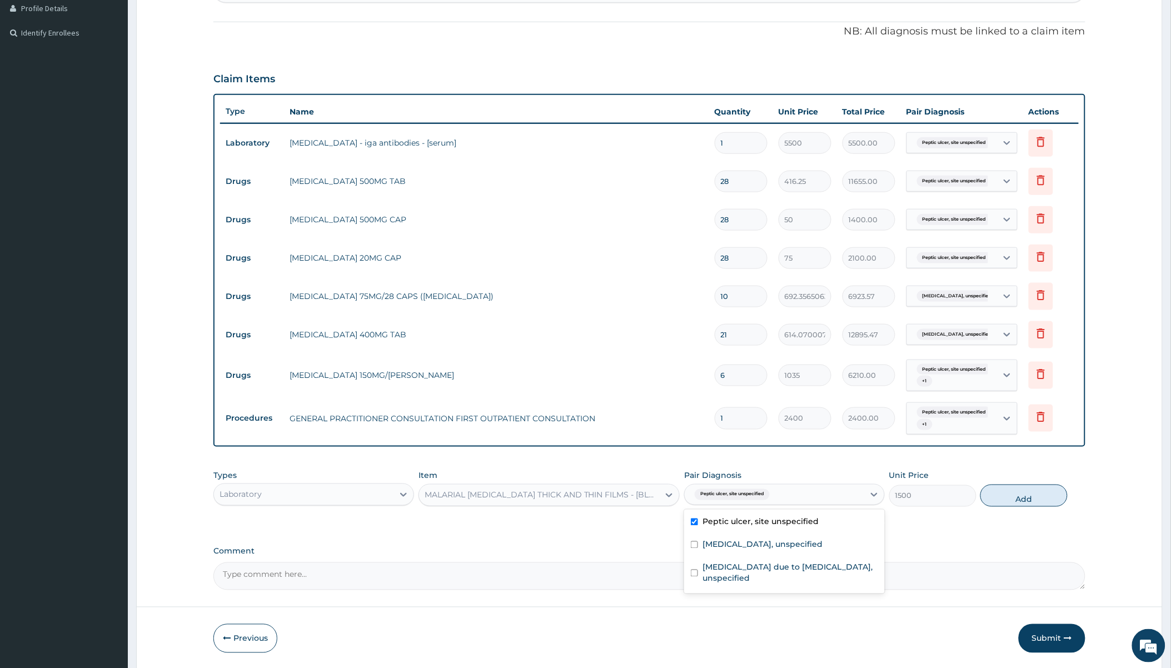
click at [736, 526] on label "Peptic ulcer, site unspecified" at bounding box center [761, 521] width 116 height 11
checkbox input "false"
click at [743, 571] on label "[MEDICAL_DATA] due to [MEDICAL_DATA], unspecified" at bounding box center [791, 573] width 176 height 22
checkbox input "true"
drag, startPoint x: 1008, startPoint y: 494, endPoint x: 984, endPoint y: 499, distance: 25.1
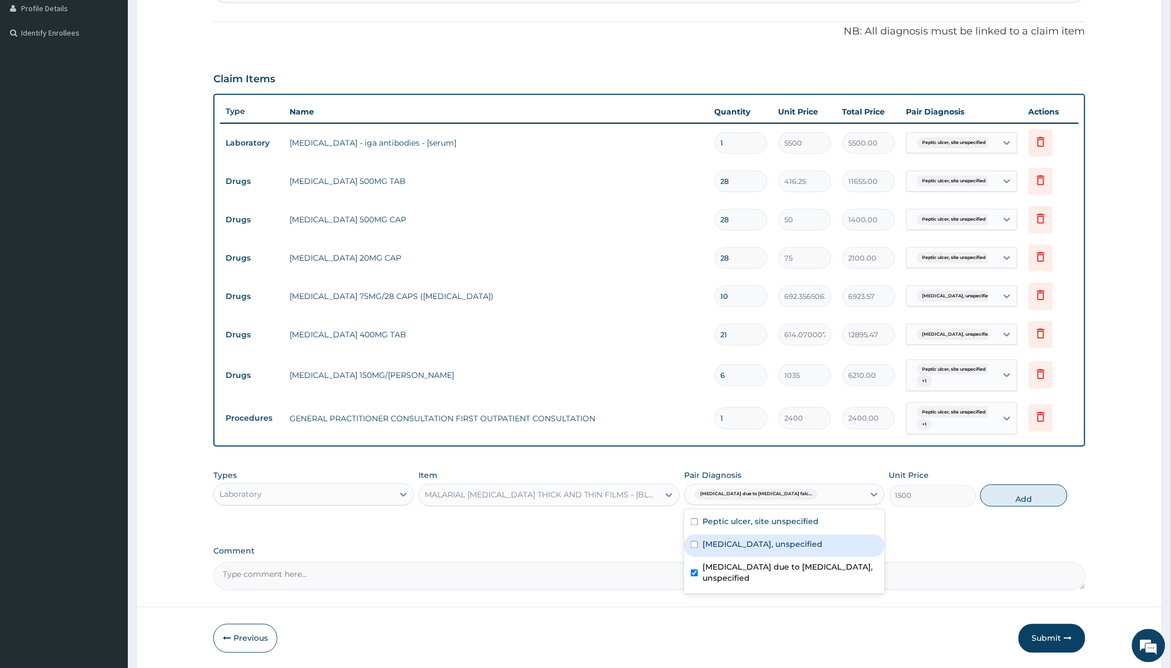
click at [1008, 493] on button "Add" at bounding box center [1024, 496] width 87 height 22
type input "0"
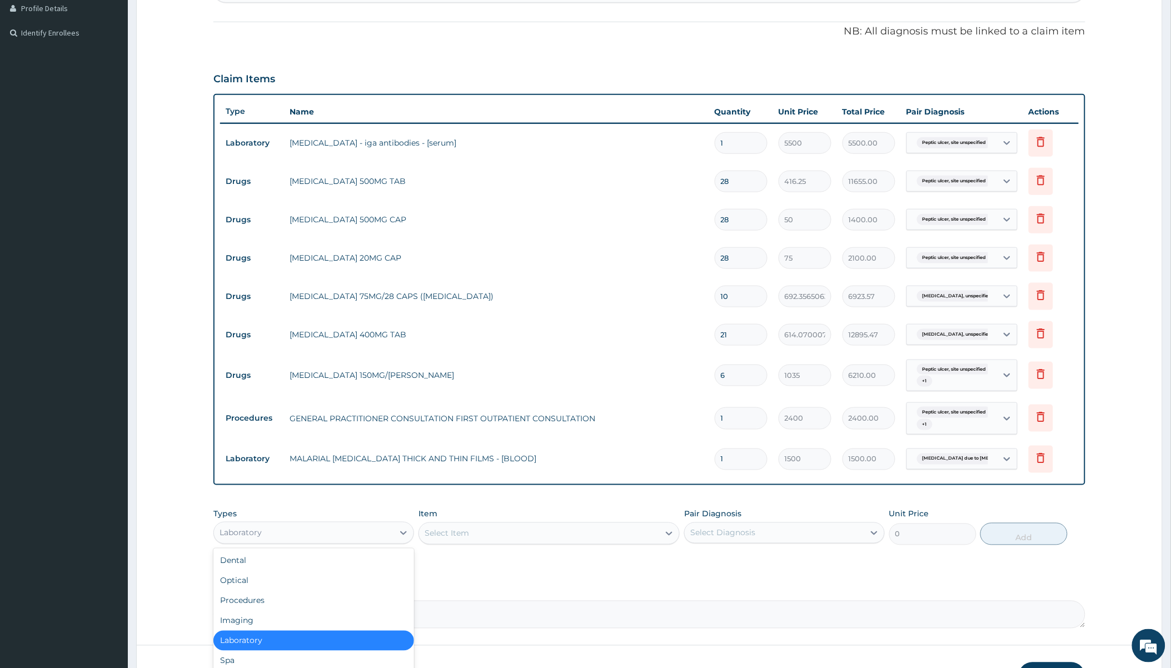
click at [334, 535] on div "Laboratory" at bounding box center [304, 533] width 180 height 18
type input "dr"
click at [567, 535] on div "Select Item" at bounding box center [549, 534] width 261 height 22
click at [512, 533] on div "Select Item" at bounding box center [549, 534] width 261 height 22
click at [513, 532] on div "Select Item" at bounding box center [549, 534] width 261 height 22
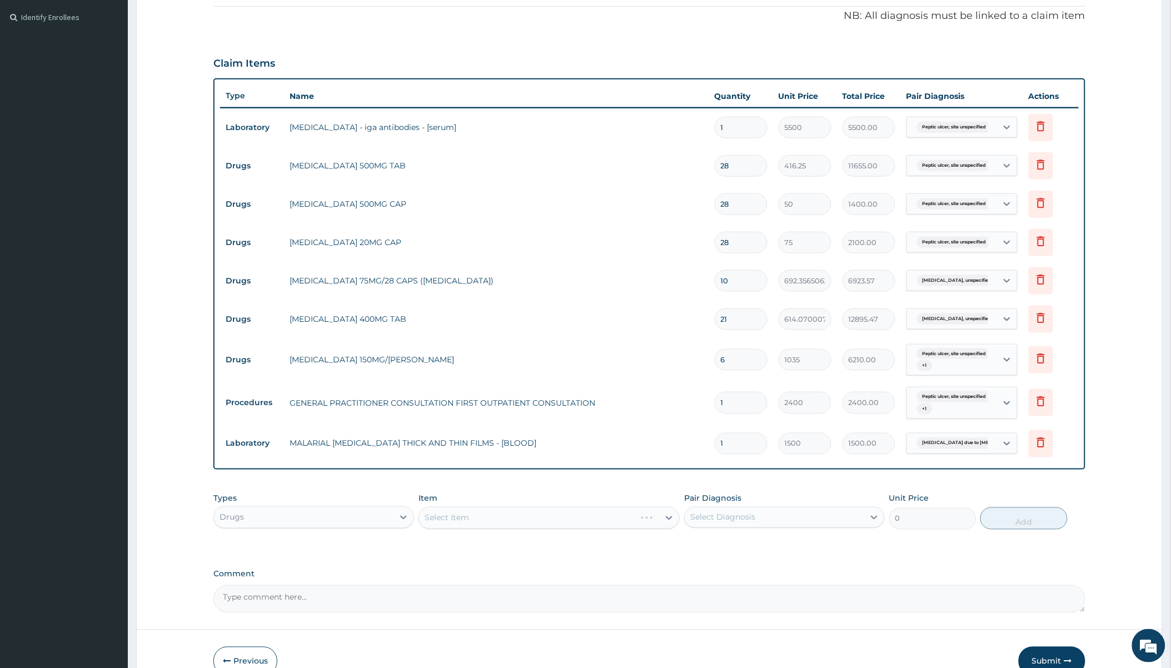
scroll to position [325, 0]
click at [525, 521] on div "Select Item" at bounding box center [549, 517] width 261 height 22
click at [503, 518] on div "Select Item" at bounding box center [549, 517] width 261 height 22
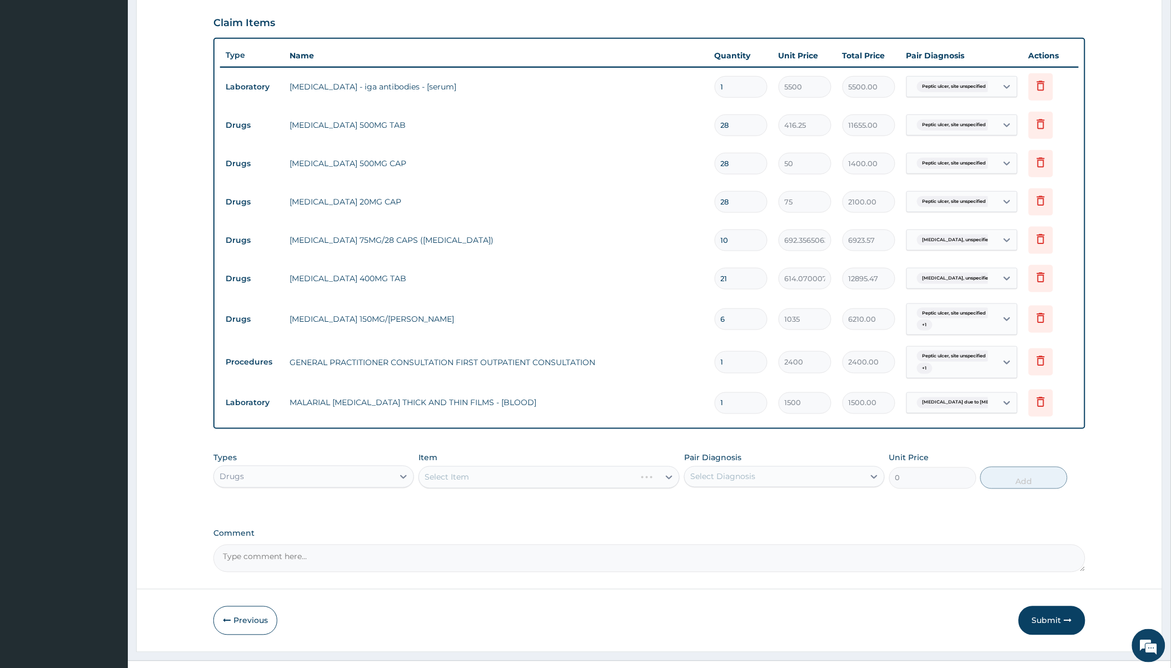
scroll to position [386, 0]
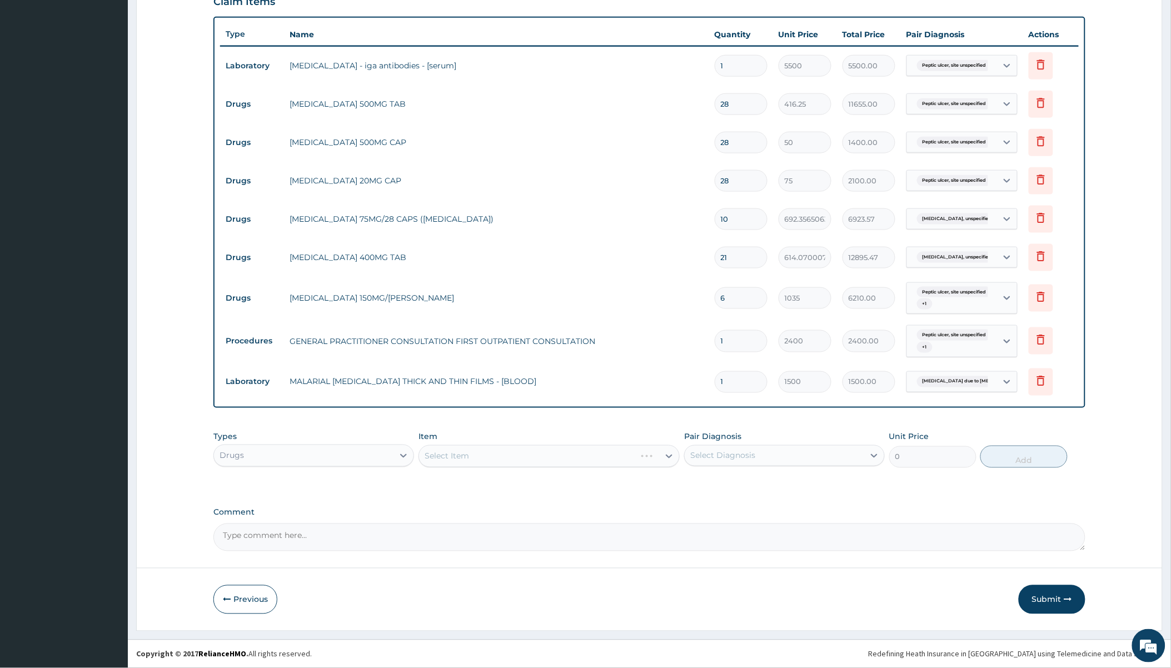
click at [510, 453] on div "Select Item" at bounding box center [549, 456] width 261 height 22
click at [601, 456] on div "Select Item" at bounding box center [549, 456] width 261 height 22
click at [628, 495] on div "PA Code / Prescription Code PA/E840CE Encounter Date [DATE] Important Notice Pl…" at bounding box center [649, 135] width 872 height 831
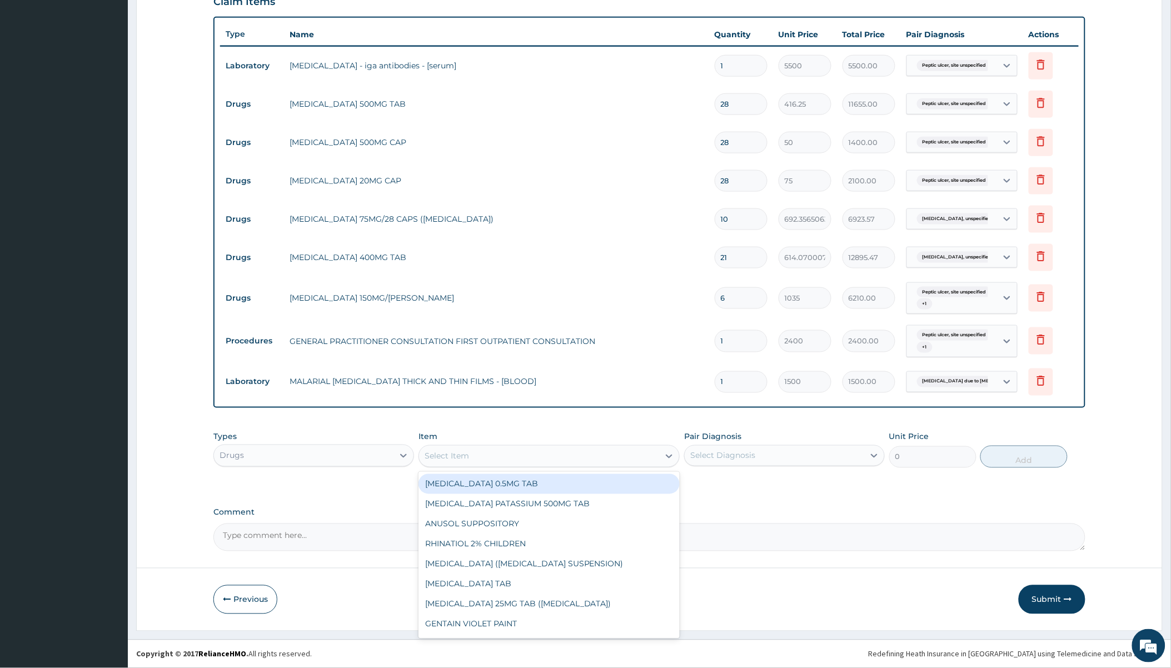
click at [502, 458] on div "Select Item" at bounding box center [539, 456] width 240 height 18
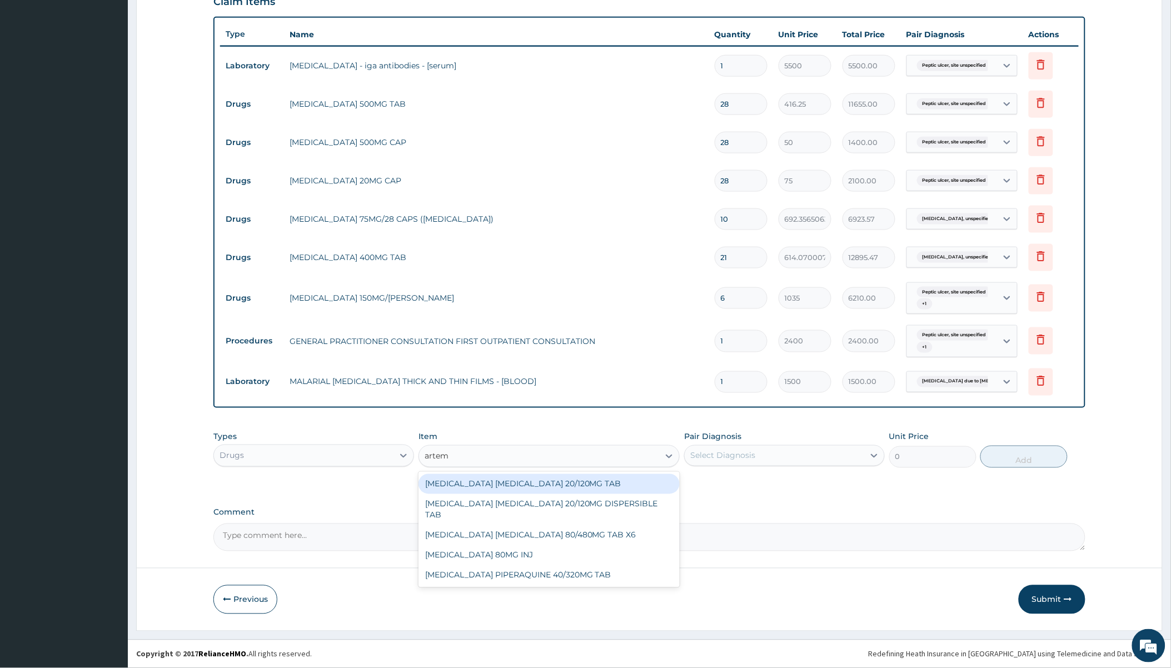
type input "arteme"
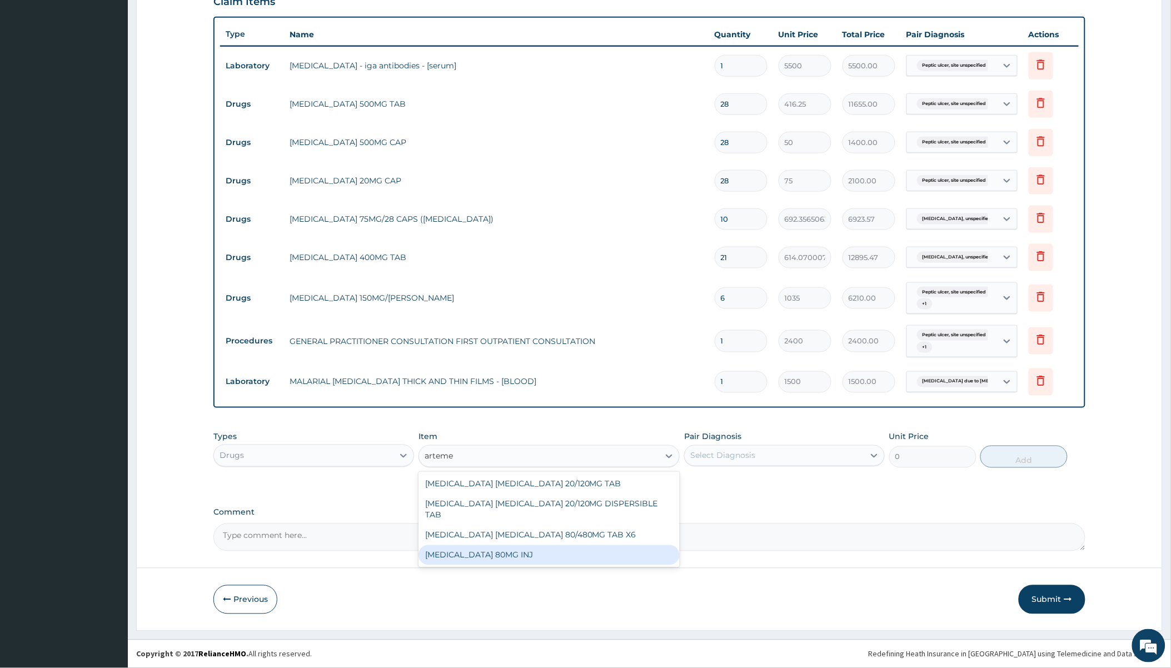
drag, startPoint x: 490, startPoint y: 539, endPoint x: 539, endPoint y: 518, distance: 53.3
click at [490, 545] on div "[MEDICAL_DATA] 80MG INJ" at bounding box center [549, 555] width 261 height 20
type input "2000"
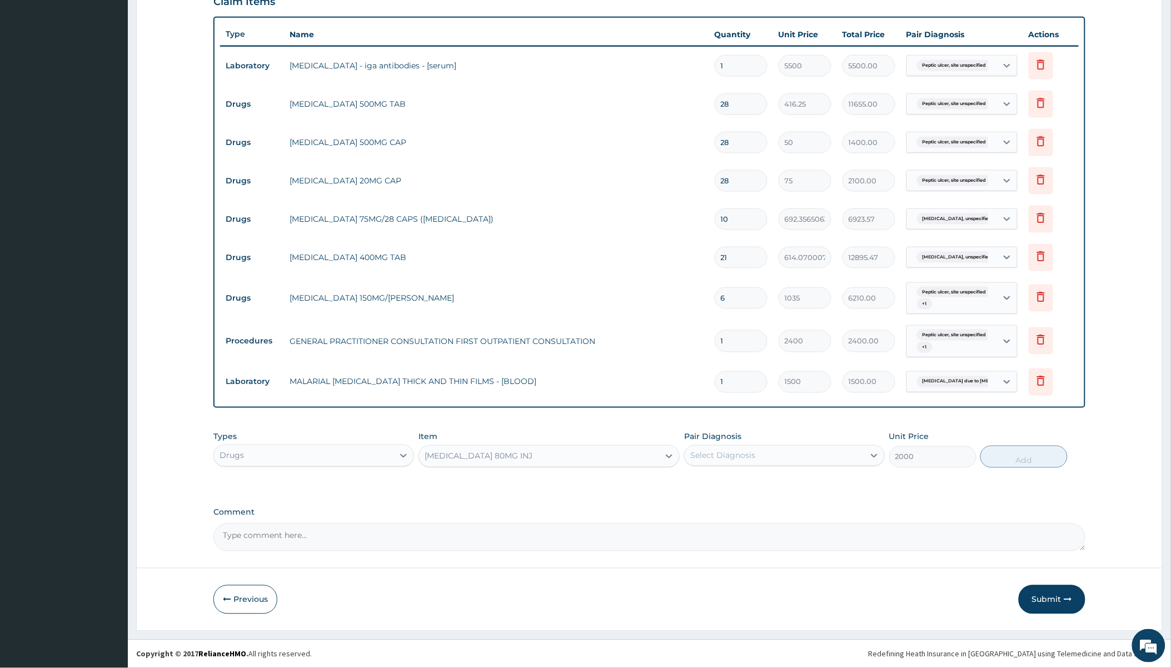
click at [779, 447] on div "Select Diagnosis" at bounding box center [775, 456] width 180 height 18
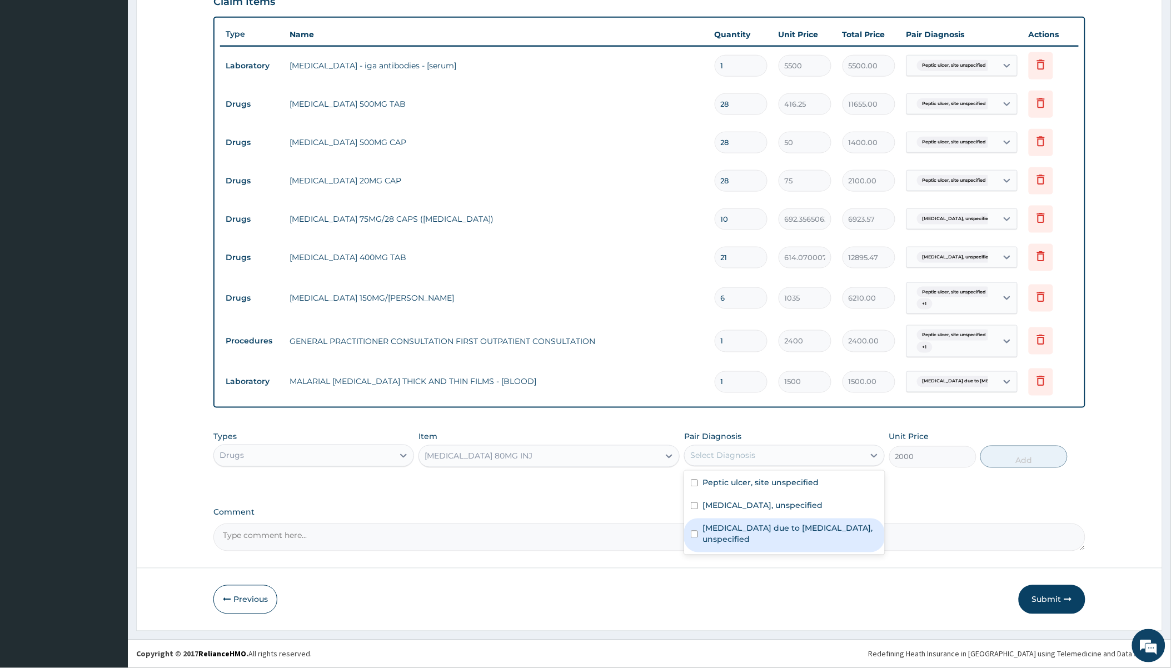
click at [748, 534] on label "[MEDICAL_DATA] due to [MEDICAL_DATA], unspecified" at bounding box center [791, 534] width 176 height 22
checkbox input "true"
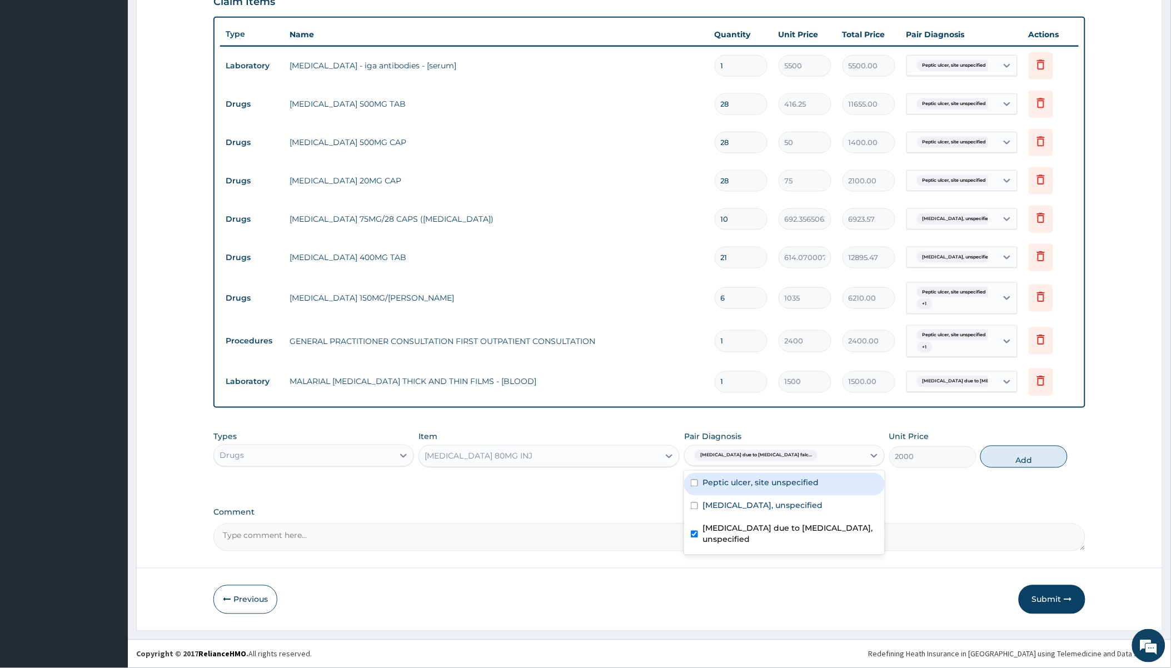
drag, startPoint x: 1014, startPoint y: 461, endPoint x: 1006, endPoint y: 460, distance: 8.4
click at [1015, 460] on button "Add" at bounding box center [1024, 457] width 87 height 22
type input "0"
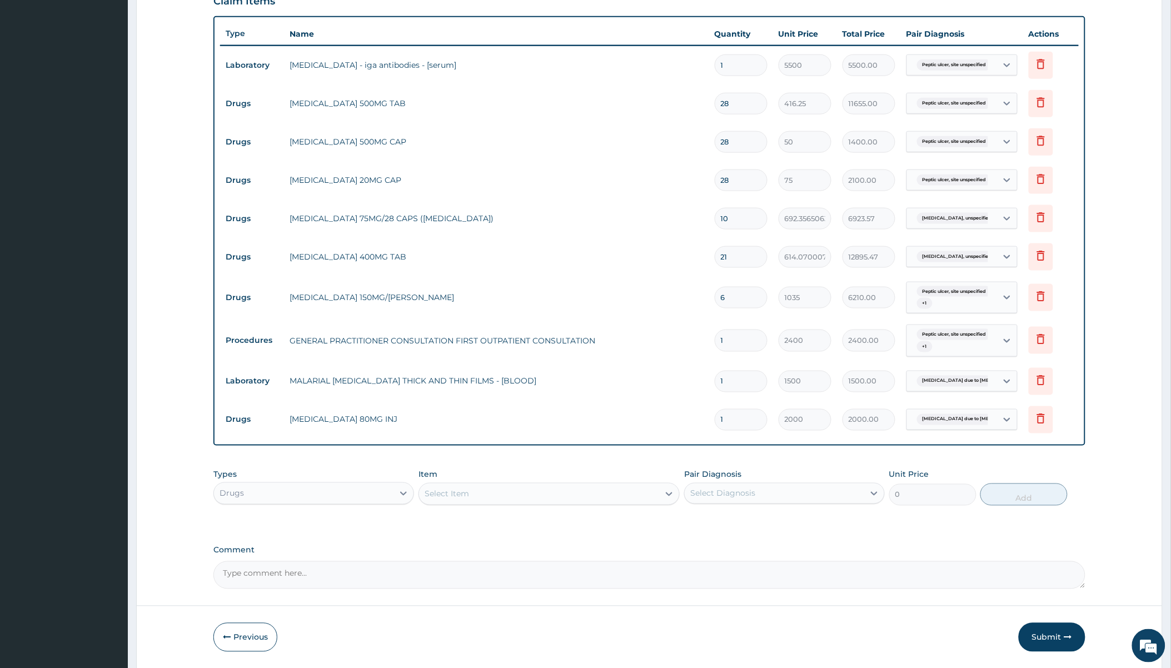
click at [515, 493] on div "Select Item" at bounding box center [539, 494] width 240 height 18
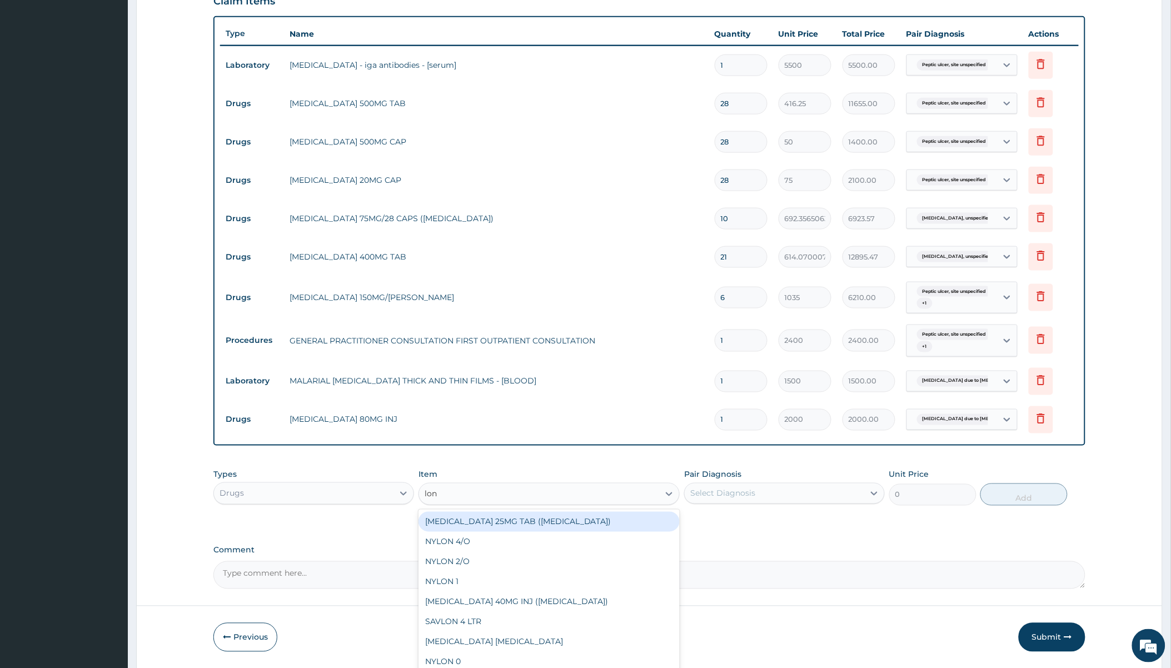
type input "[PERSON_NAME]"
click at [481, 523] on div "LONART 80/480MG" at bounding box center [549, 522] width 261 height 20
type input "487.0249938964844"
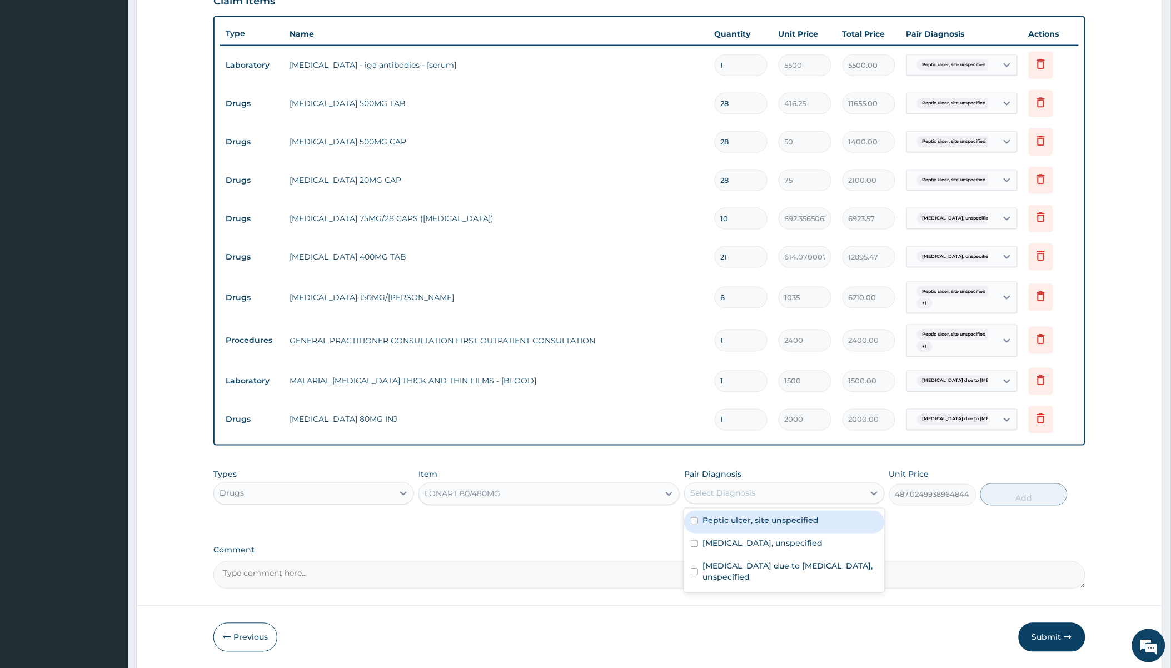
drag, startPoint x: 754, startPoint y: 499, endPoint x: 768, endPoint y: 491, distance: 15.9
click at [754, 499] on div "Select Diagnosis" at bounding box center [722, 493] width 65 height 11
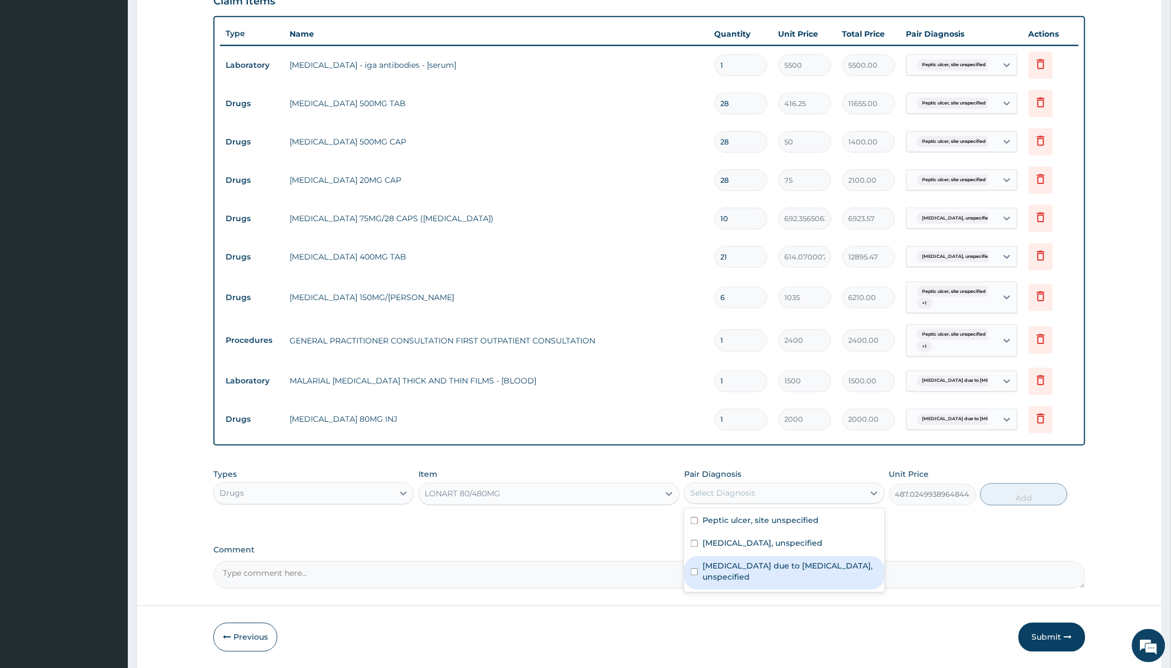
drag, startPoint x: 733, startPoint y: 581, endPoint x: 873, endPoint y: 548, distance: 144.0
click at [733, 580] on label "[MEDICAL_DATA] due to [MEDICAL_DATA], unspecified" at bounding box center [791, 572] width 176 height 22
checkbox input "true"
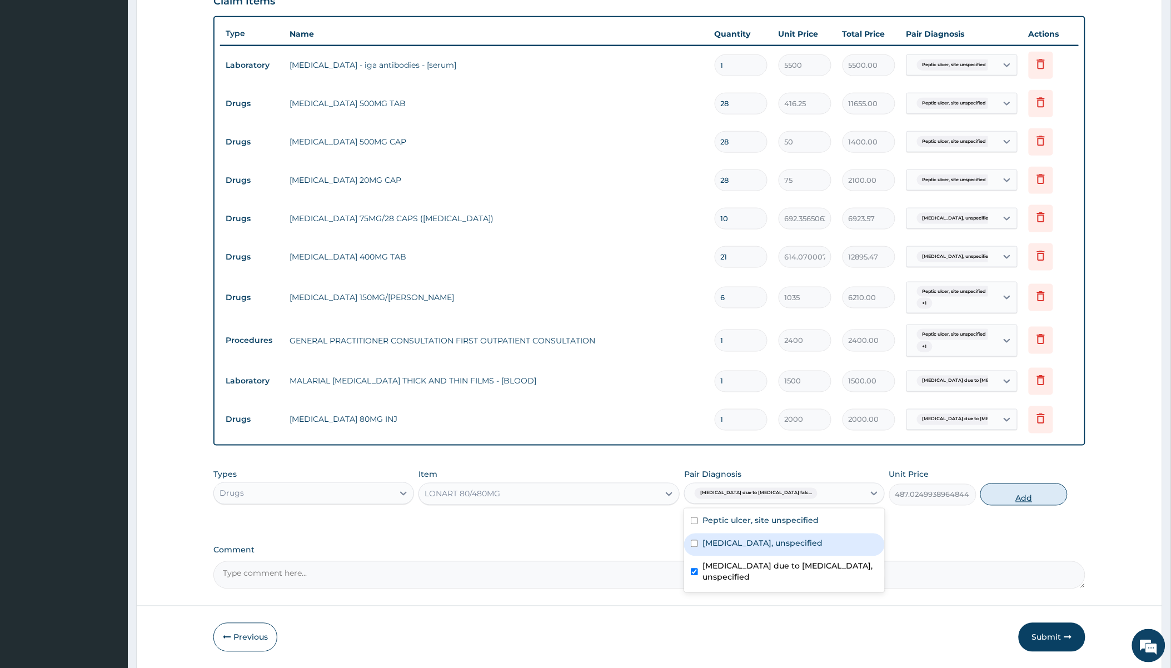
click at [1027, 488] on button "Add" at bounding box center [1024, 495] width 87 height 22
type input "0"
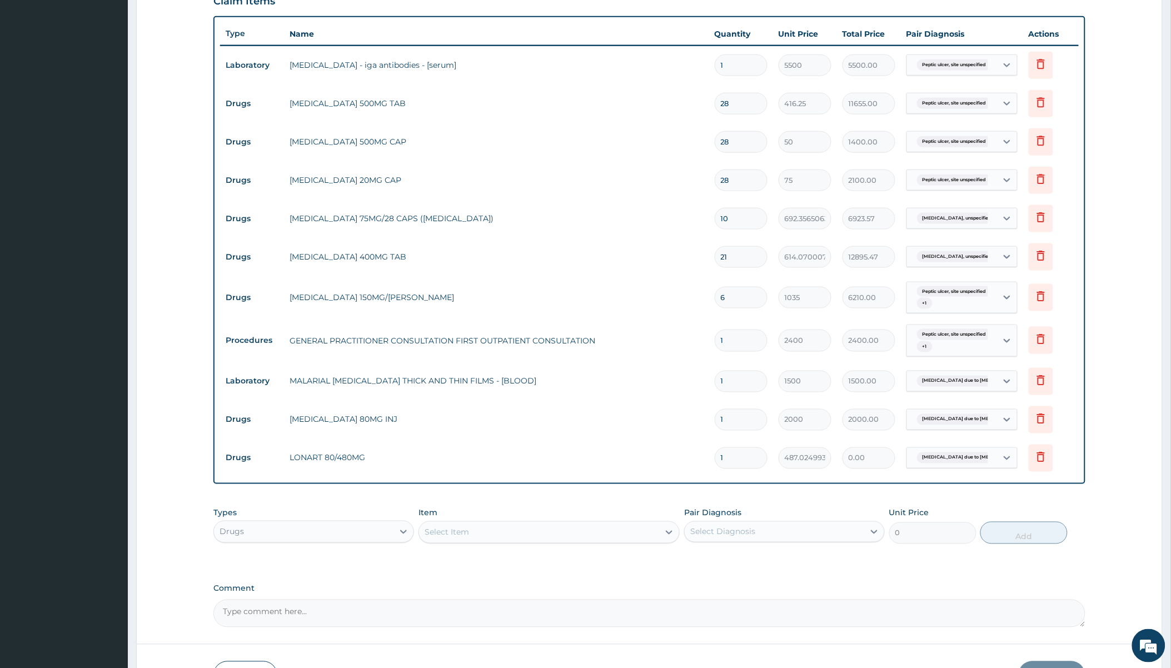
type input "0.00"
type input "6"
type input "2922.15"
type input "6"
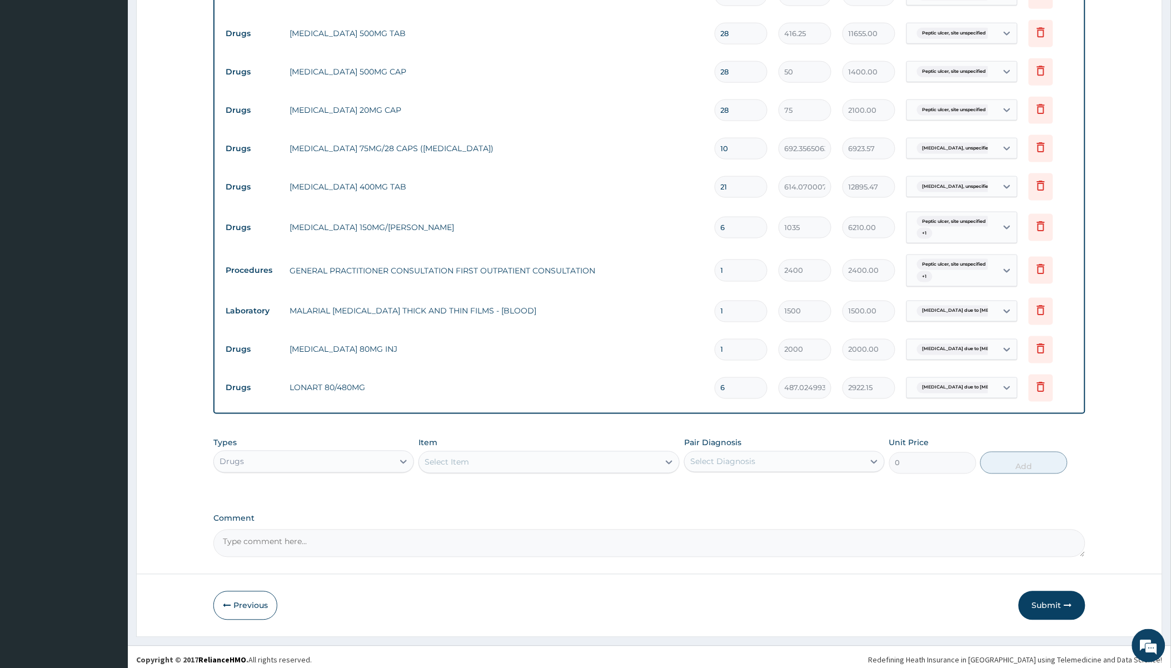
scroll to position [464, 0]
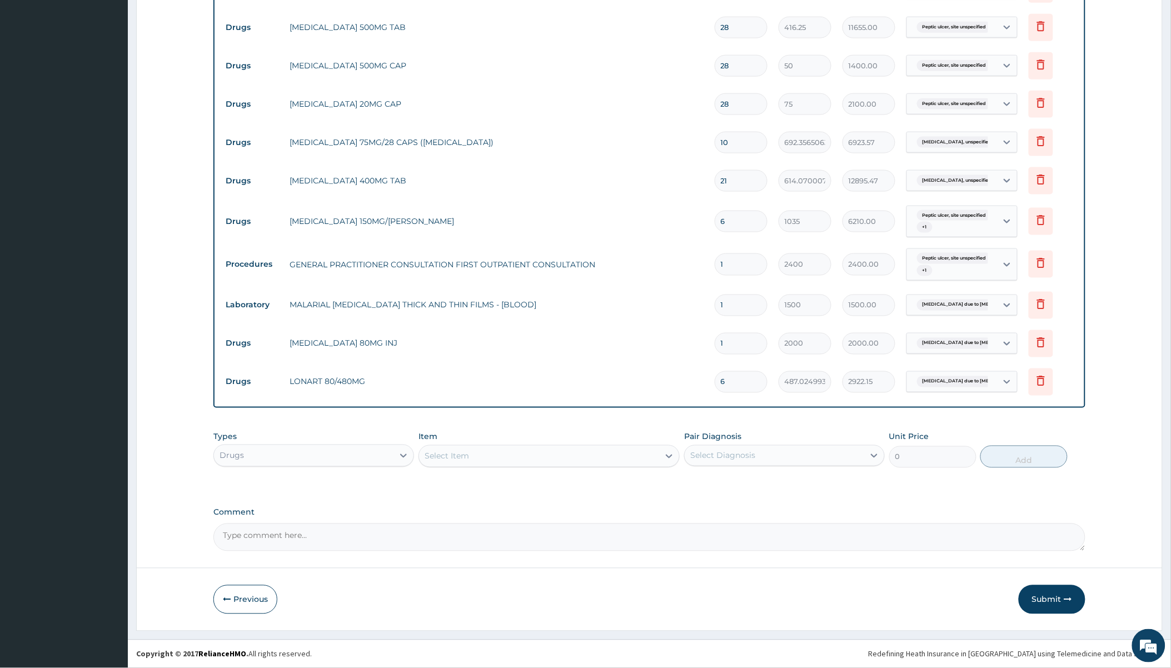
click at [500, 452] on div "Select Item" at bounding box center [539, 456] width 240 height 18
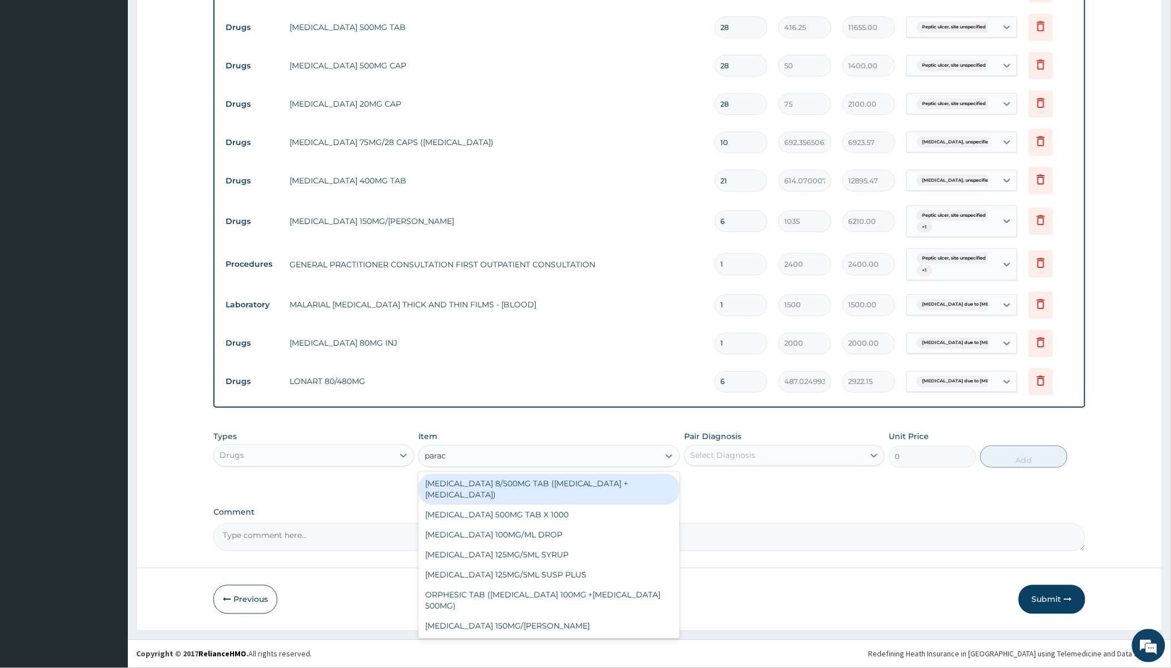
type input "parace"
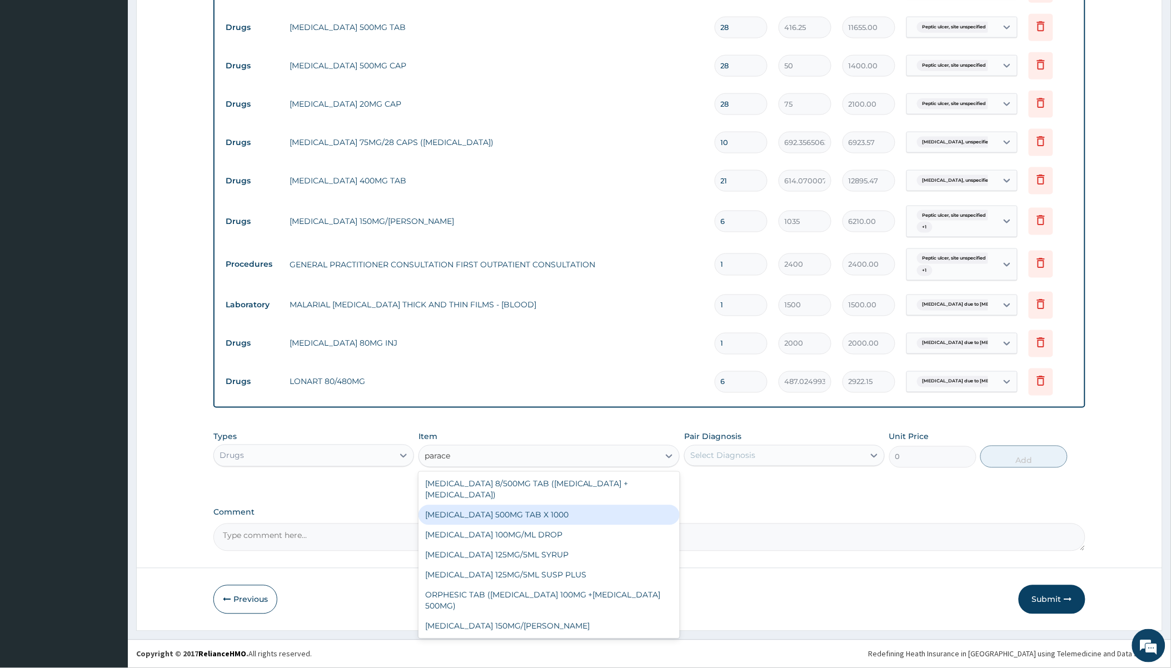
click at [530, 515] on div "[MEDICAL_DATA] 500MG TAB X 1000" at bounding box center [549, 515] width 261 height 20
type input "15.75"
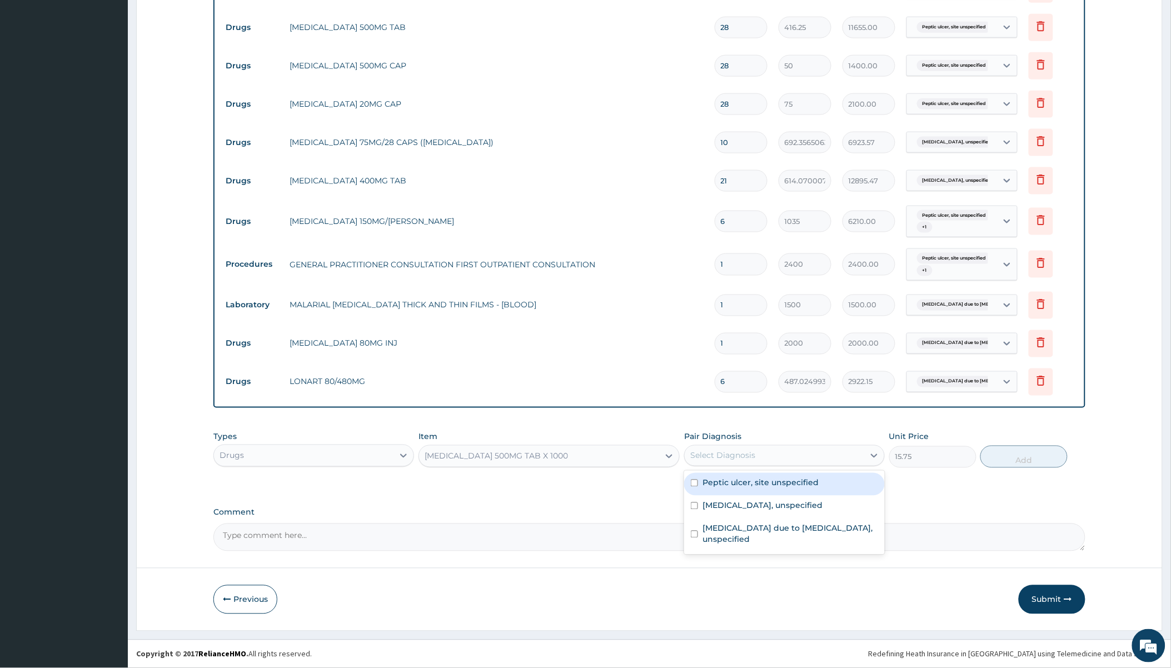
click at [782, 456] on div "Select Diagnosis" at bounding box center [775, 456] width 180 height 18
click at [752, 485] on label "Peptic ulcer, site unspecified" at bounding box center [761, 483] width 116 height 11
checkbox input "true"
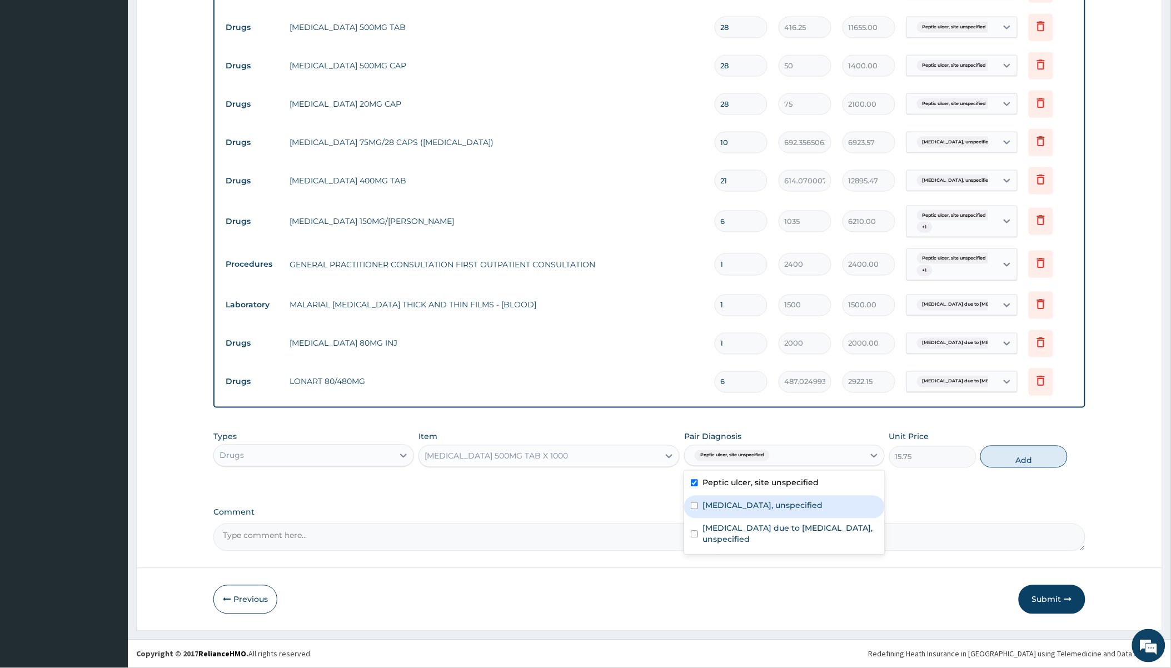
drag, startPoint x: 741, startPoint y: 506, endPoint x: 741, endPoint y: 518, distance: 11.1
click at [741, 507] on label "[MEDICAL_DATA], unspecified" at bounding box center [763, 505] width 120 height 11
checkbox input "true"
click at [738, 529] on label "[MEDICAL_DATA] due to [MEDICAL_DATA], unspecified" at bounding box center [791, 534] width 176 height 22
checkbox input "true"
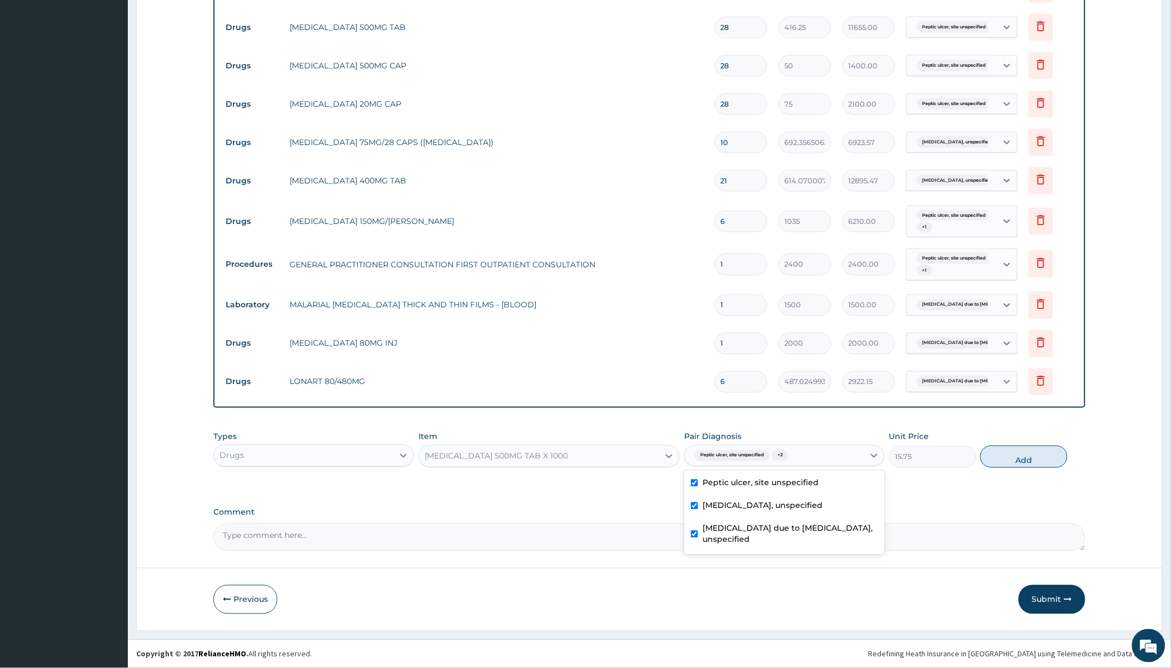
click at [999, 456] on button "Add" at bounding box center [1024, 457] width 87 height 22
type input "0"
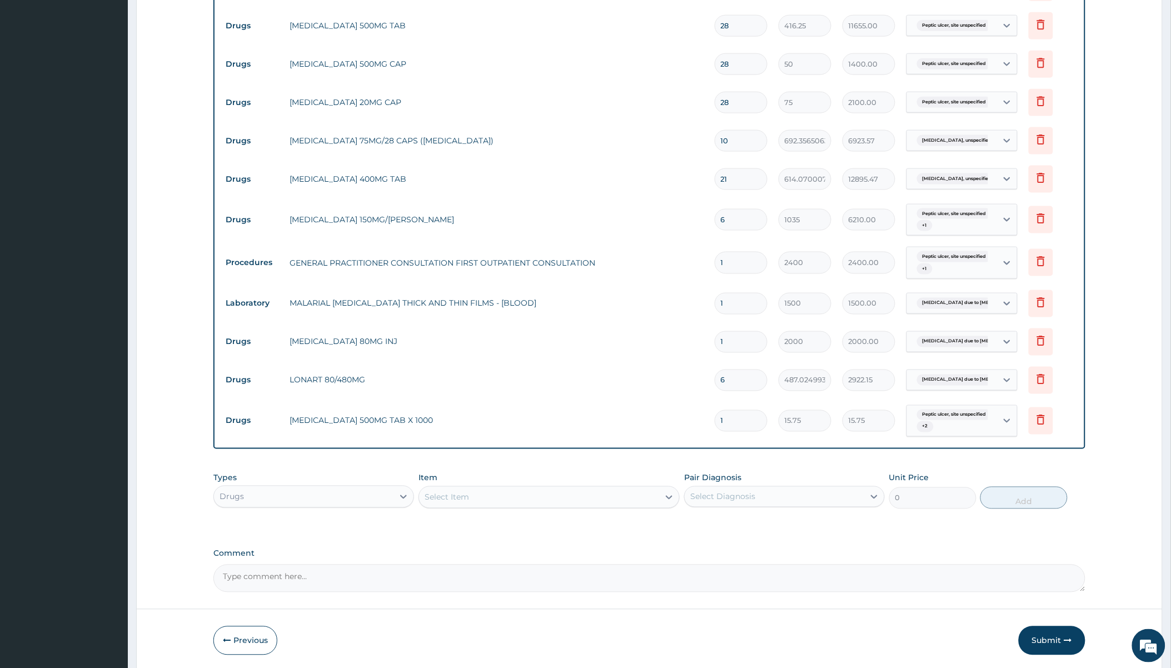
type input "18"
type input "283.50"
type input "18"
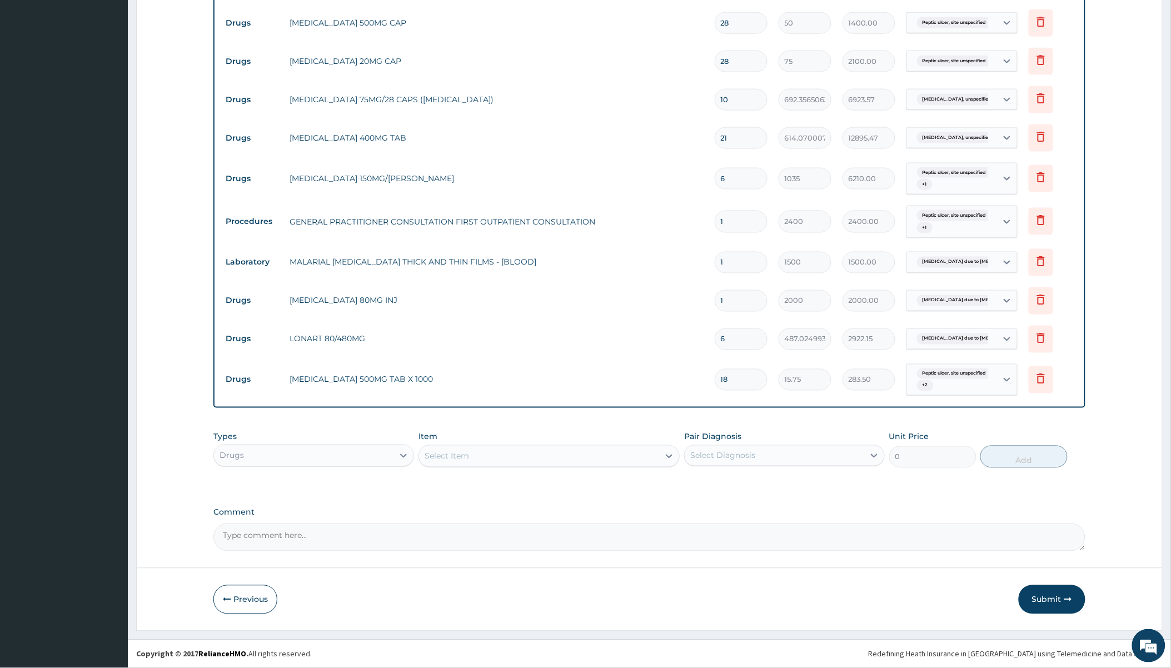
click at [500, 455] on div "Select Item" at bounding box center [539, 456] width 240 height 18
type input "[PERSON_NAME]"
drag, startPoint x: 514, startPoint y: 484, endPoint x: 593, endPoint y: 485, distance: 78.9
click at [516, 485] on div "[MEDICAL_DATA] SUSPENSION" at bounding box center [549, 484] width 261 height 20
type input "7425.22509765625"
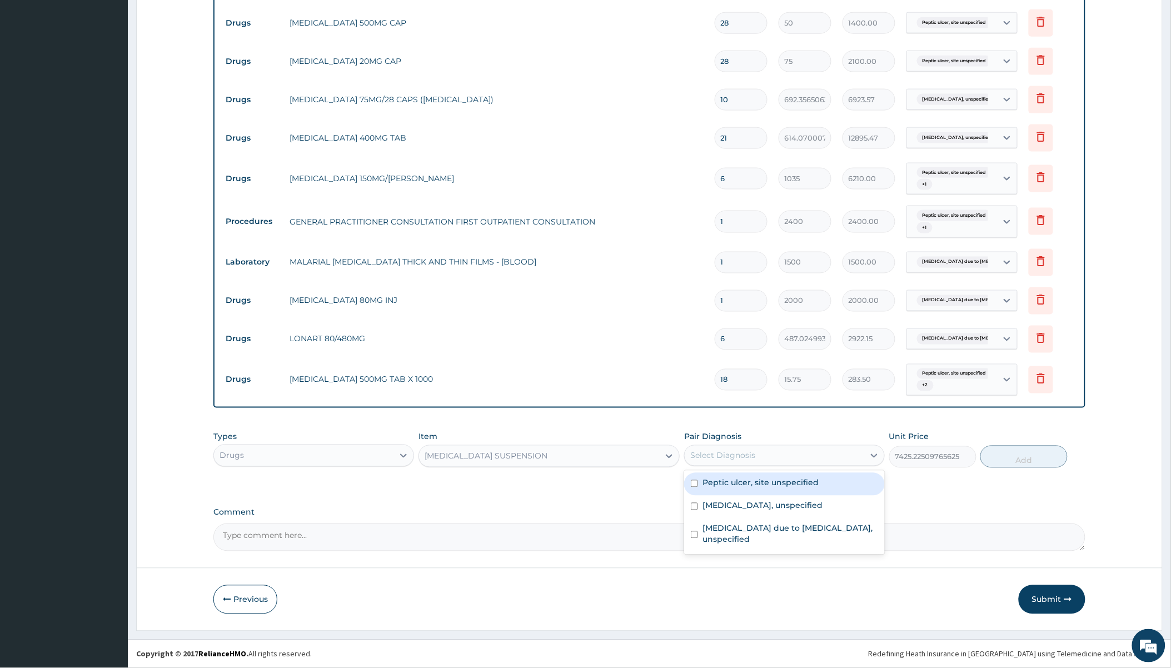
click at [780, 458] on div "Select Diagnosis" at bounding box center [775, 456] width 180 height 18
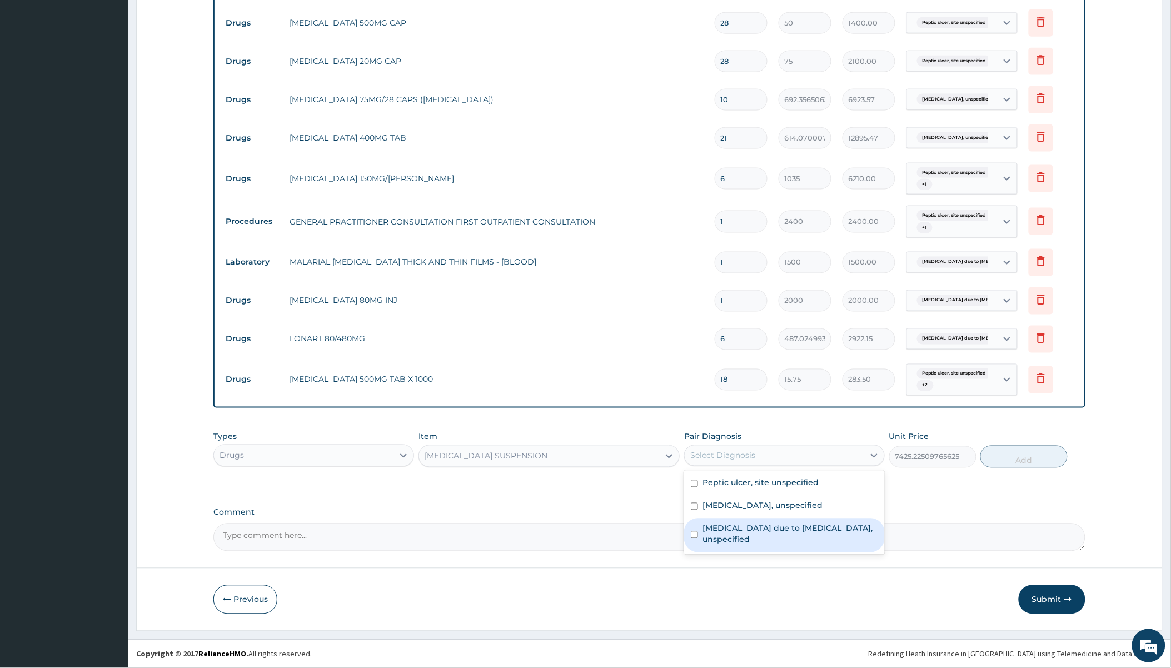
click at [739, 538] on label "[MEDICAL_DATA] due to [MEDICAL_DATA], unspecified" at bounding box center [791, 534] width 176 height 22
checkbox input "true"
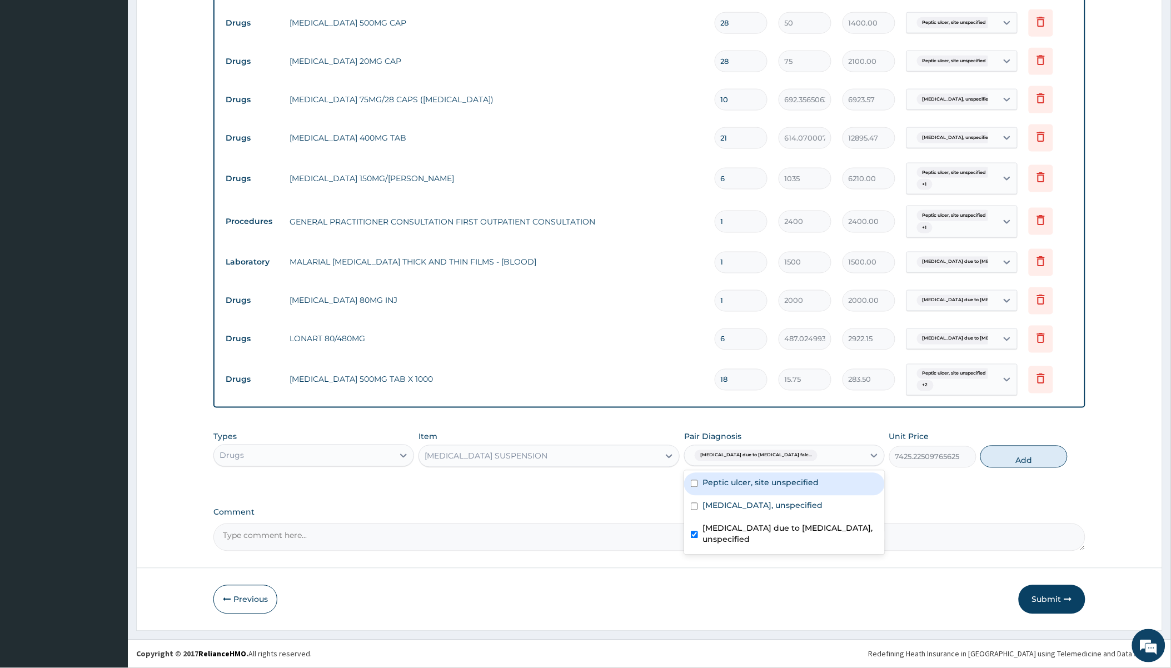
drag, startPoint x: 731, startPoint y: 479, endPoint x: 732, endPoint y: 514, distance: 35.6
click at [731, 478] on label "Peptic ulcer, site unspecified" at bounding box center [761, 483] width 116 height 11
checkbox input "true"
click at [730, 535] on label "[MEDICAL_DATA] due to [MEDICAL_DATA], unspecified" at bounding box center [791, 534] width 176 height 22
checkbox input "false"
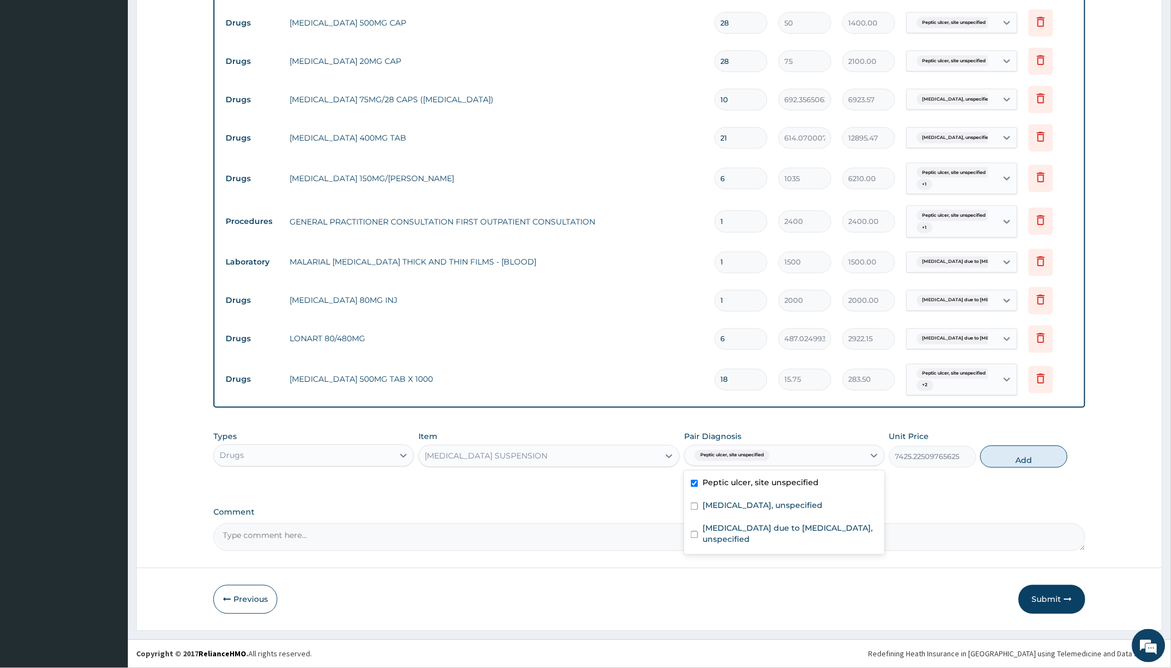
drag, startPoint x: 1007, startPoint y: 459, endPoint x: 803, endPoint y: 493, distance: 207.4
click at [1007, 458] on button "Add" at bounding box center [1024, 457] width 87 height 22
type input "0"
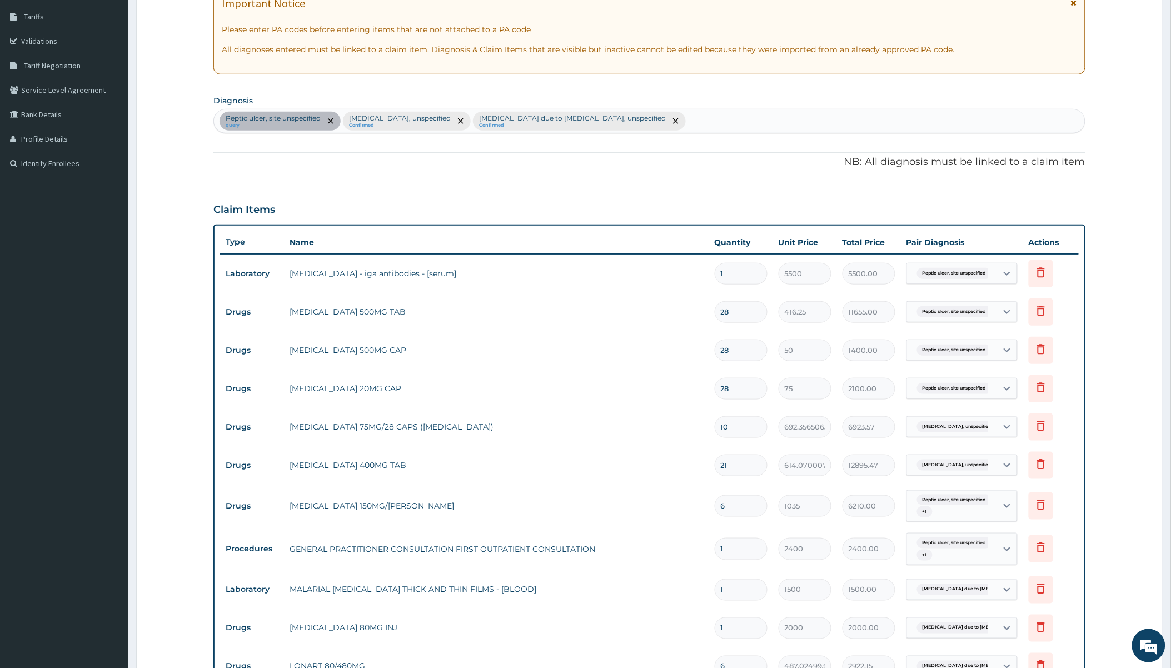
scroll to position [198, 0]
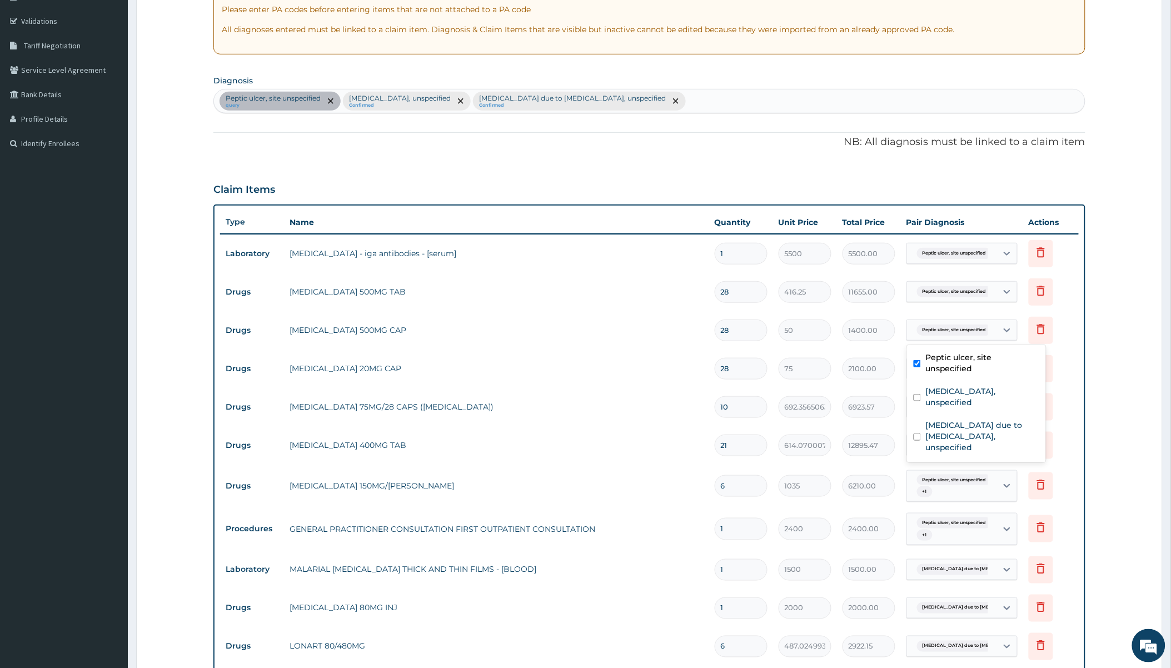
click at [939, 330] on span "Peptic ulcer, site unspecified" at bounding box center [954, 330] width 75 height 11
click at [694, 98] on div "[MEDICAL_DATA], site unspecified query [MEDICAL_DATA], unspecified Confirmed [M…" at bounding box center [649, 100] width 871 height 23
type input "upper respiratory"
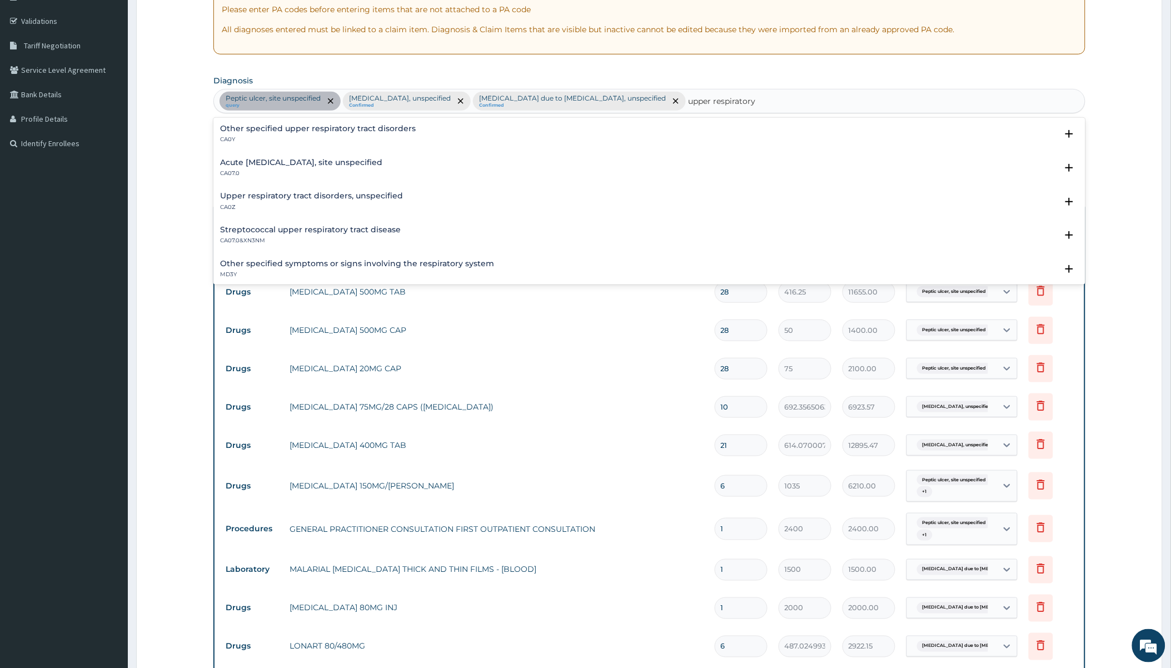
click at [291, 196] on h4 "Upper respiratory tract disorders, unspecified" at bounding box center [311, 196] width 183 height 8
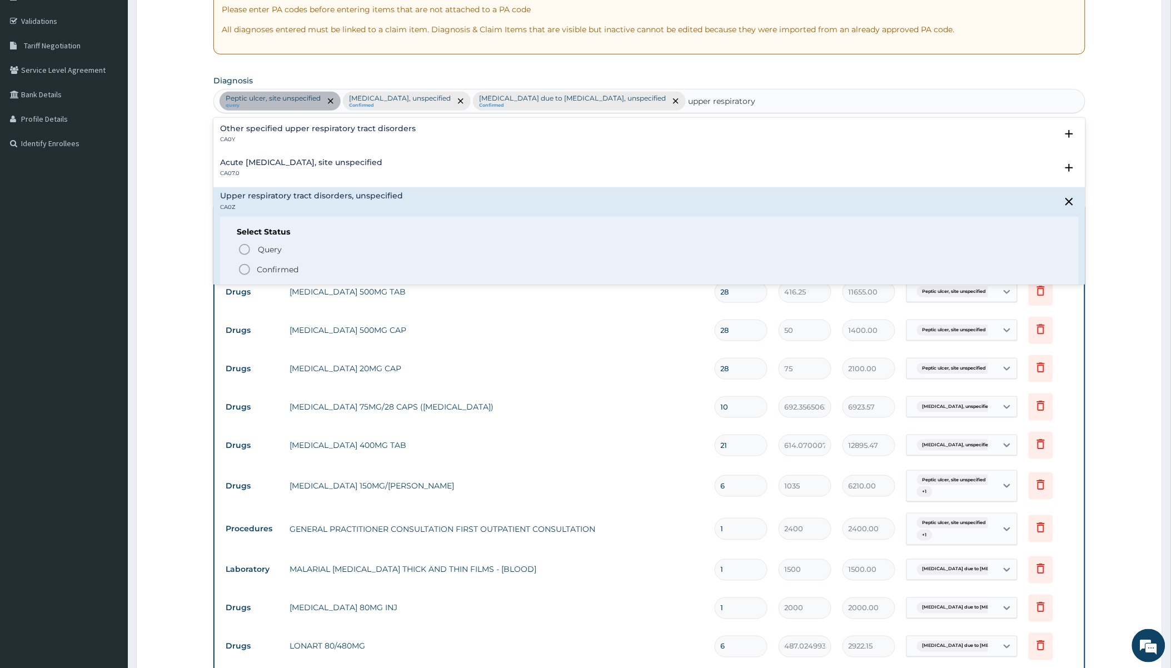
click at [290, 267] on p "Confirmed" at bounding box center [278, 269] width 42 height 11
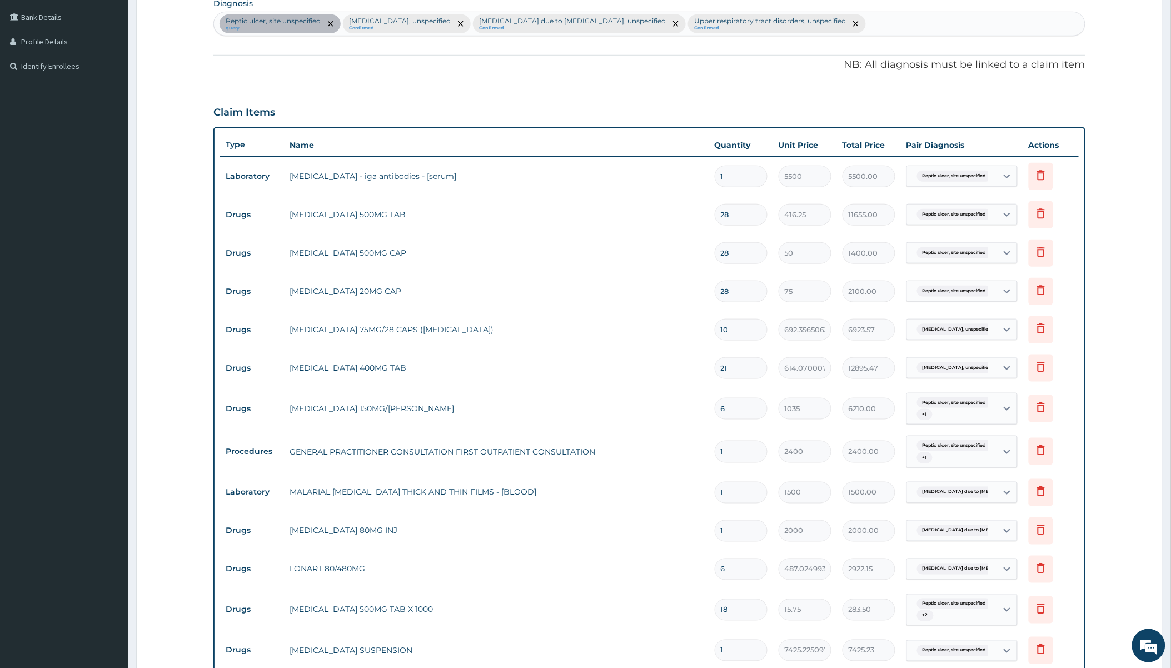
scroll to position [260, 0]
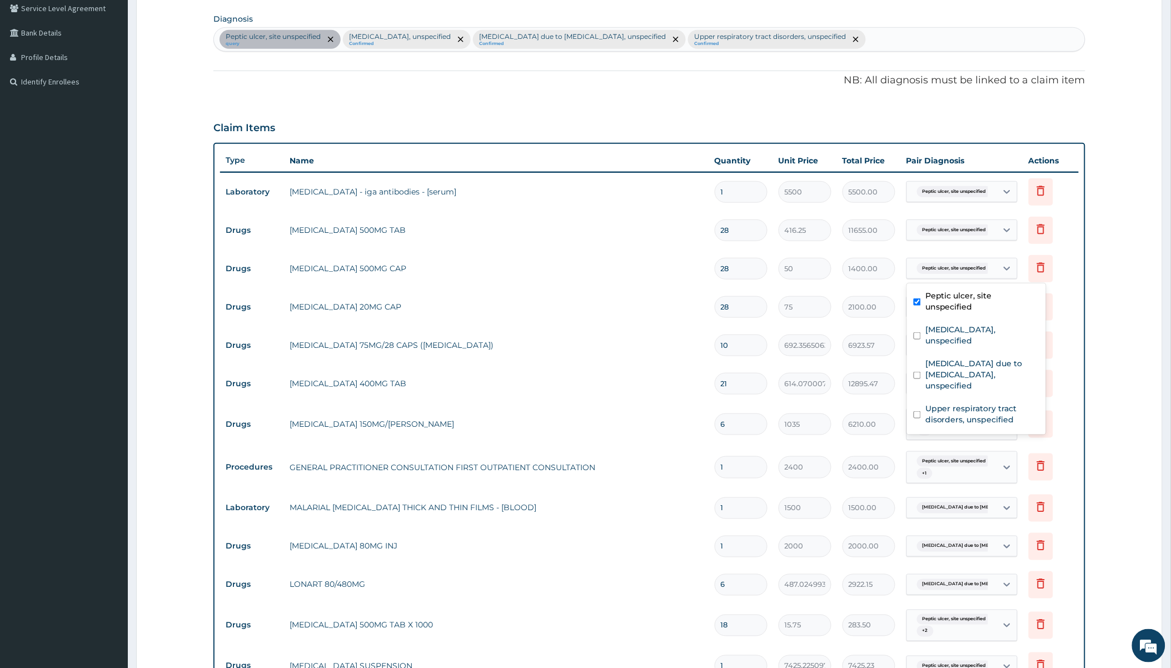
drag, startPoint x: 935, startPoint y: 268, endPoint x: 953, endPoint y: 268, distance: 17.8
click at [940, 267] on span "Peptic ulcer, site unspecified" at bounding box center [954, 268] width 75 height 11
drag, startPoint x: 951, startPoint y: 379, endPoint x: 938, endPoint y: 375, distance: 13.5
click at [948, 403] on label "Upper respiratory tract disorders, unspecified" at bounding box center [983, 414] width 114 height 22
checkbox input "true"
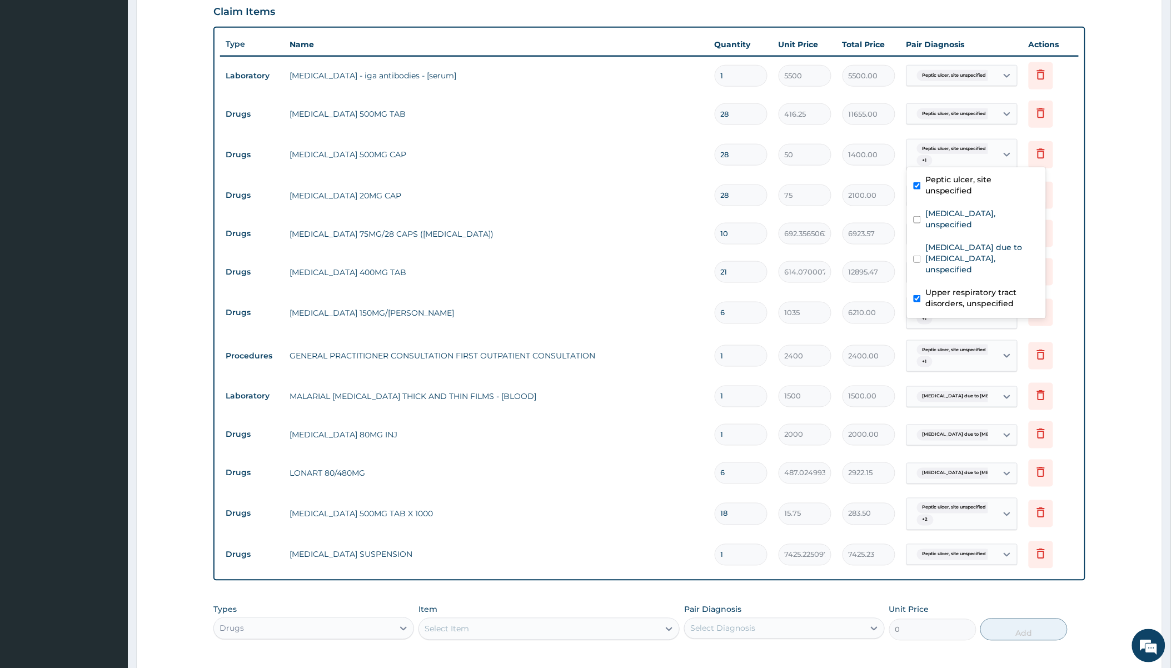
scroll to position [384, 0]
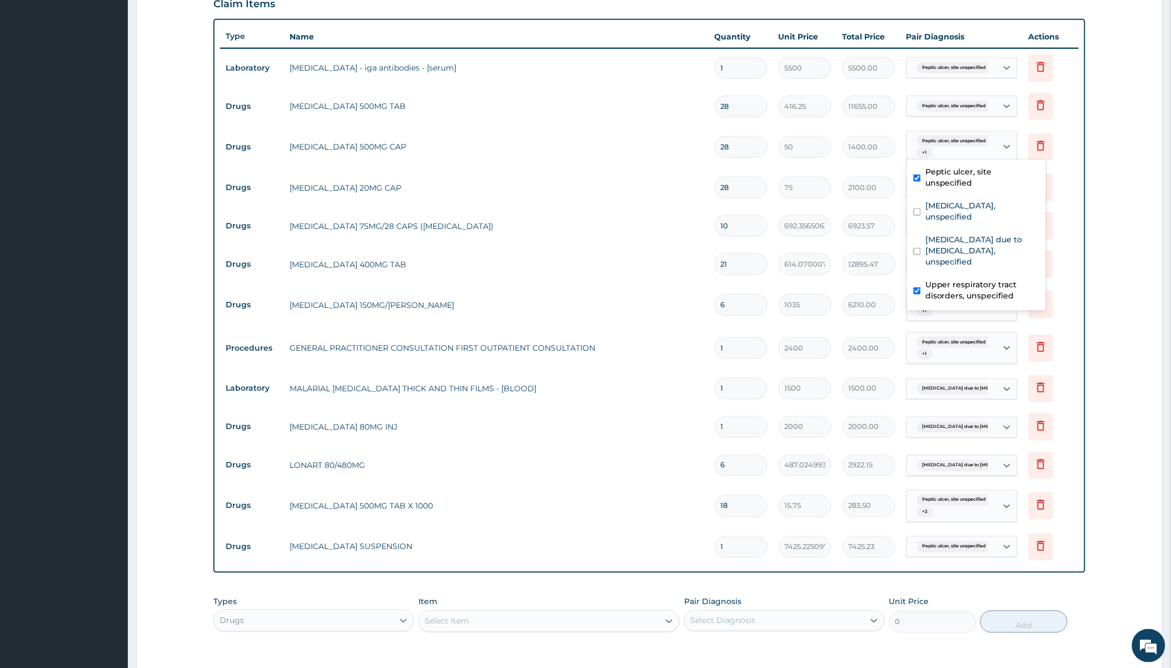
click at [958, 310] on div "[MEDICAL_DATA], site unspecified + 1" at bounding box center [951, 305] width 76 height 27
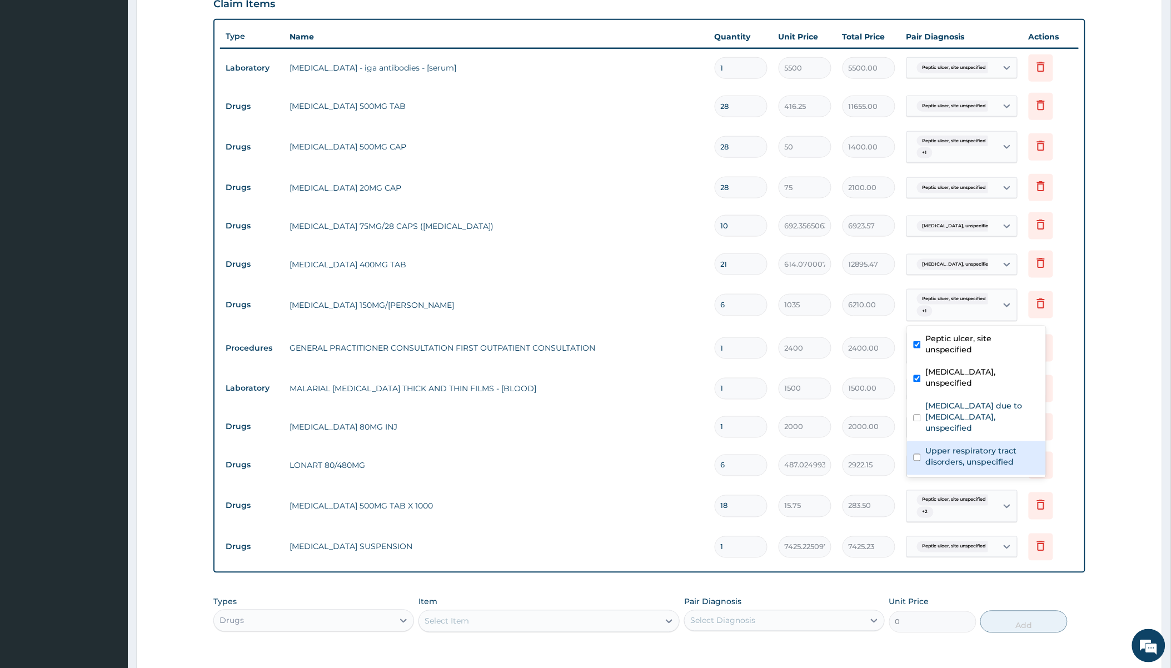
click at [949, 446] on label "Upper respiratory tract disorders, unspecified" at bounding box center [983, 457] width 114 height 22
checkbox input "true"
drag, startPoint x: 951, startPoint y: 379, endPoint x: 925, endPoint y: 379, distance: 26.1
click at [951, 401] on label "[MEDICAL_DATA] due to [MEDICAL_DATA], unspecified" at bounding box center [983, 417] width 114 height 33
checkbox input "true"
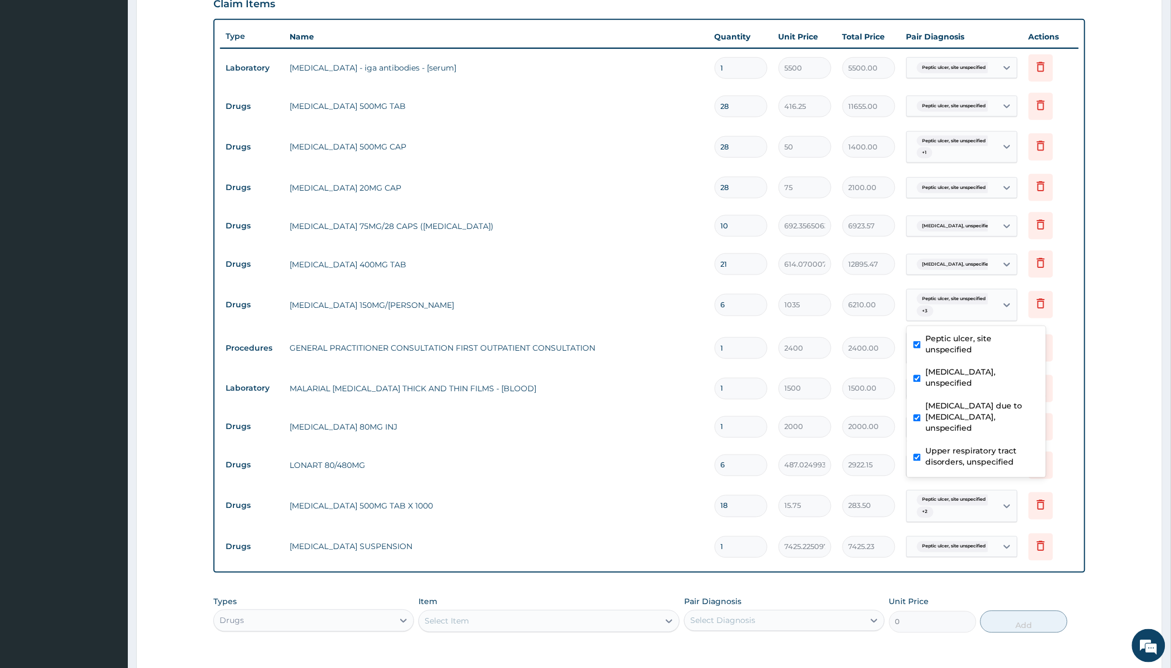
click at [532, 299] on td "[MEDICAL_DATA] 150MG/[PERSON_NAME]" at bounding box center [496, 305] width 425 height 22
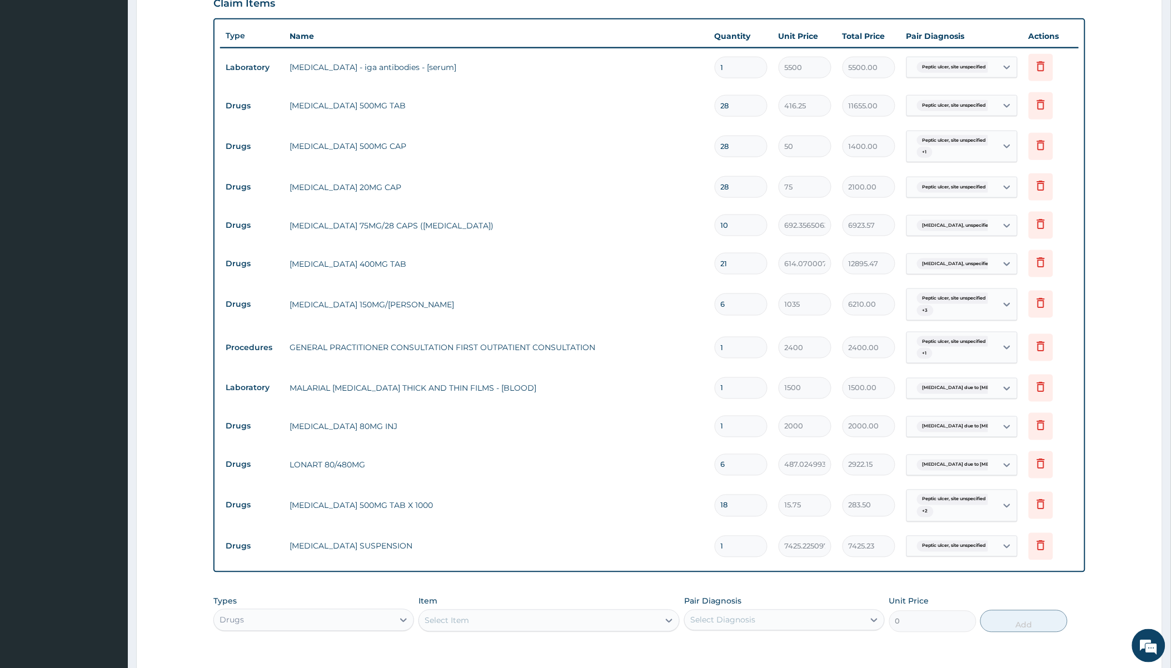
scroll to position [550, 0]
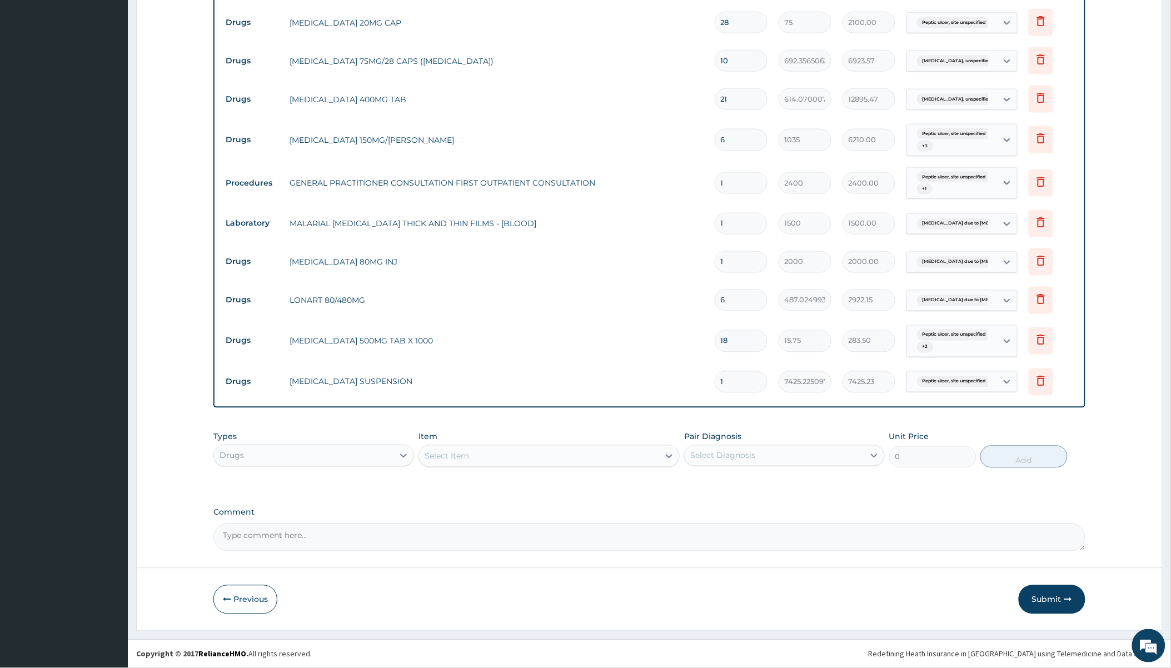
click at [1048, 596] on button "Submit" at bounding box center [1052, 599] width 67 height 29
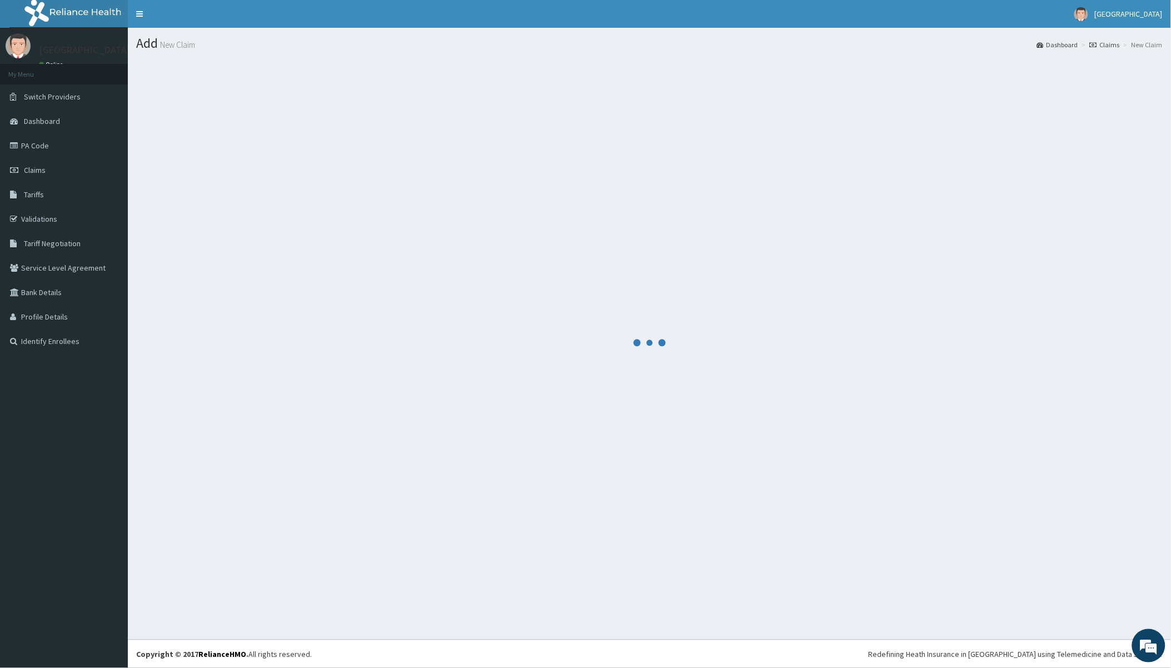
scroll to position [0, 0]
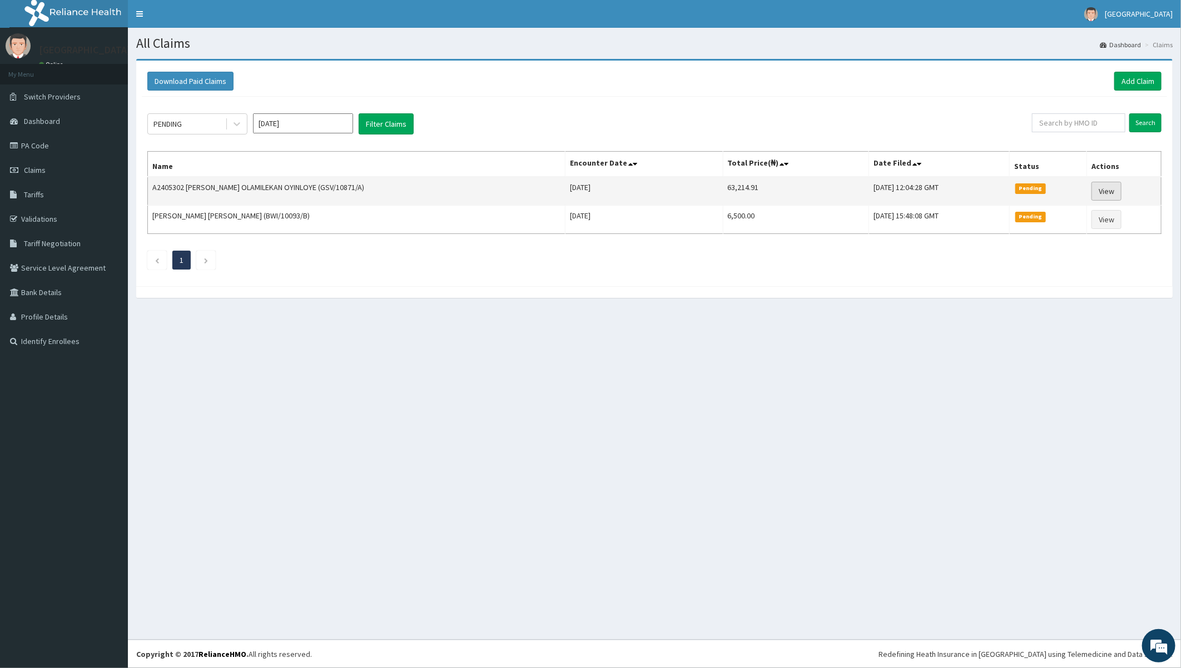
click at [1109, 190] on link "View" at bounding box center [1106, 191] width 30 height 19
